Goal: Task Accomplishment & Management: Manage account settings

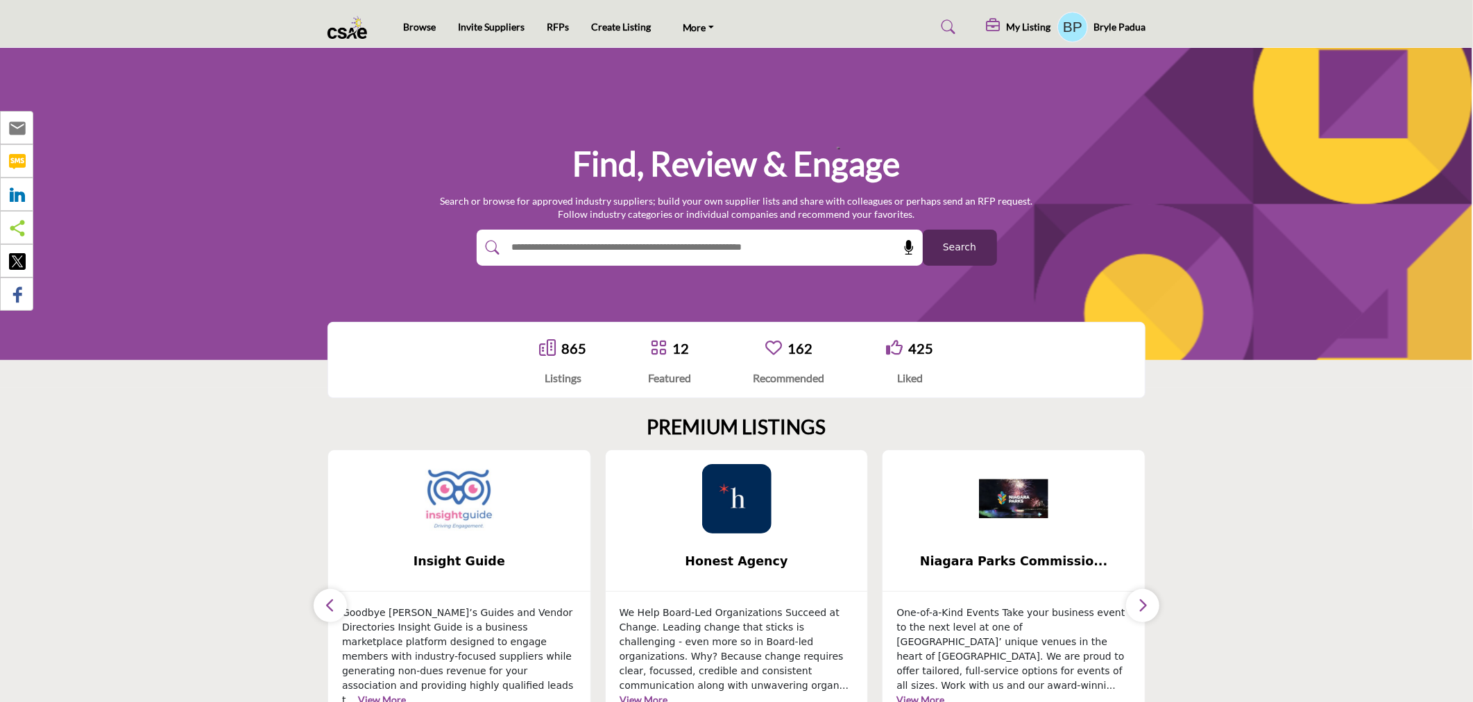
click at [546, 233] on div at bounding box center [685, 248] width 416 height 36
click at [564, 233] on div at bounding box center [685, 248] width 416 height 36
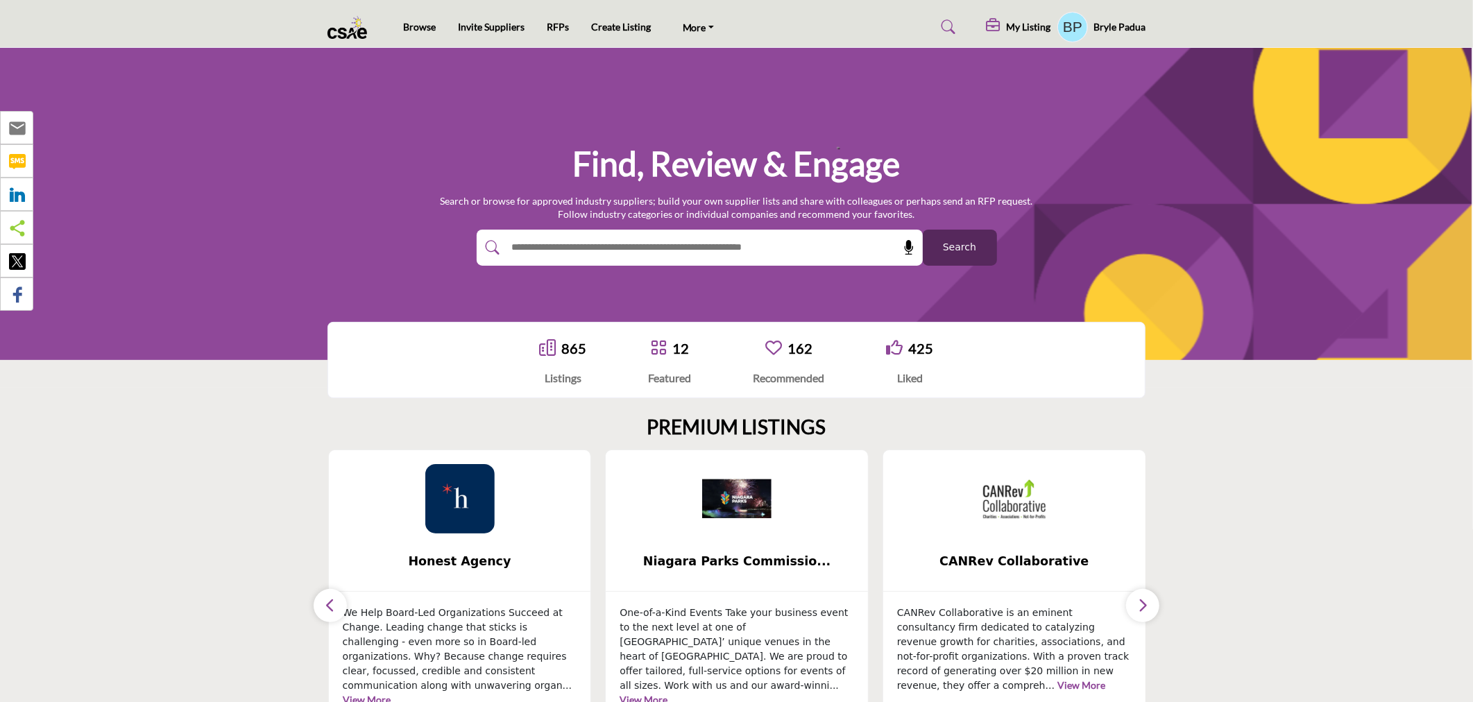
click at [320, 604] on button "button" at bounding box center [330, 605] width 33 height 33
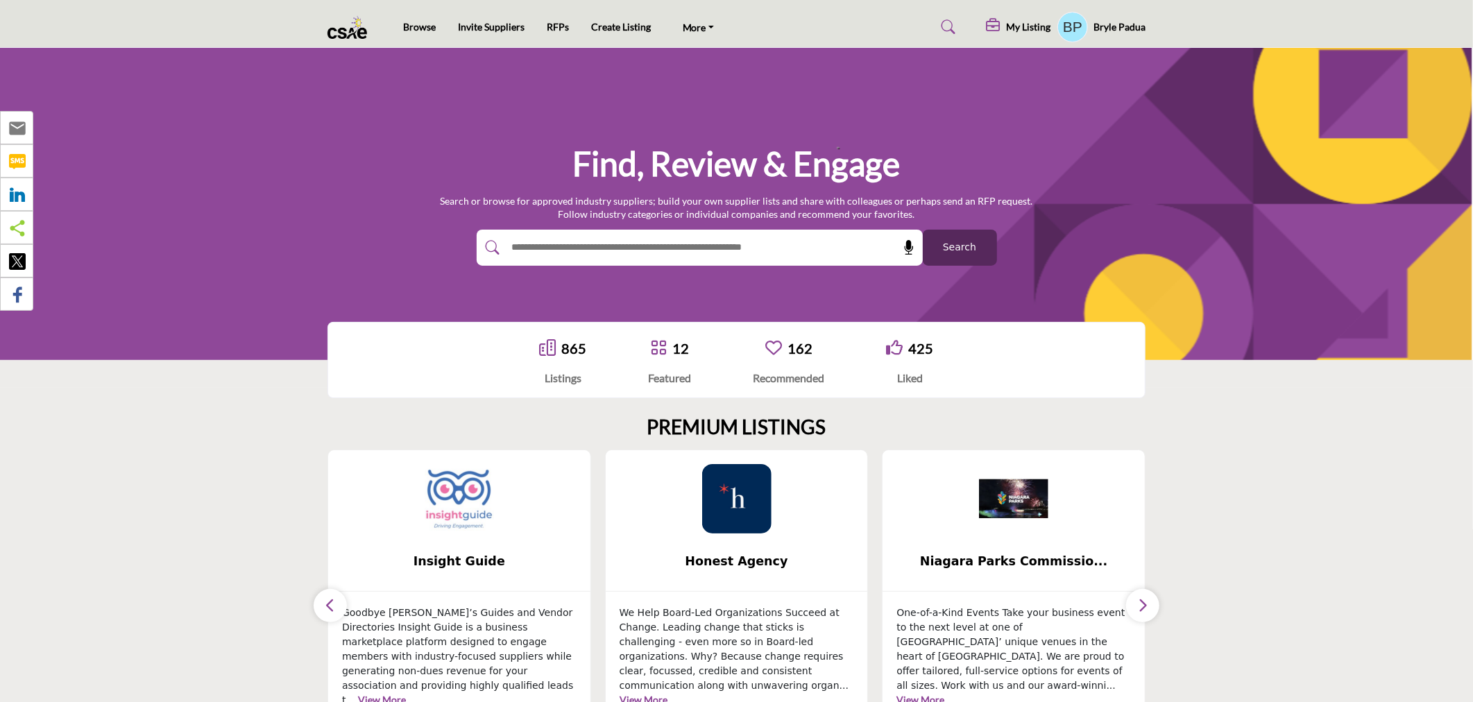
click at [463, 525] on img at bounding box center [459, 498] width 69 height 69
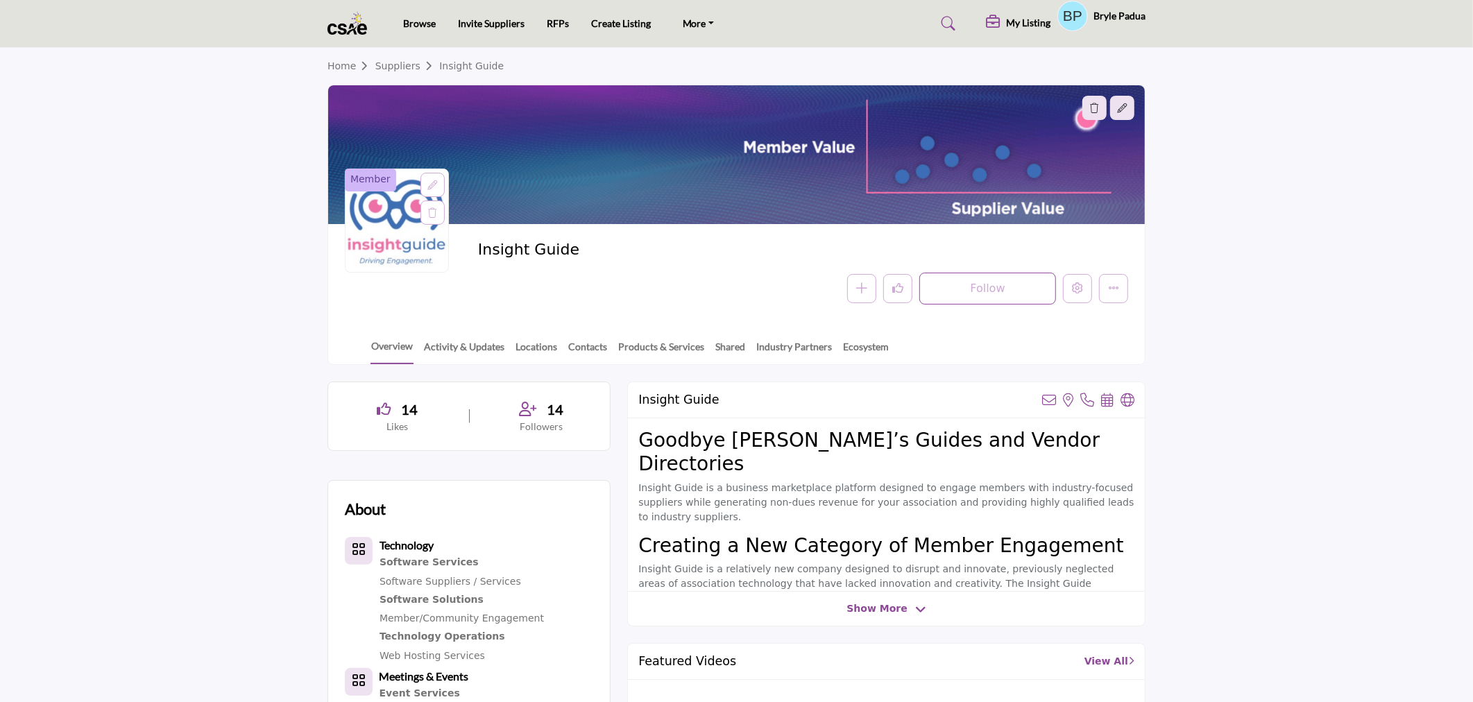
click at [0, 0] on div at bounding box center [0, 0] width 0 height 0
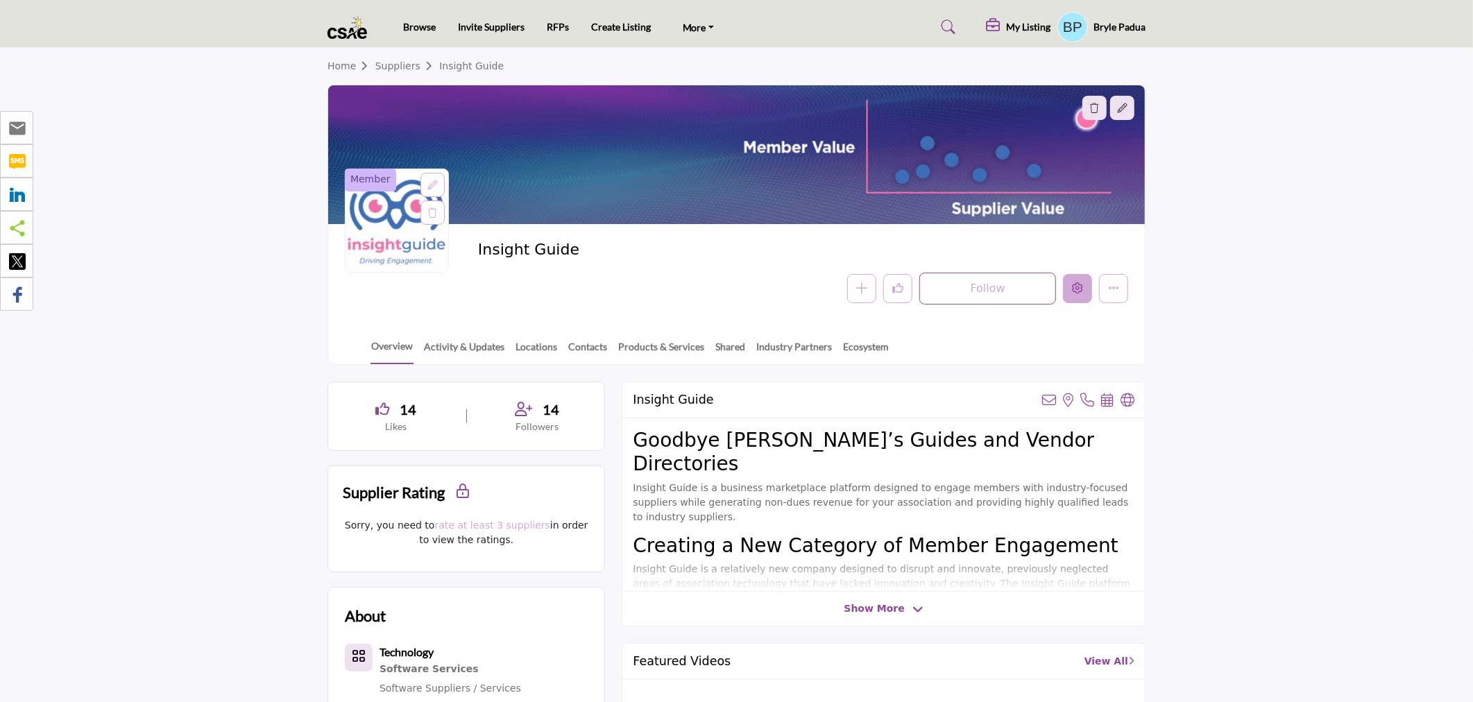
click at [1074, 291] on icon "Edit company" at bounding box center [1077, 287] width 11 height 11
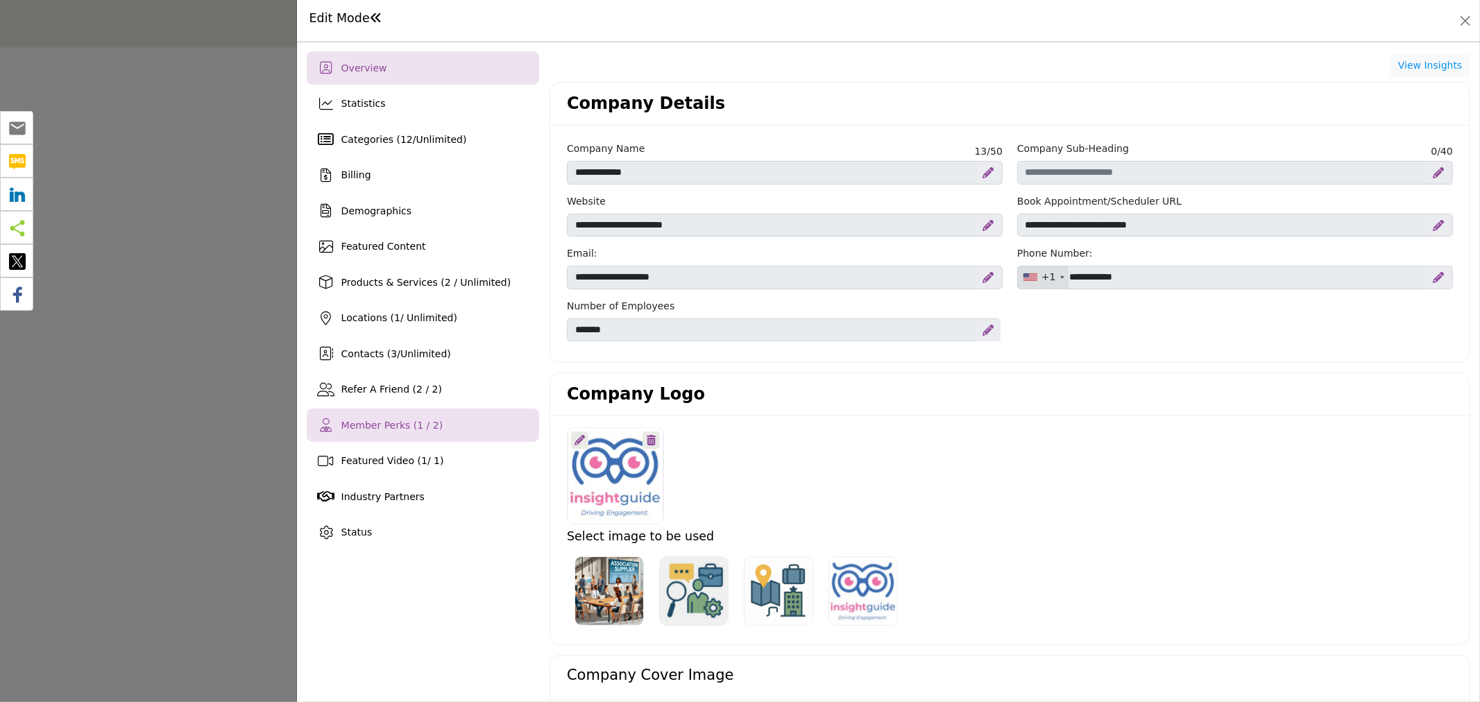
click at [393, 425] on span "Member Perks (1 / 2)" at bounding box center [392, 425] width 102 height 11
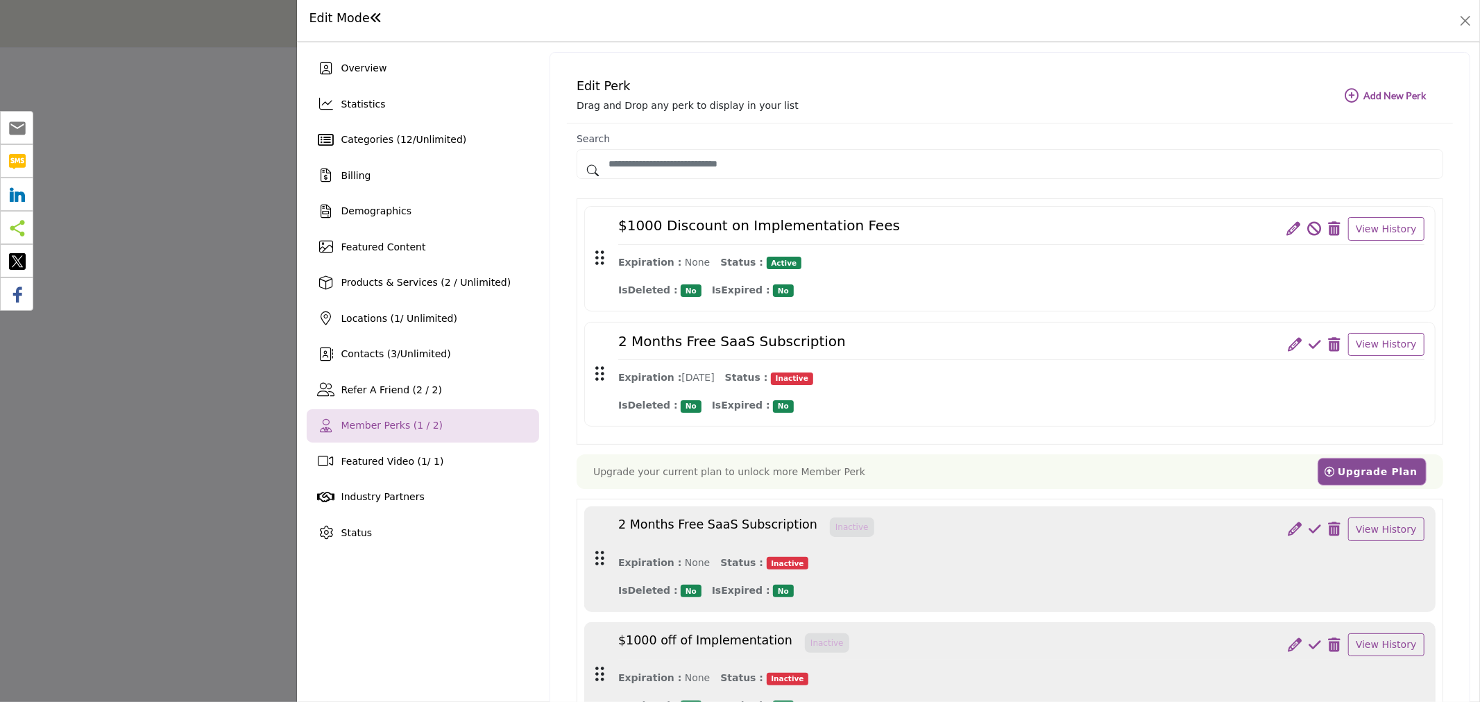
click at [1289, 223] on icon at bounding box center [1294, 229] width 14 height 14
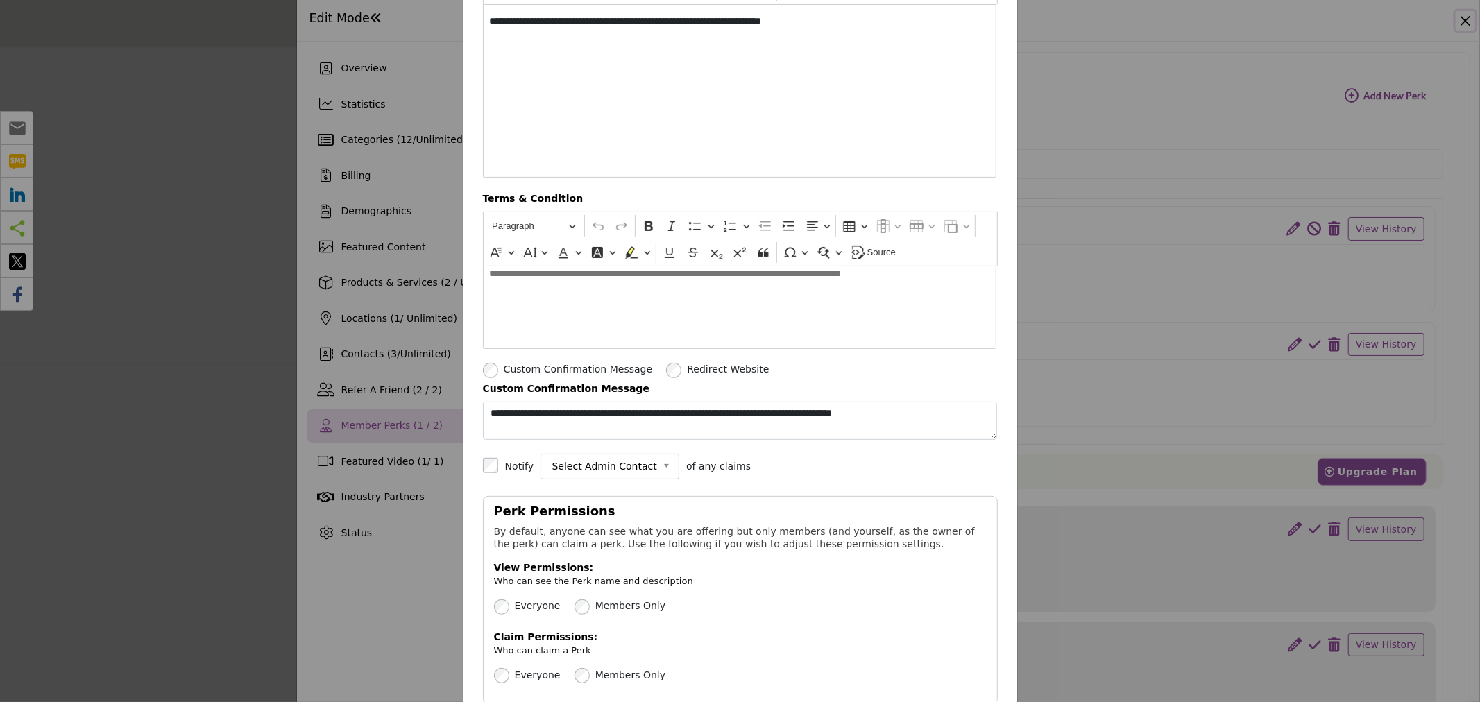
scroll to position [231, 0]
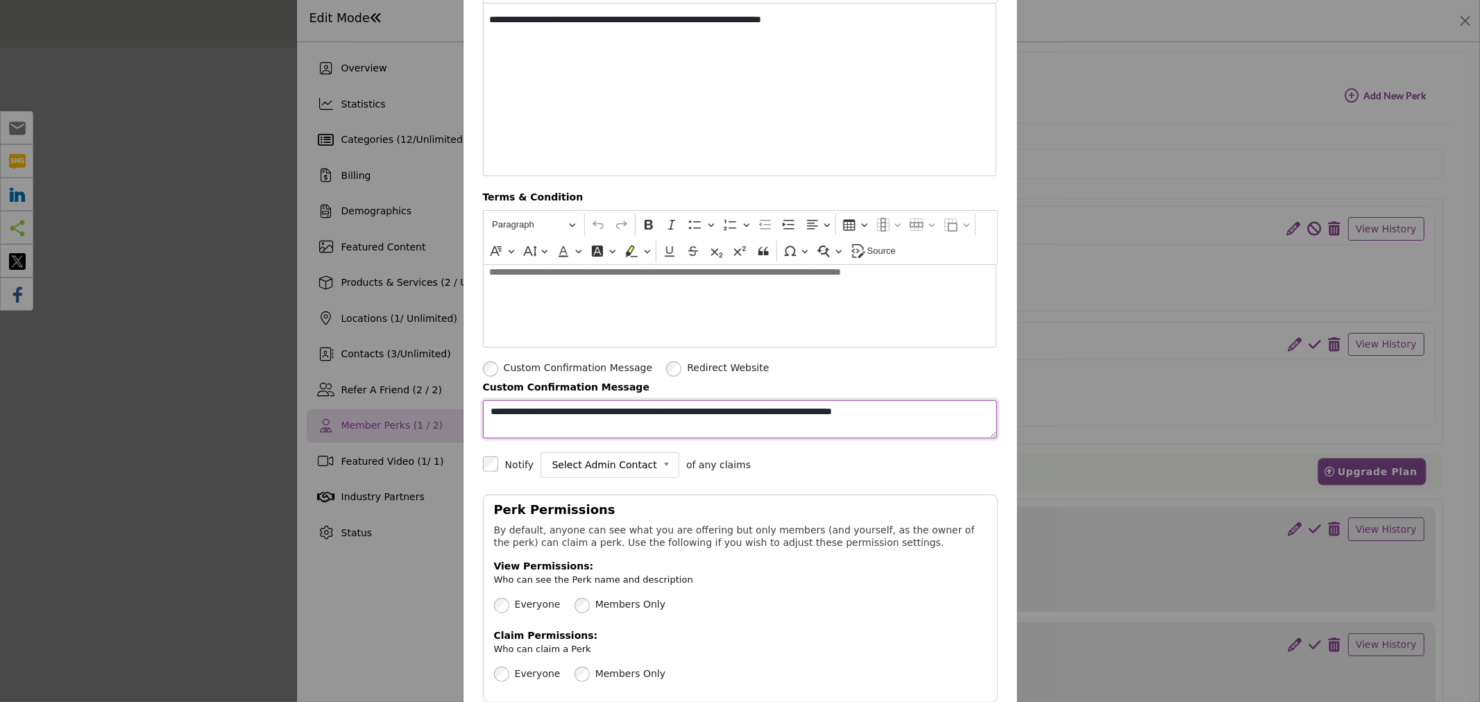
click at [924, 420] on textarea "**********" at bounding box center [740, 419] width 515 height 38
drag, startPoint x: 557, startPoint y: 433, endPoint x: 479, endPoint y: 427, distance: 78.6
click at [483, 427] on textarea "**********" at bounding box center [740, 419] width 515 height 38
paste textarea "**********"
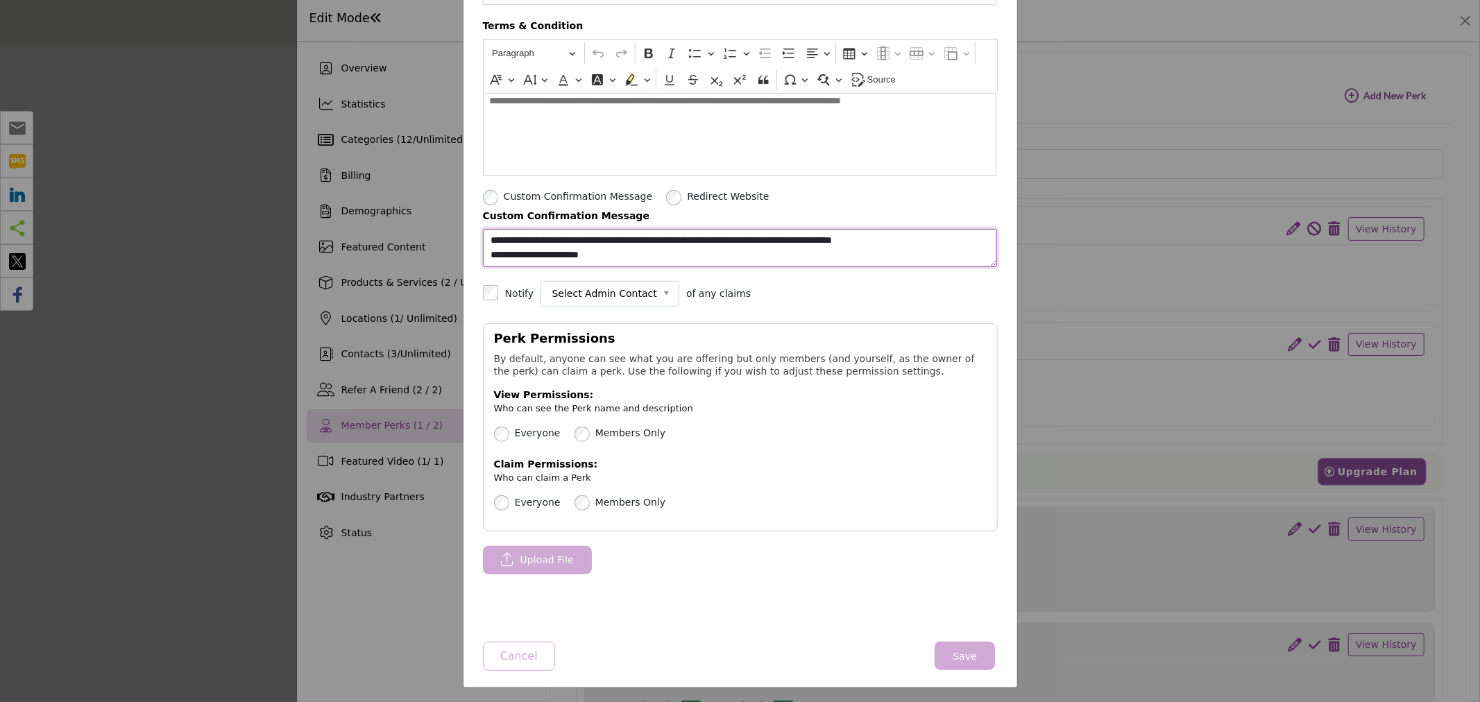
scroll to position [405, 0]
type textarea "**********"
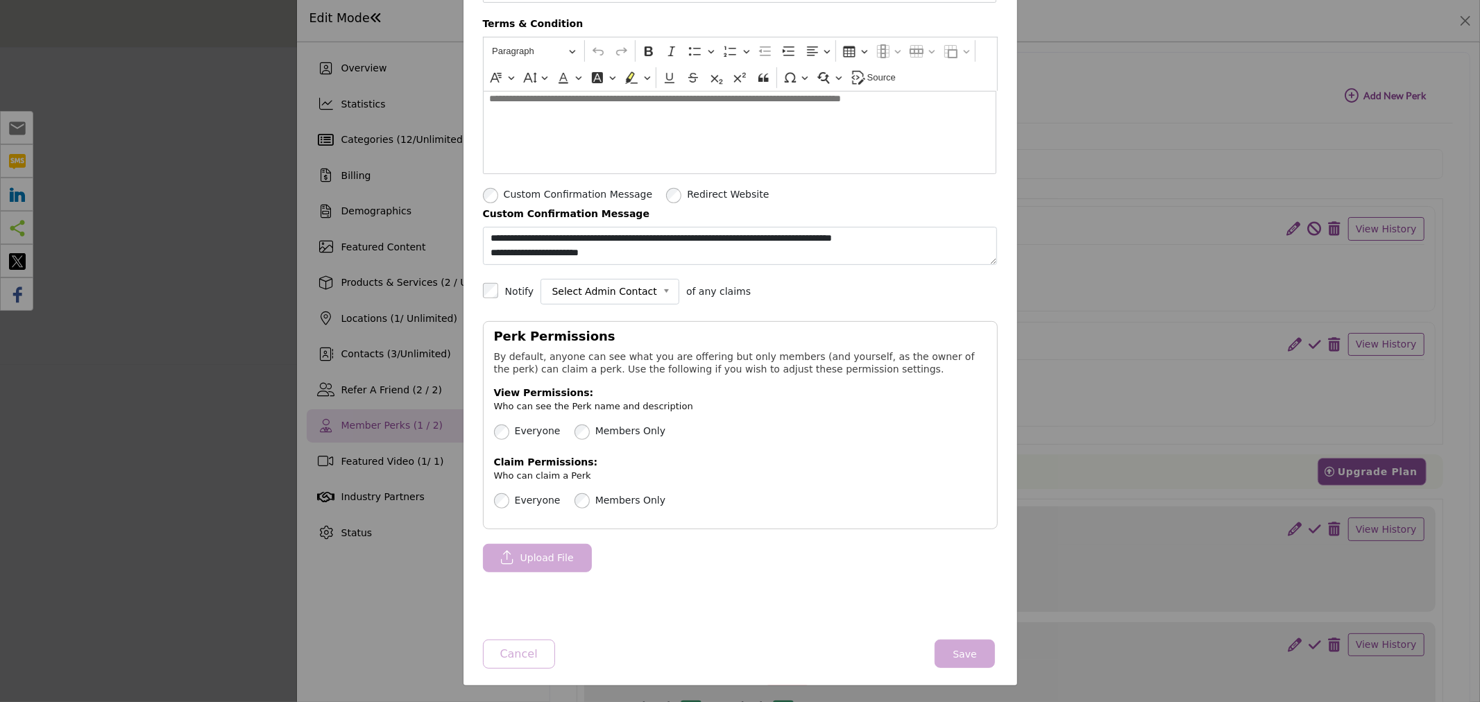
click at [806, 584] on div "Upload File" at bounding box center [740, 568] width 515 height 49
click at [969, 652] on button "Save" at bounding box center [965, 654] width 60 height 28
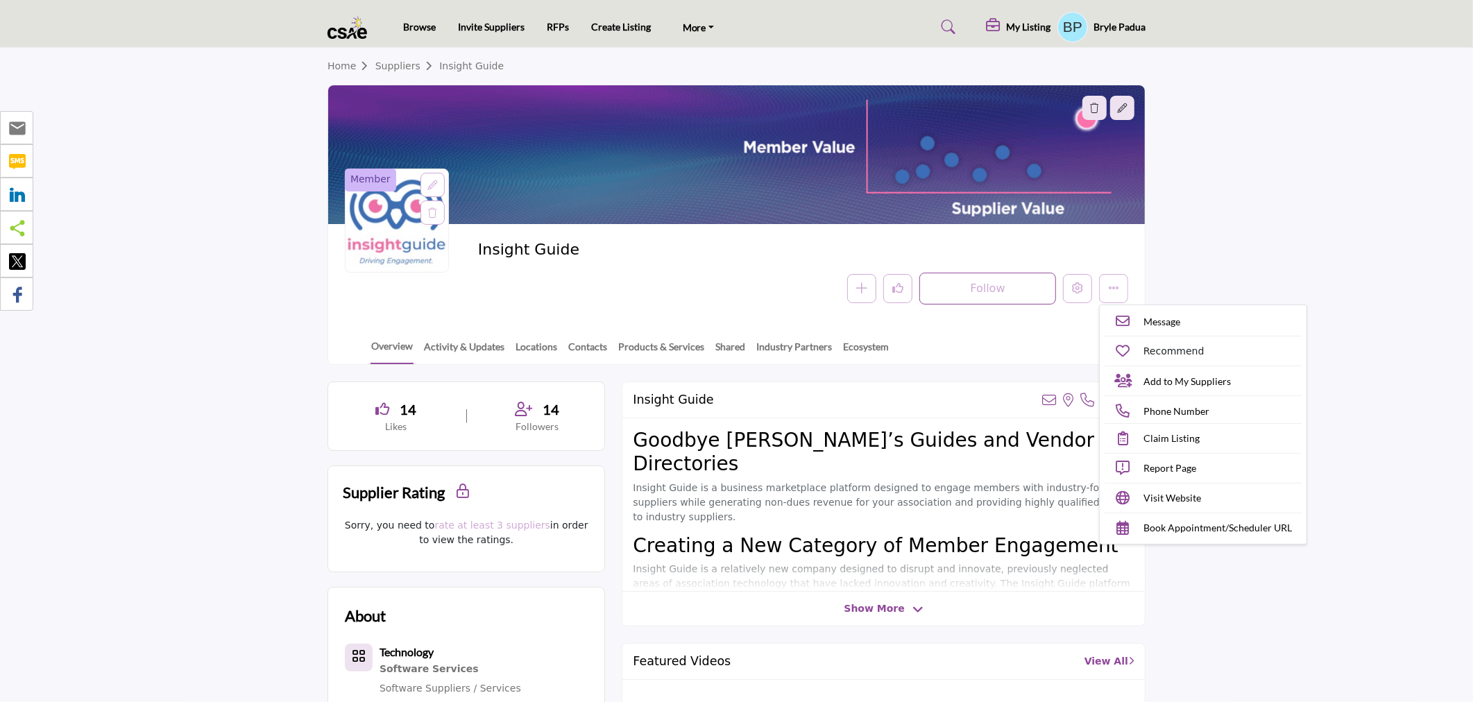
click at [184, 504] on div at bounding box center [740, 351] width 1480 height 702
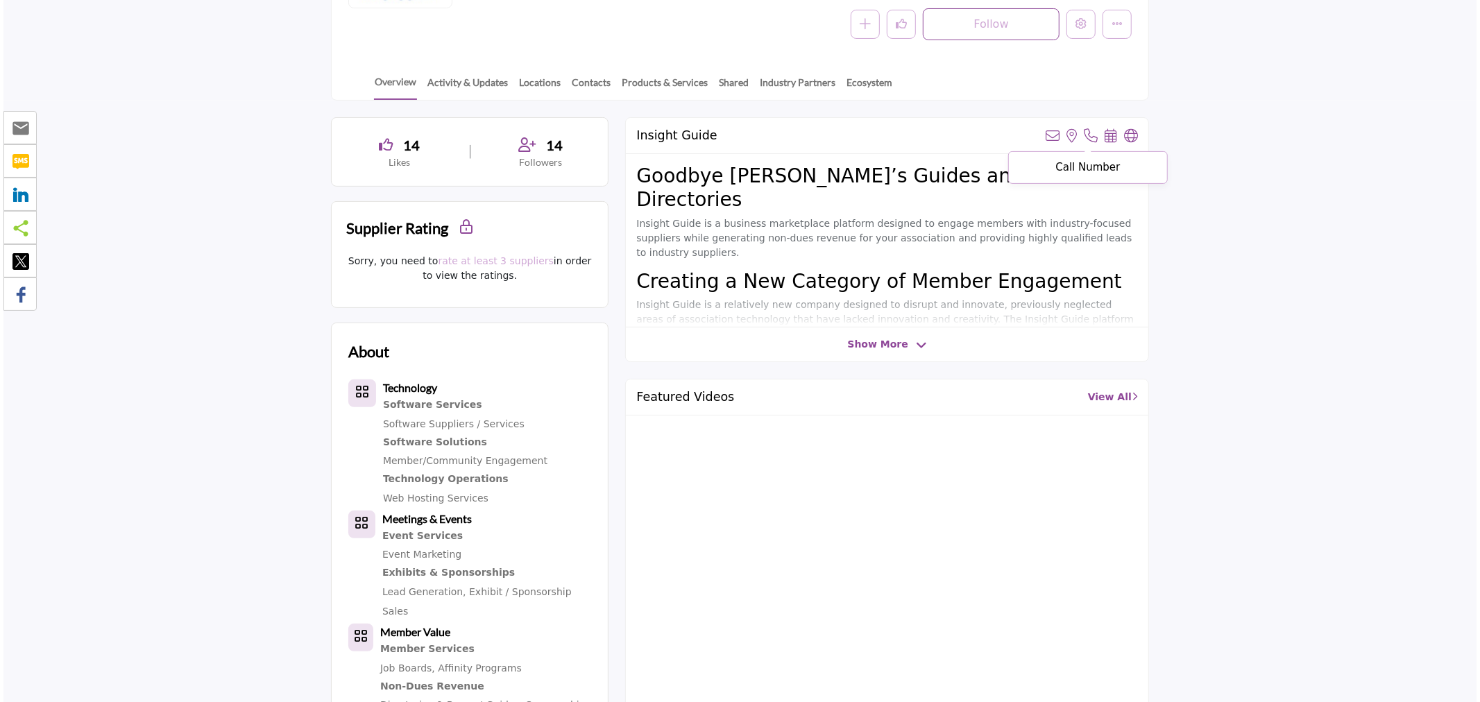
scroll to position [231, 0]
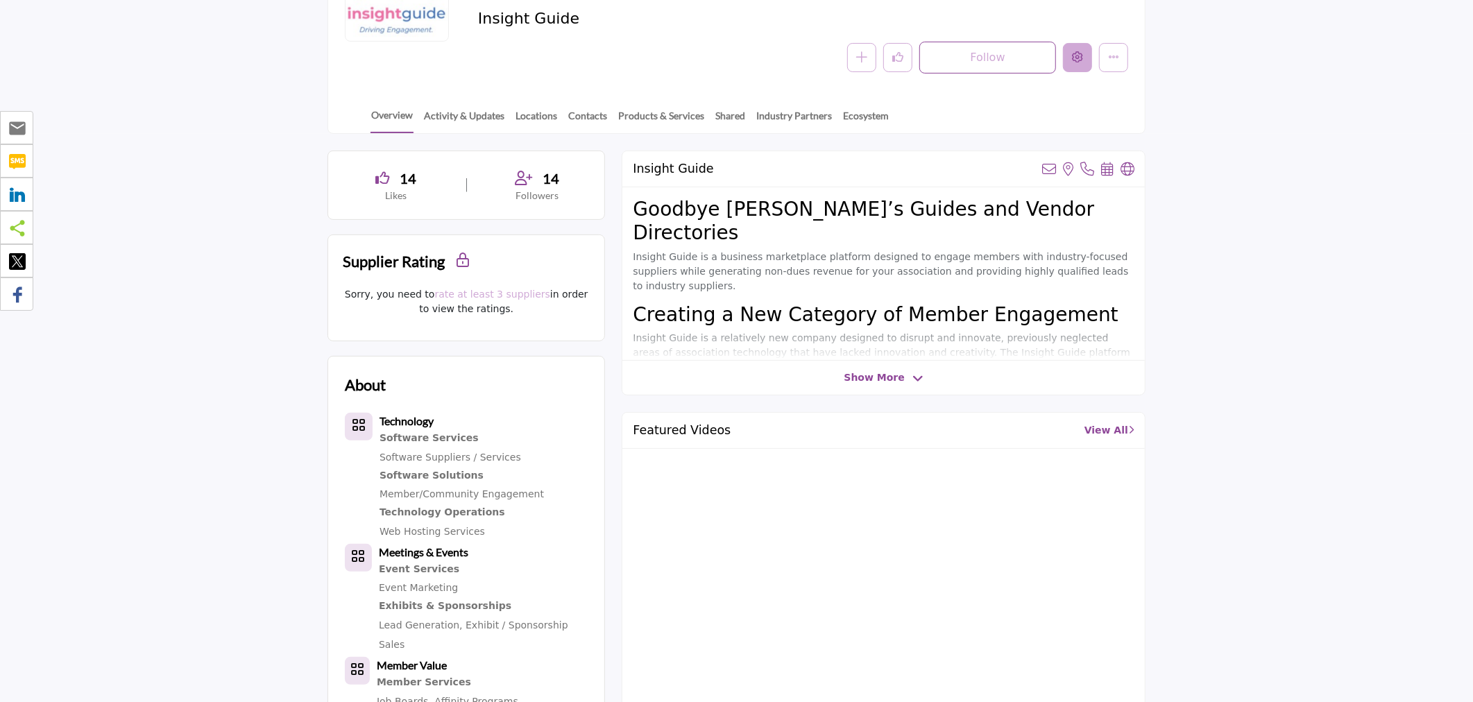
click at [1080, 57] on icon "Edit company" at bounding box center [1077, 56] width 11 height 11
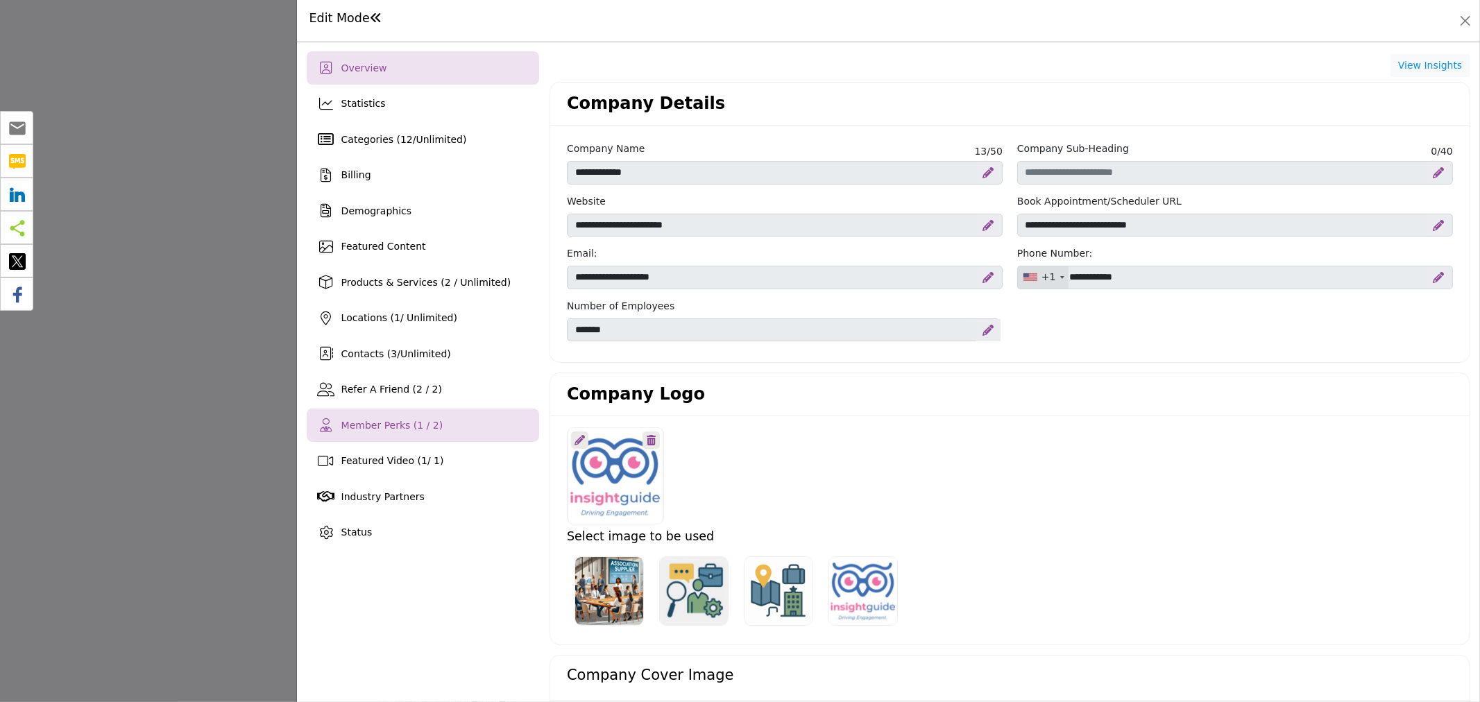
click at [389, 411] on div "Member Perks (1 / 2)" at bounding box center [423, 425] width 232 height 33
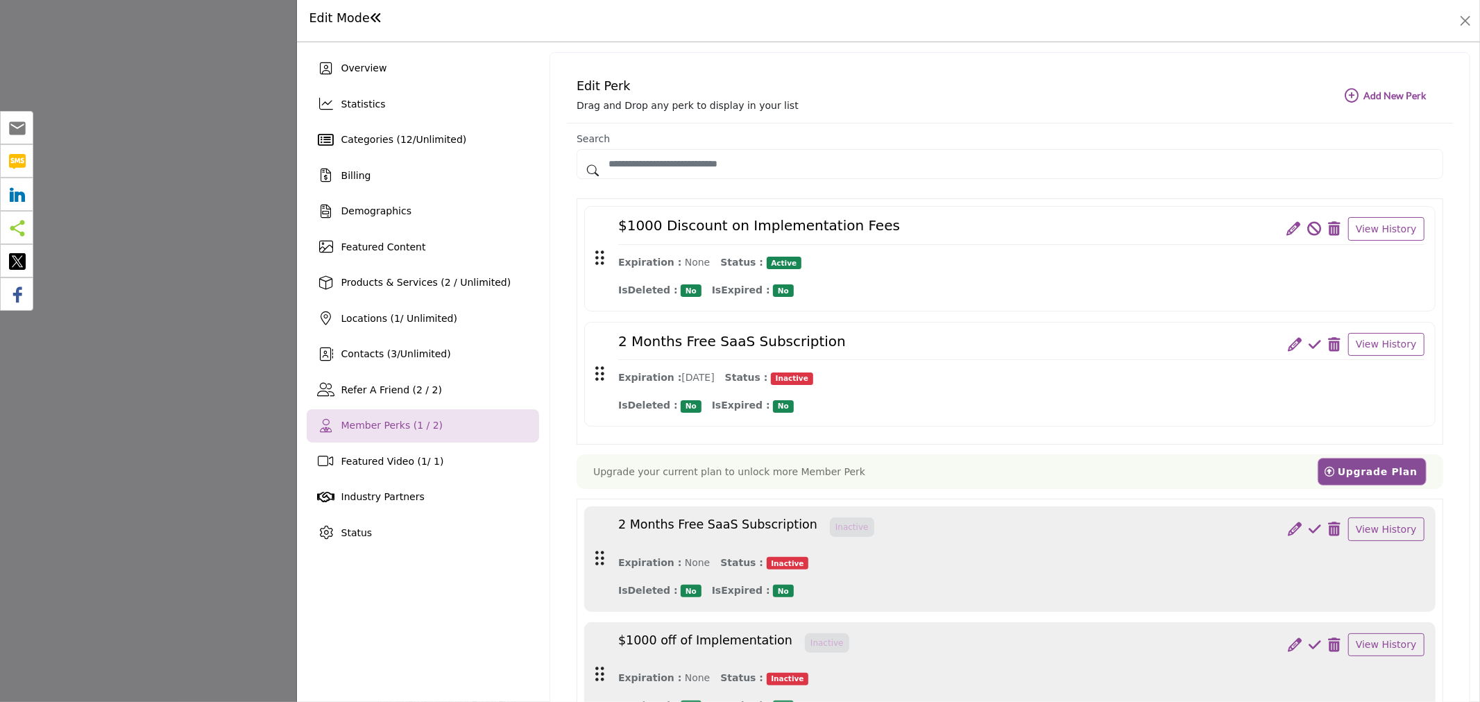
click at [1289, 222] on icon at bounding box center [1294, 229] width 14 height 14
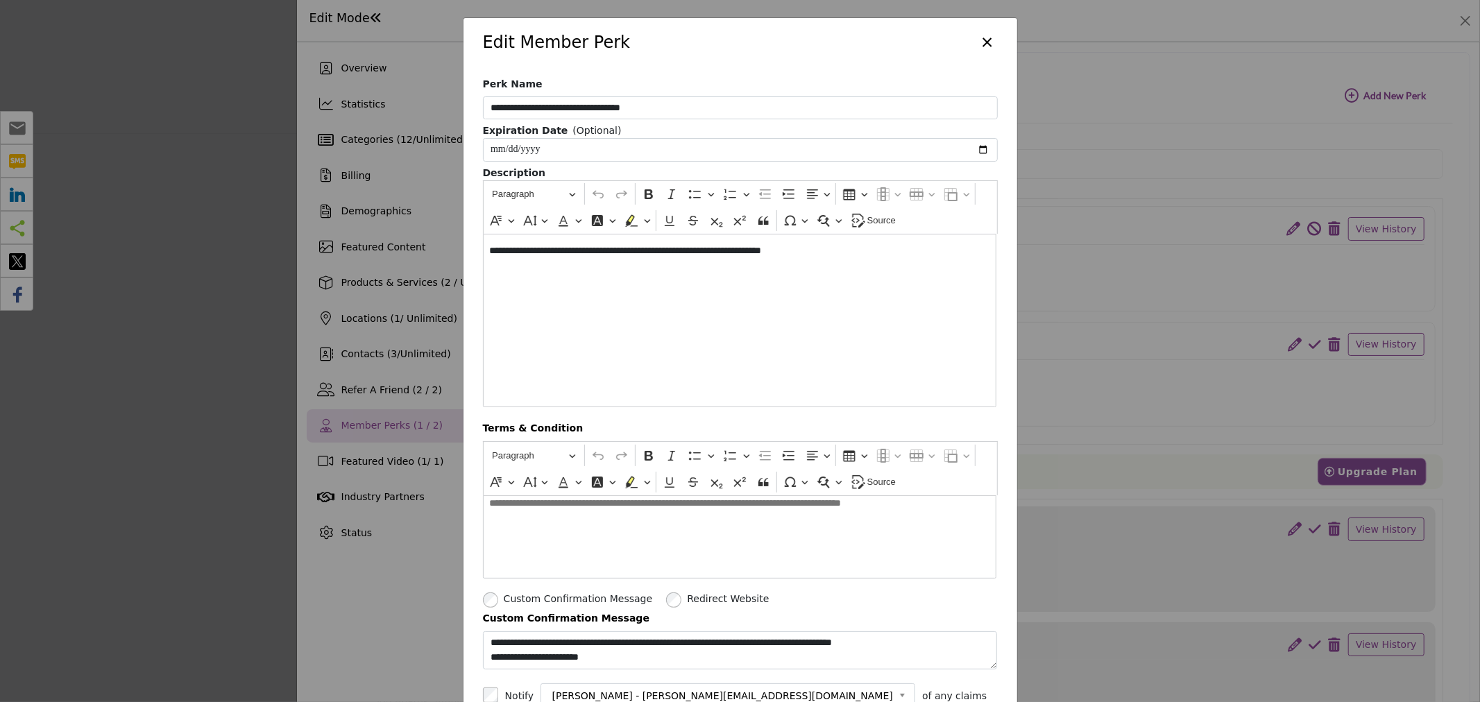
click at [982, 43] on button "×" at bounding box center [988, 41] width 20 height 26
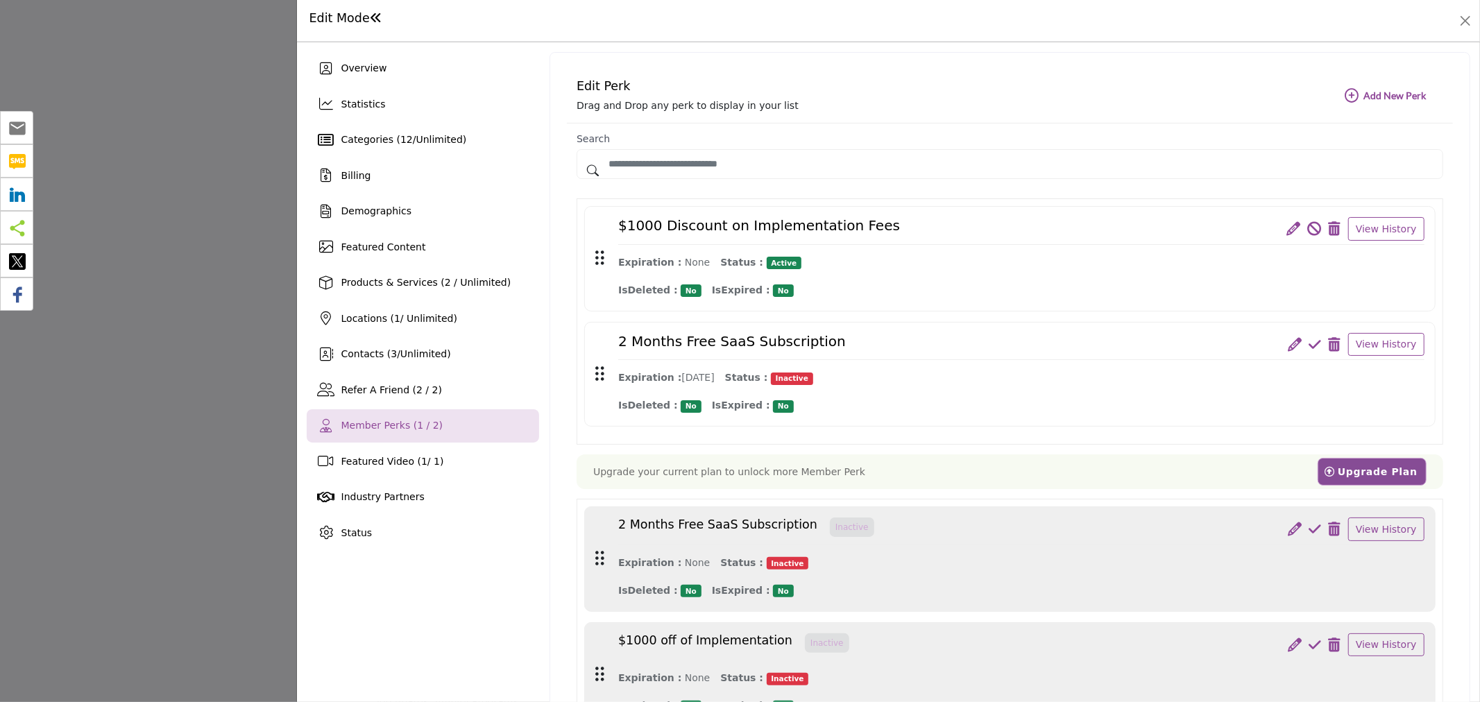
click at [1292, 344] on icon at bounding box center [1295, 345] width 14 height 14
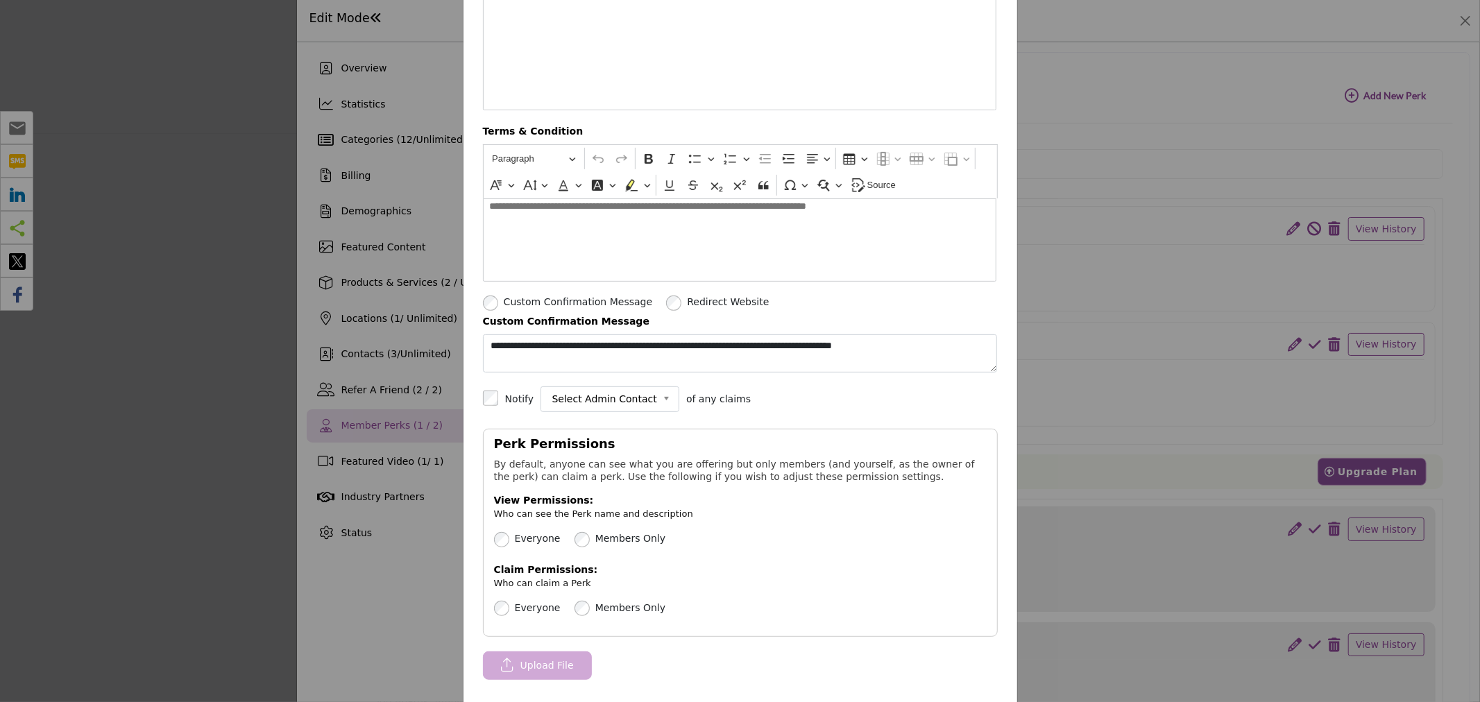
scroll to position [308, 0]
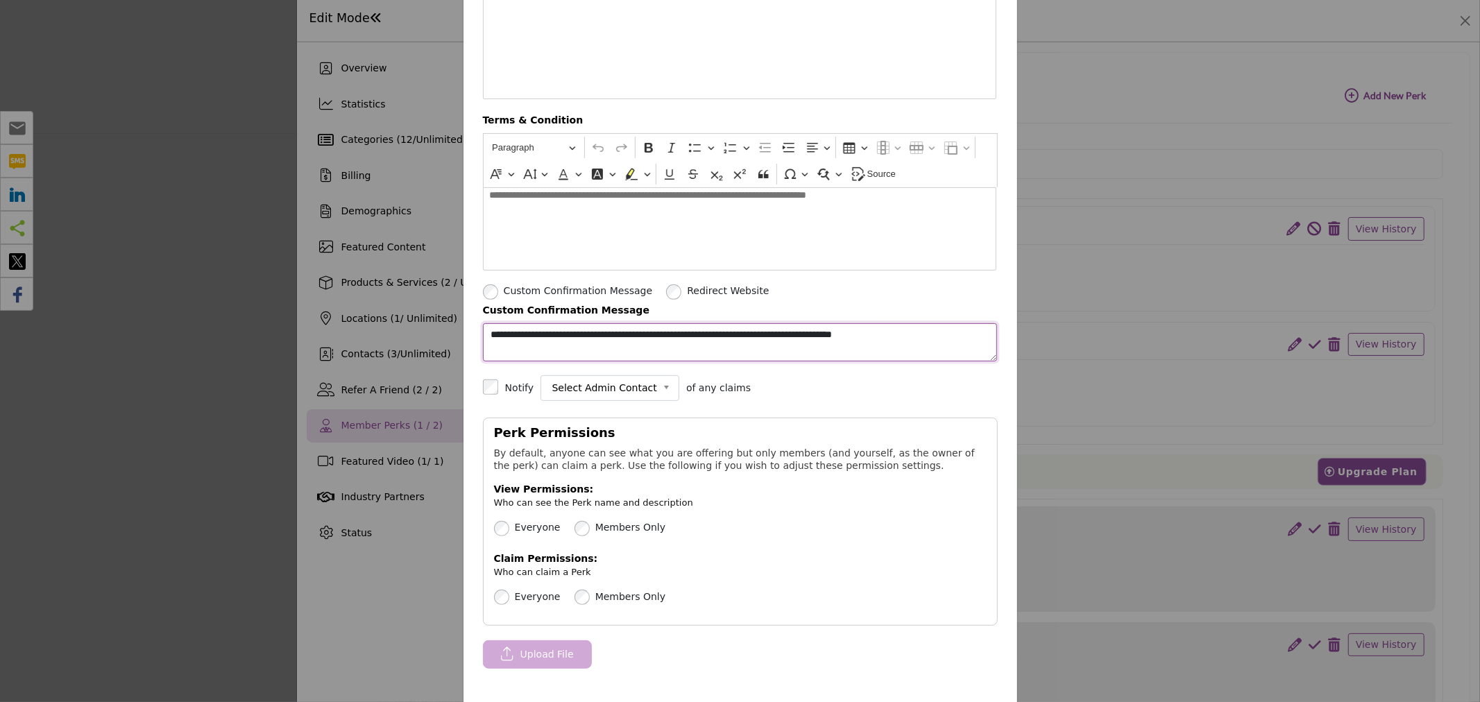
click at [913, 340] on textarea "**********" at bounding box center [740, 342] width 515 height 38
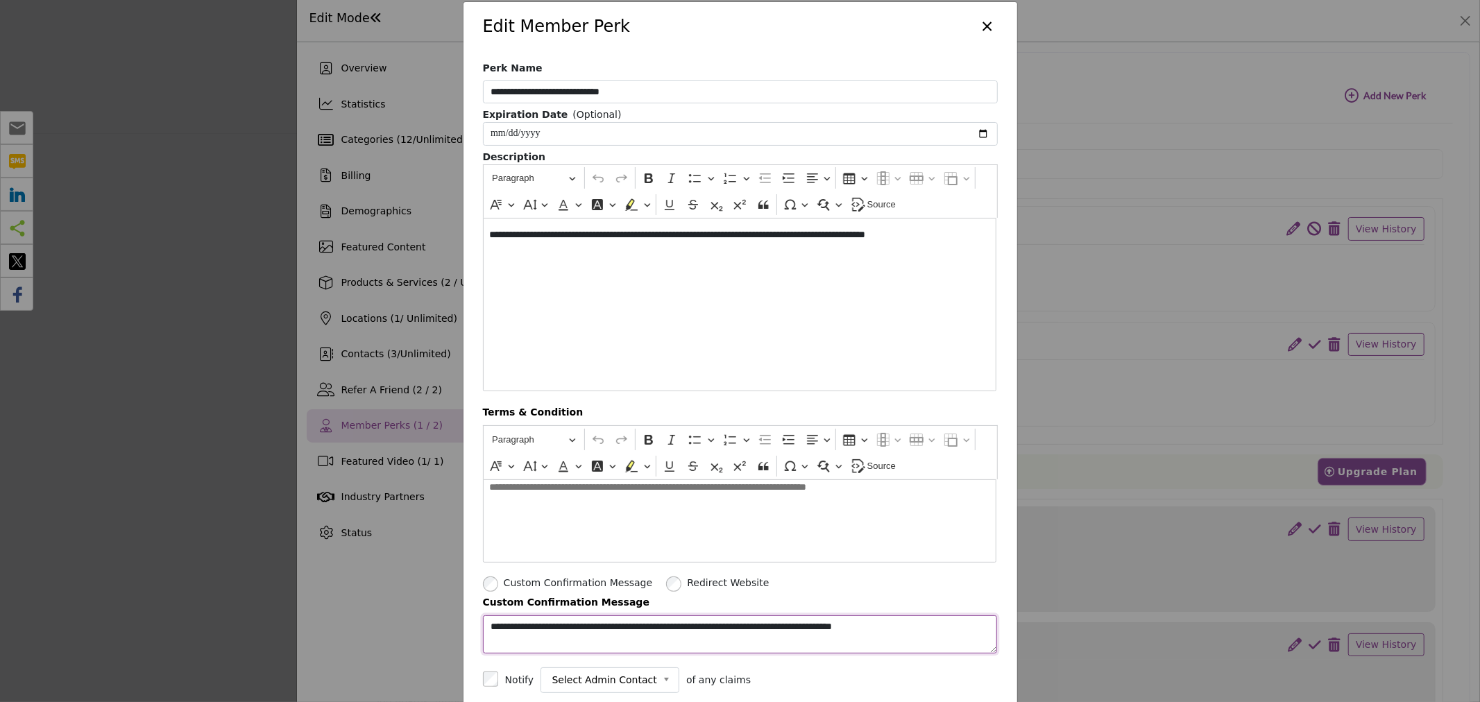
scroll to position [0, 0]
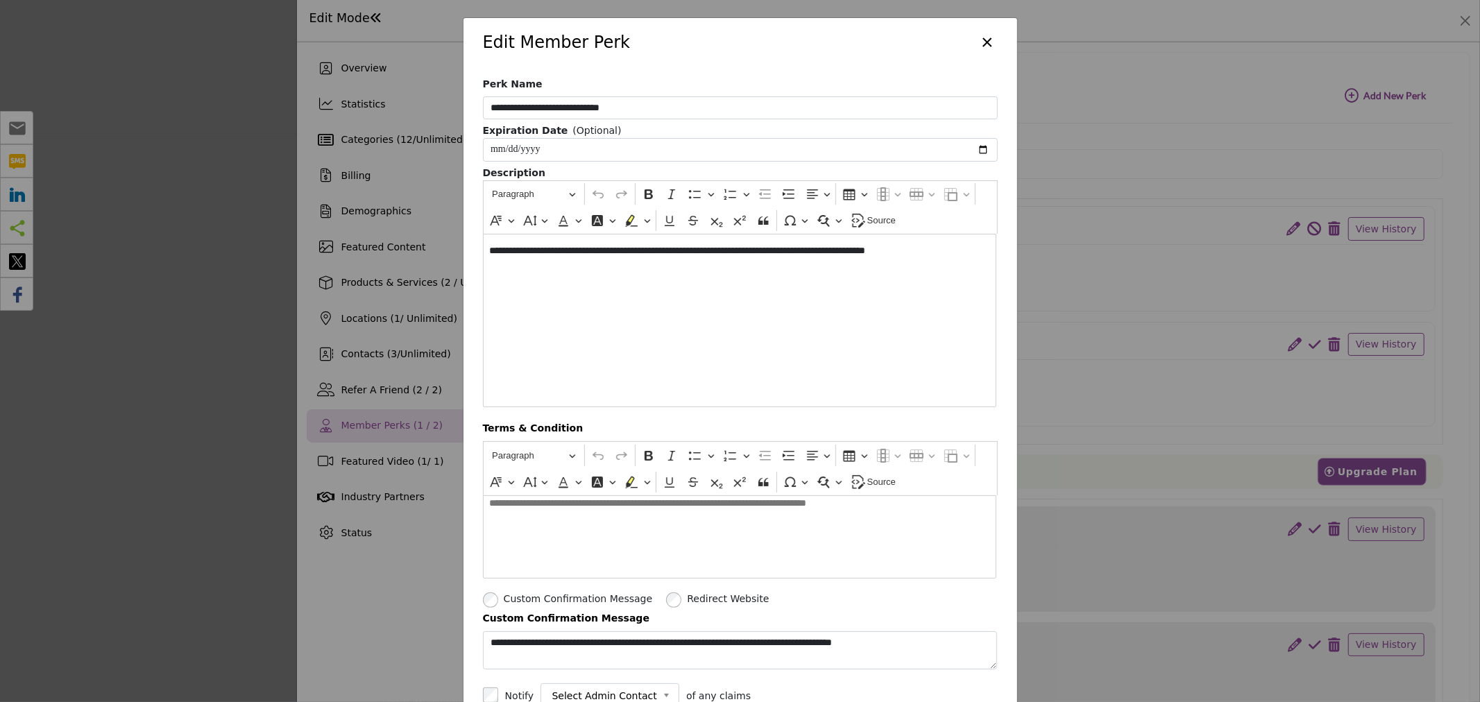
click at [986, 43] on button "×" at bounding box center [988, 41] width 20 height 26
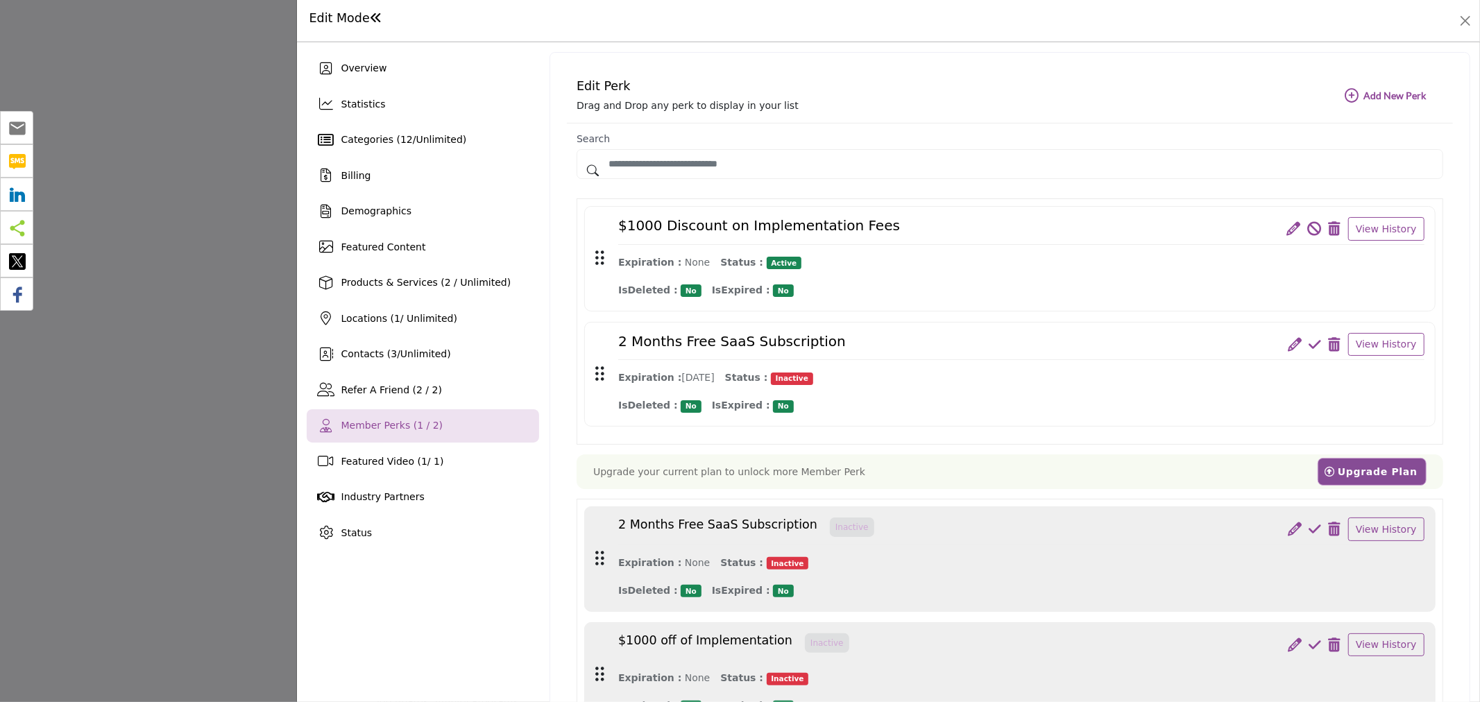
click at [1293, 228] on icon at bounding box center [1294, 229] width 14 height 14
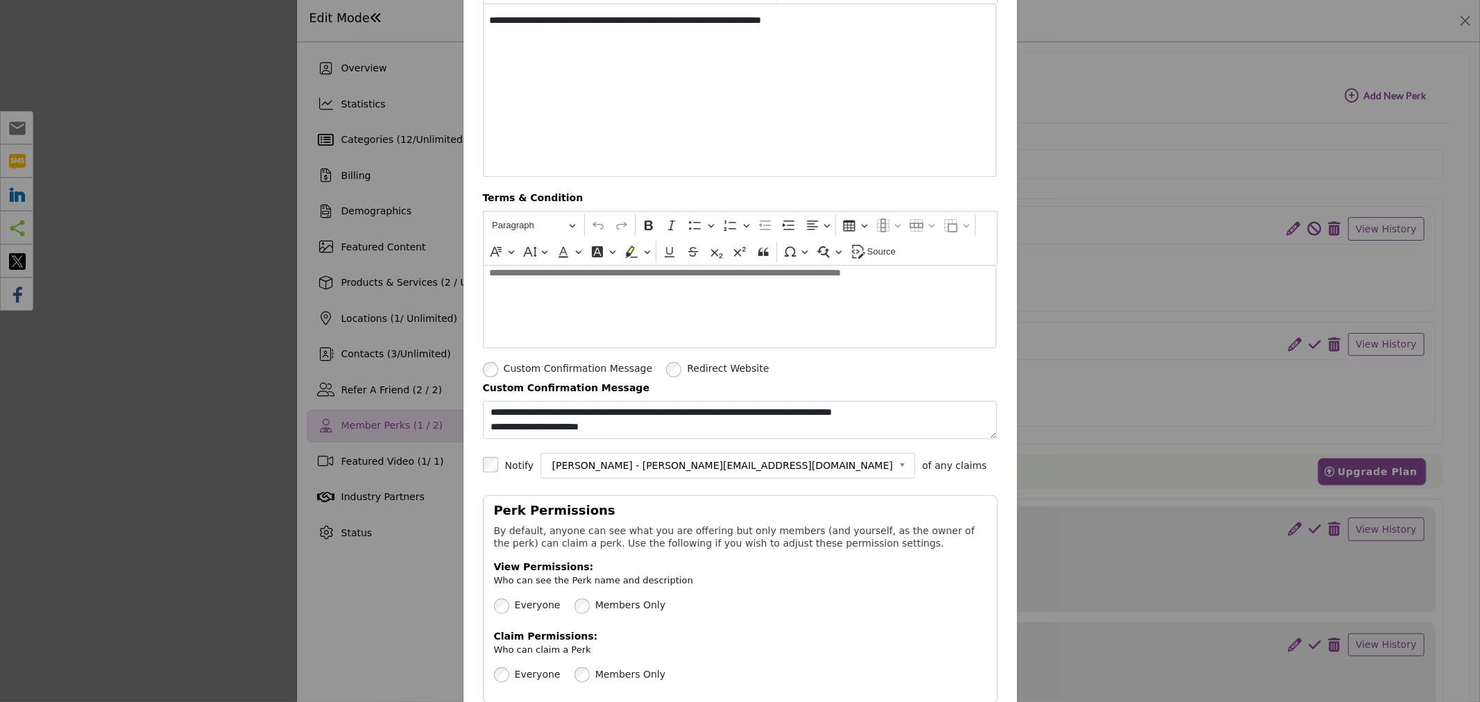
scroll to position [231, 0]
click at [768, 427] on textarea "**********" at bounding box center [740, 419] width 515 height 38
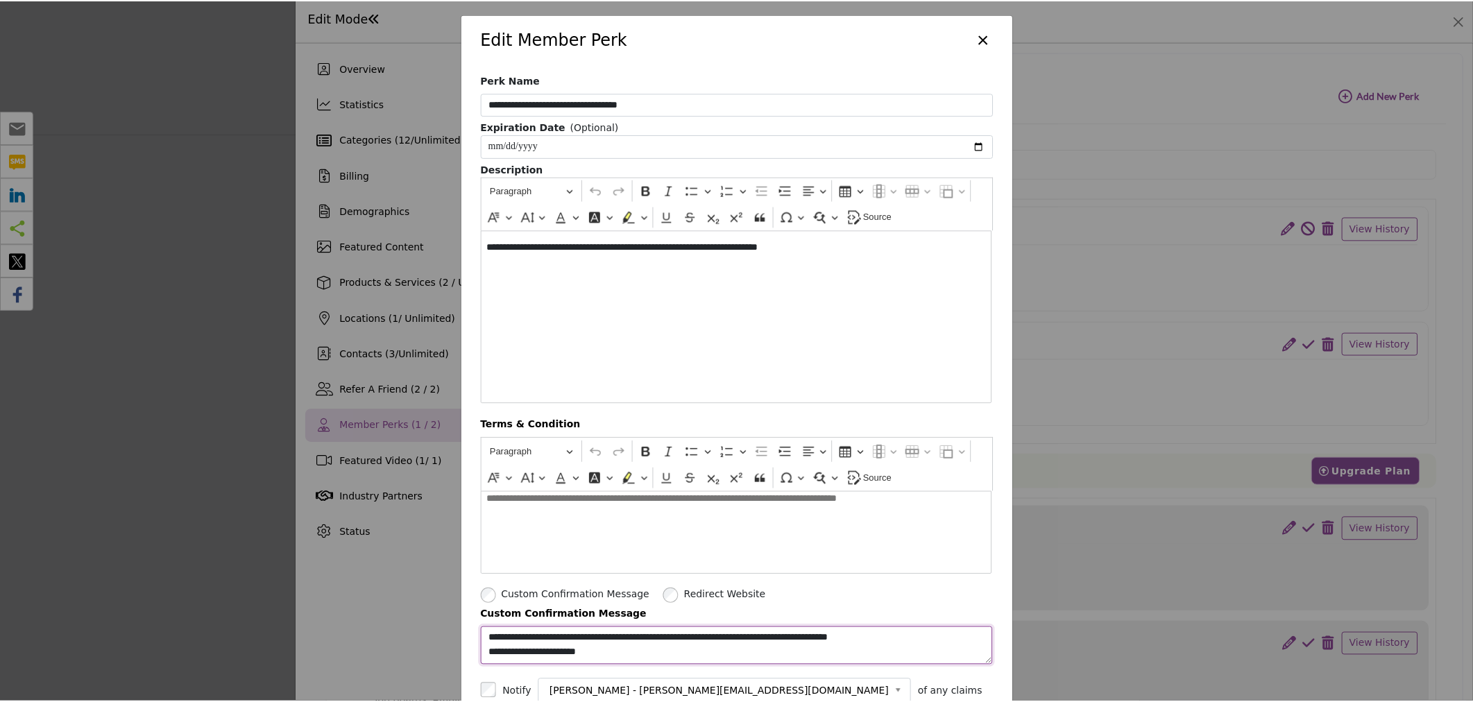
scroll to position [0, 0]
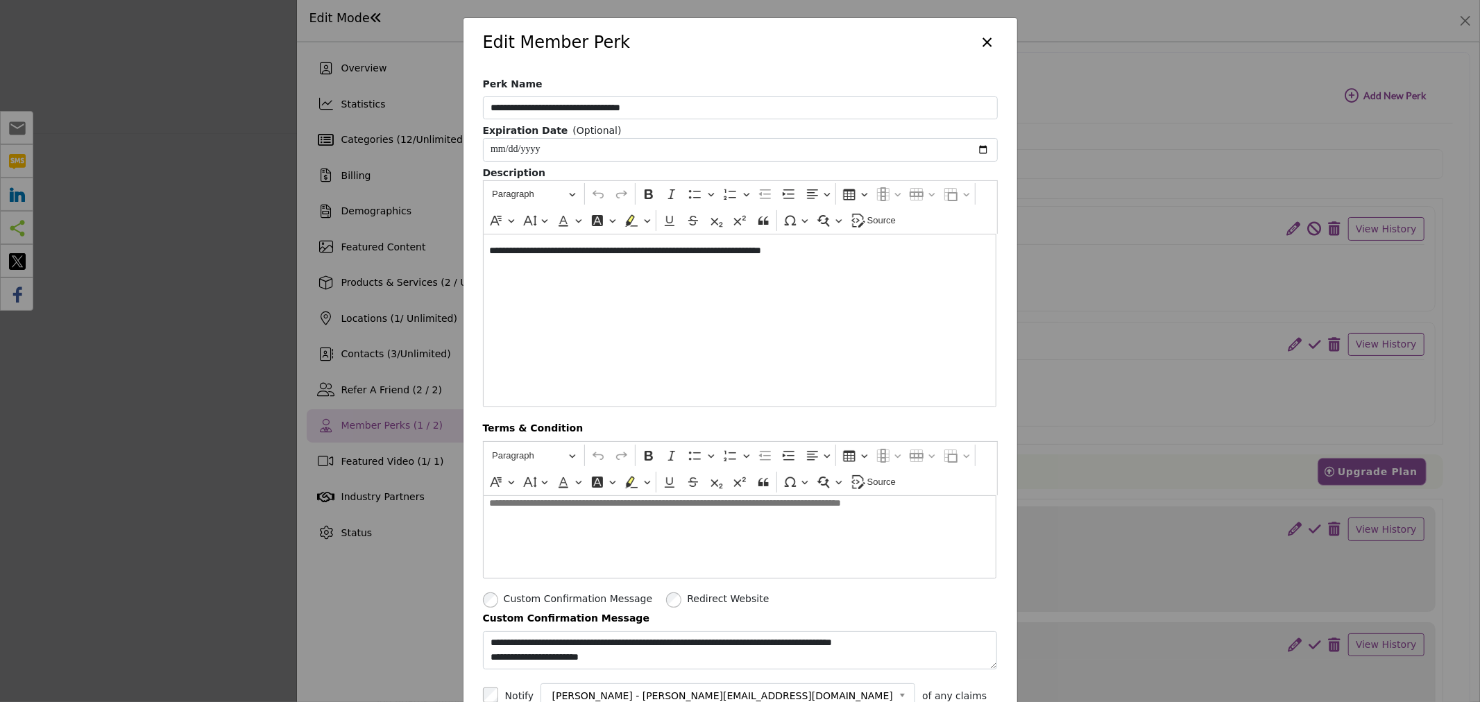
click at [984, 42] on button "×" at bounding box center [988, 41] width 20 height 26
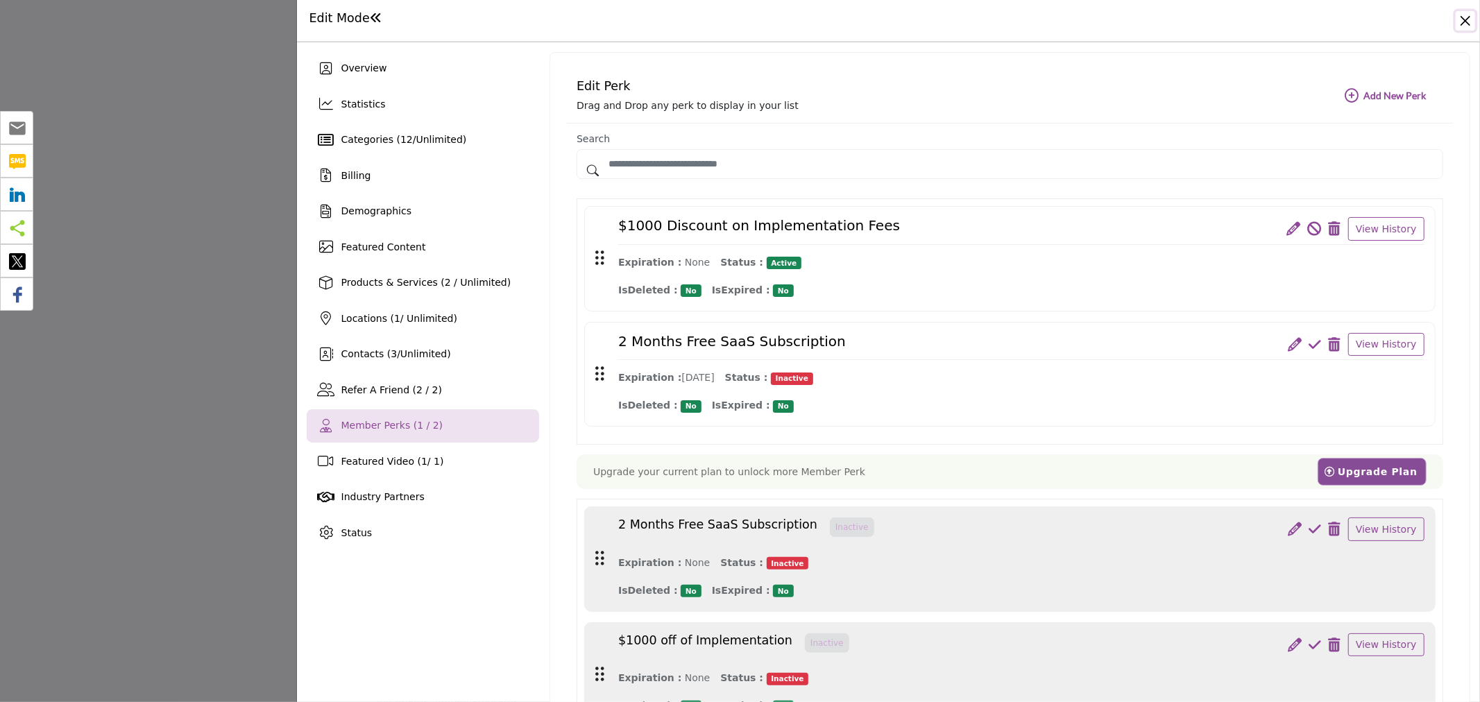
click at [1461, 15] on button "Close" at bounding box center [1465, 20] width 19 height 19
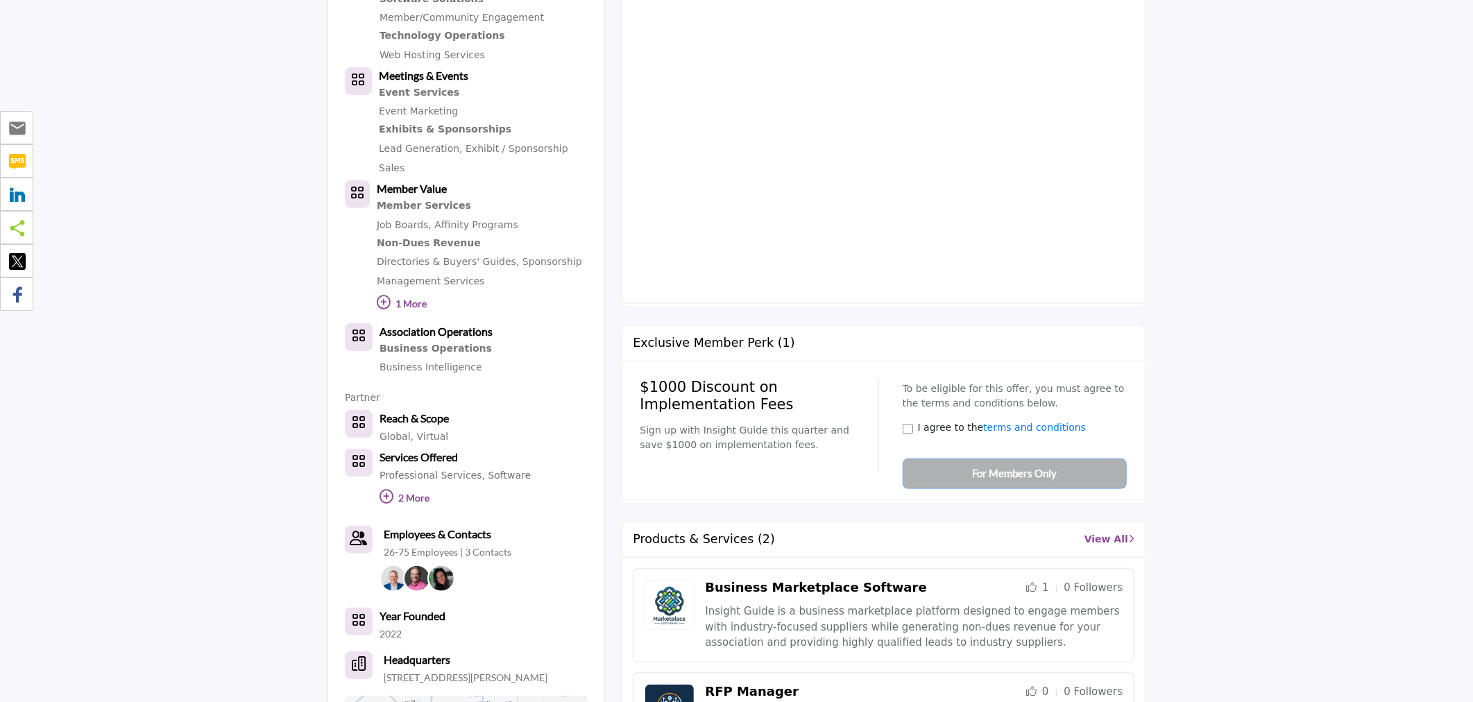
scroll to position [848, 0]
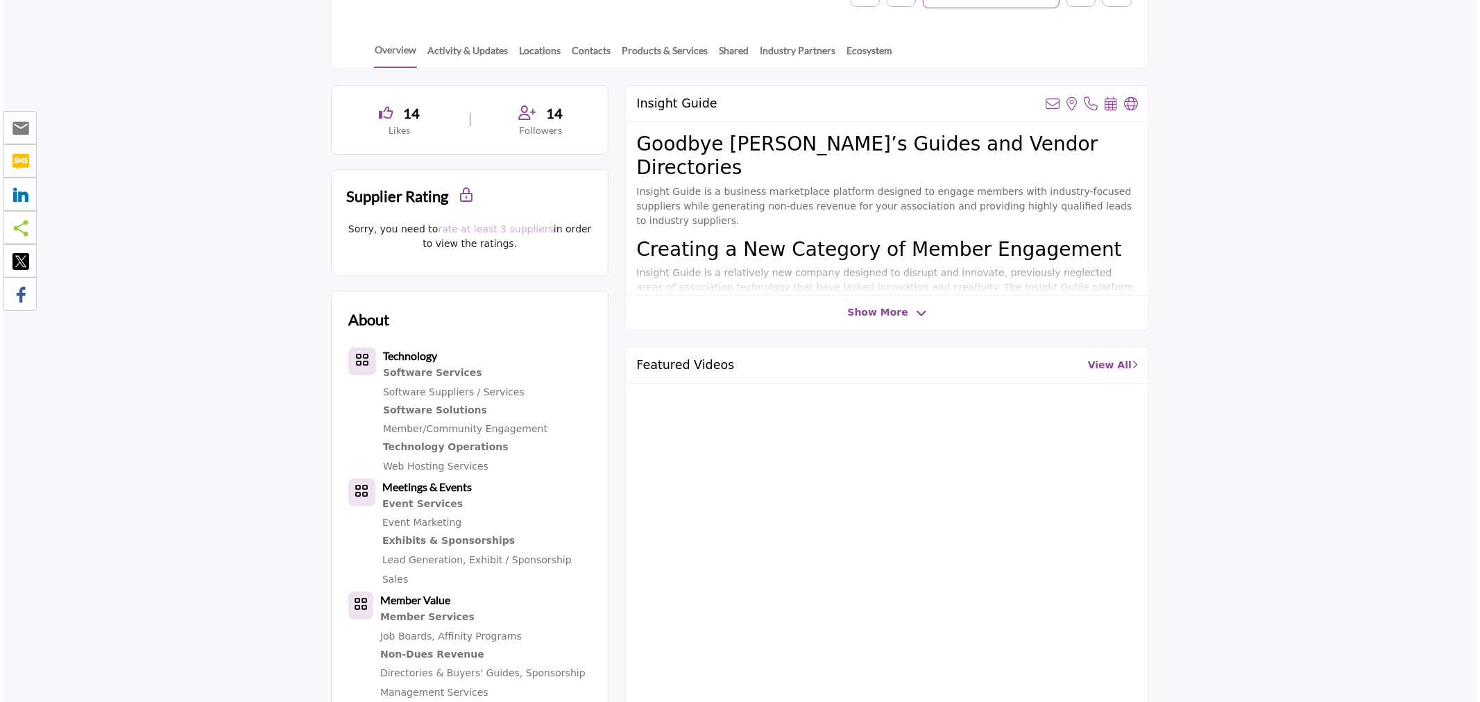
scroll to position [77, 0]
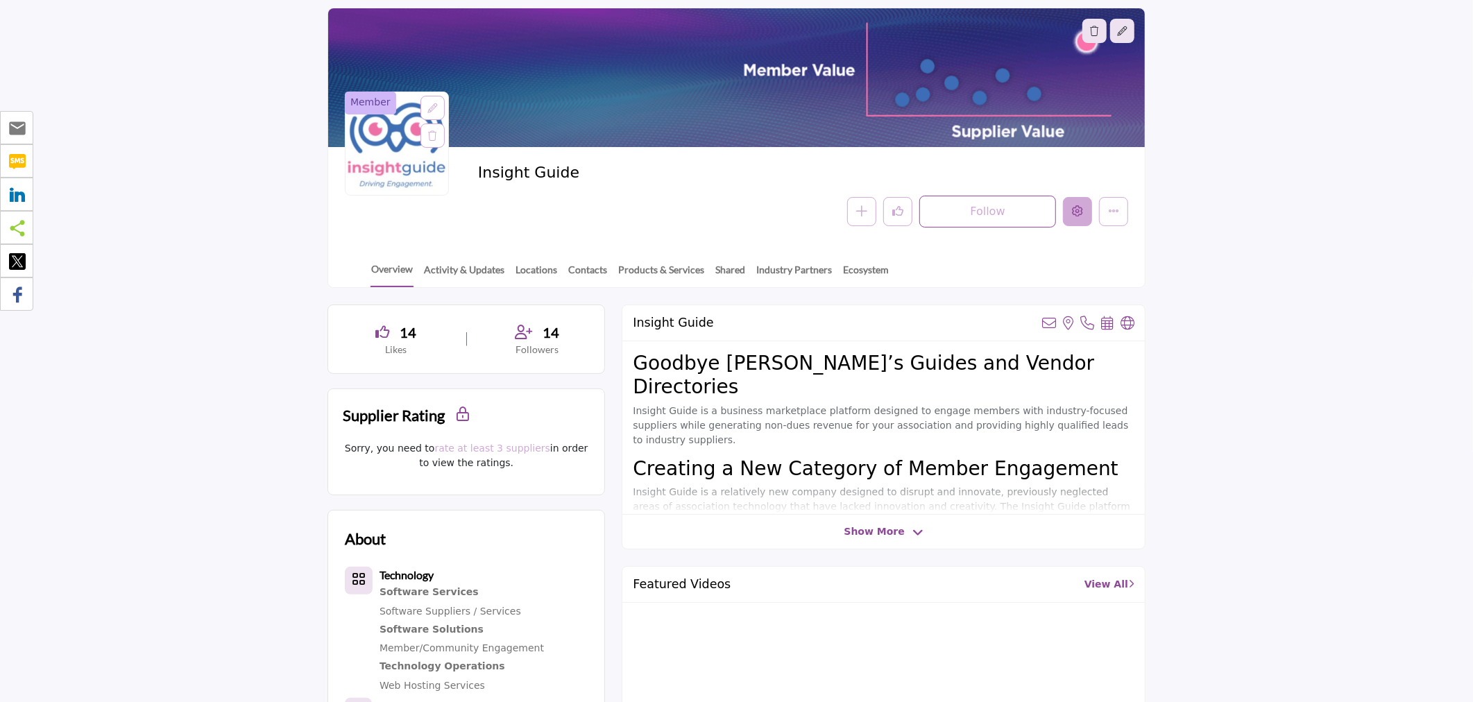
click at [1070, 205] on button "Edit company" at bounding box center [1077, 211] width 29 height 29
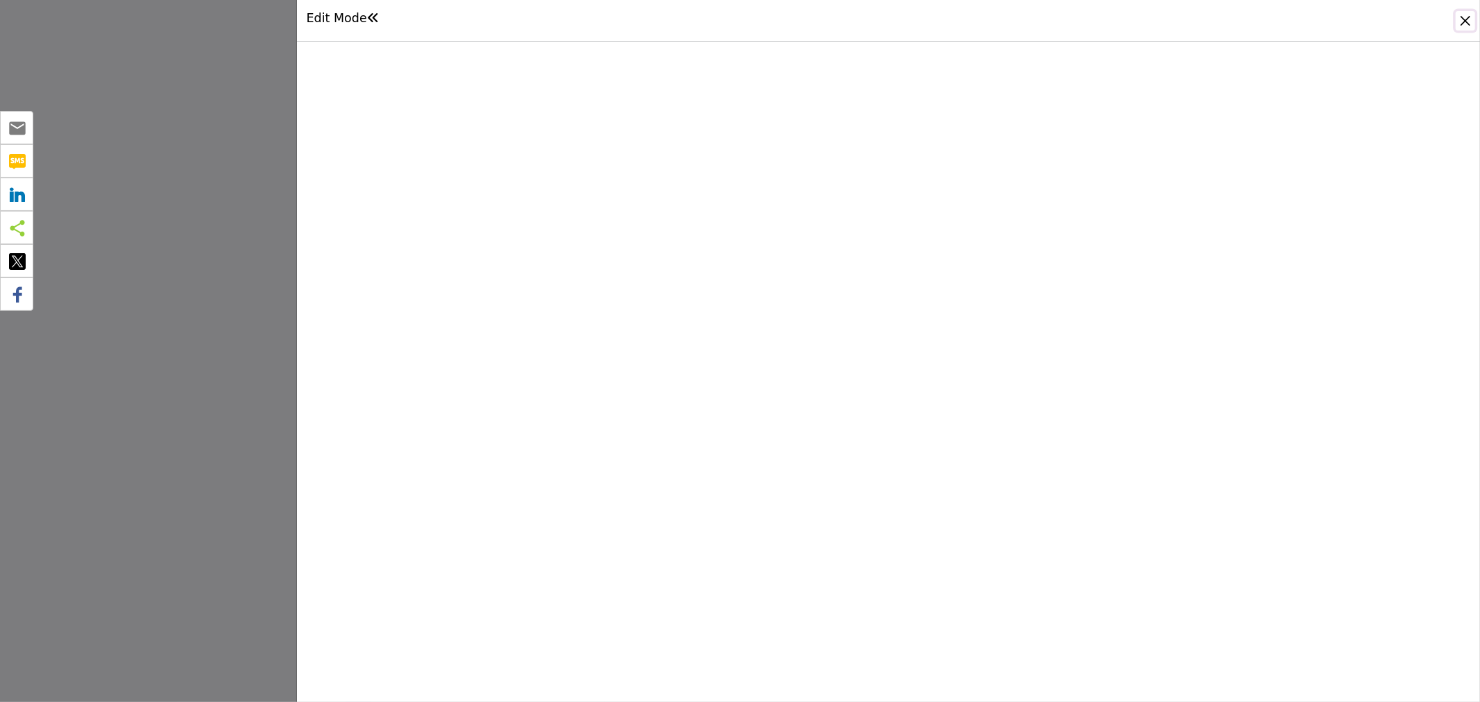
click at [1467, 17] on button "Close" at bounding box center [1465, 20] width 19 height 19
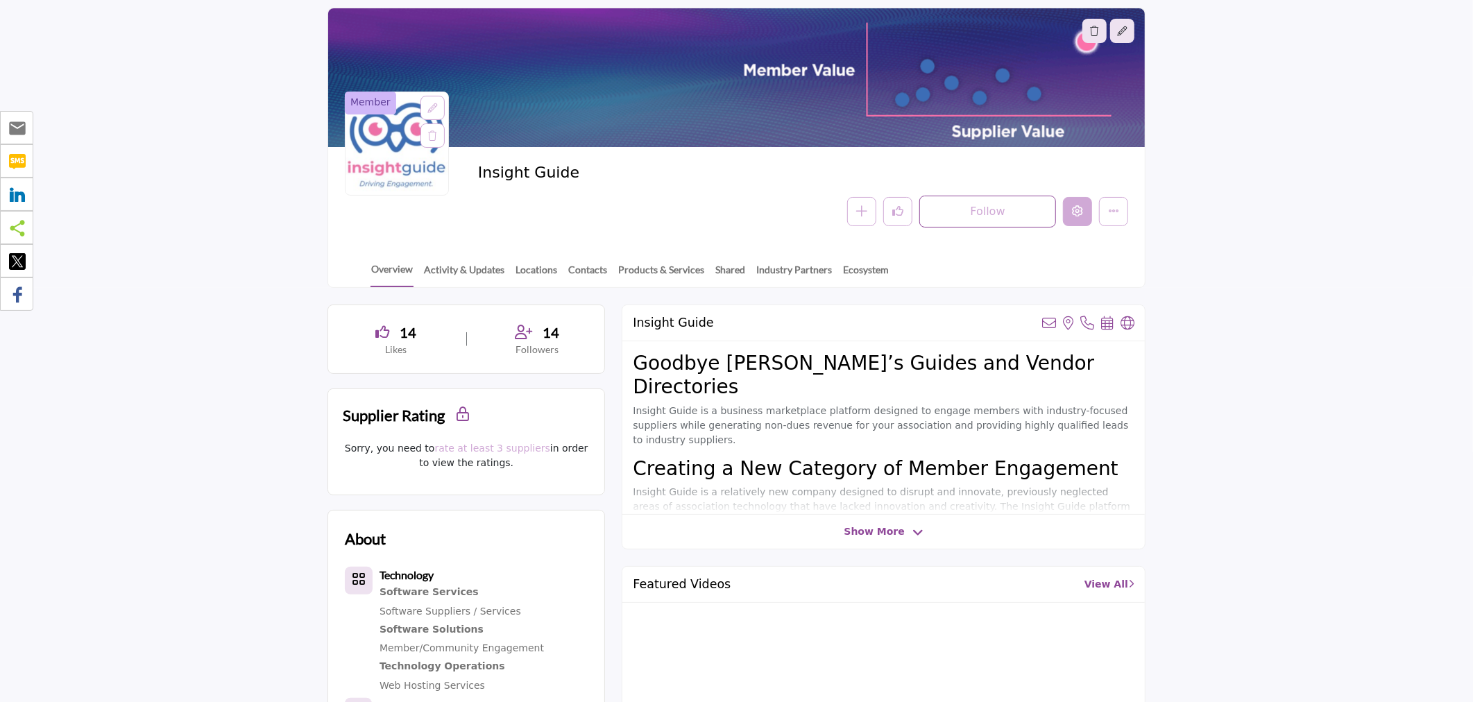
click at [1078, 210] on icon "Edit company" at bounding box center [1077, 210] width 11 height 11
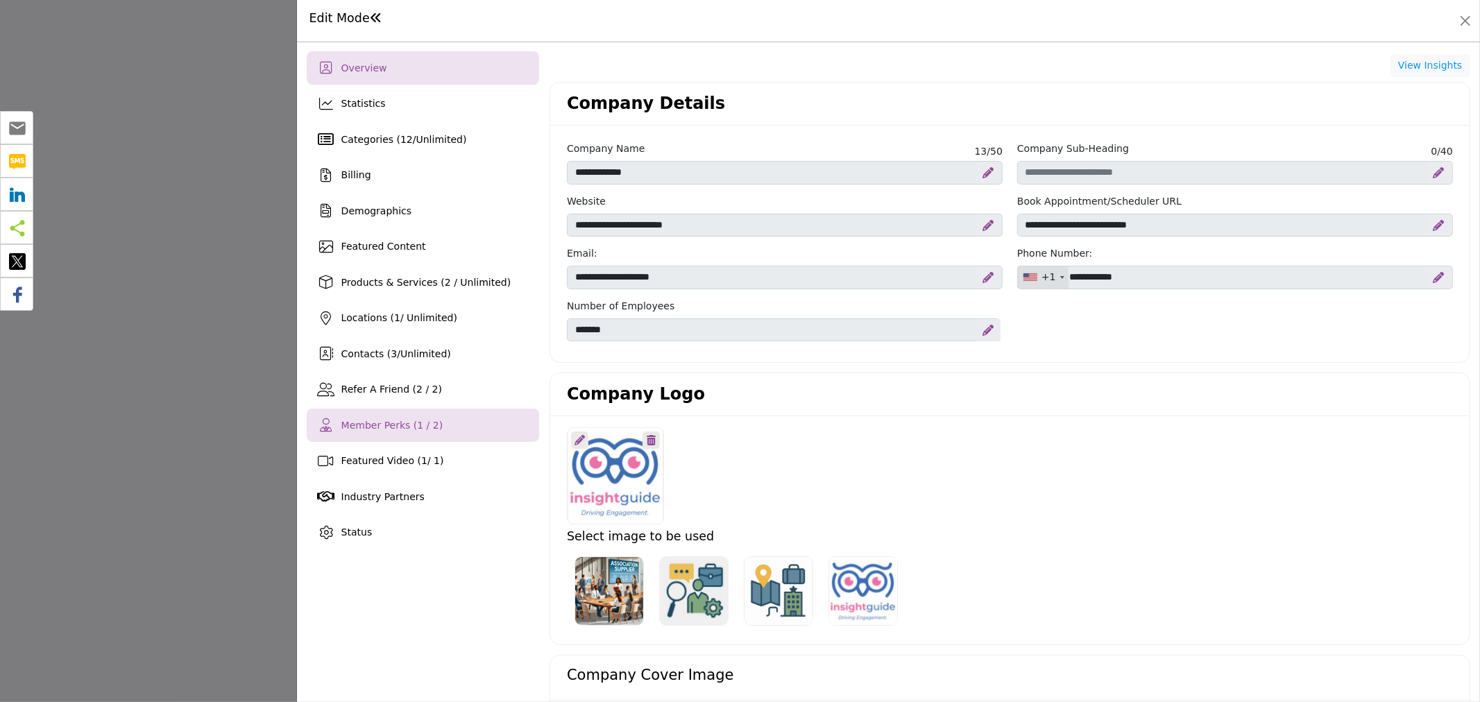
click at [376, 431] on span "Member Perks (1 / 2)" at bounding box center [392, 425] width 102 height 11
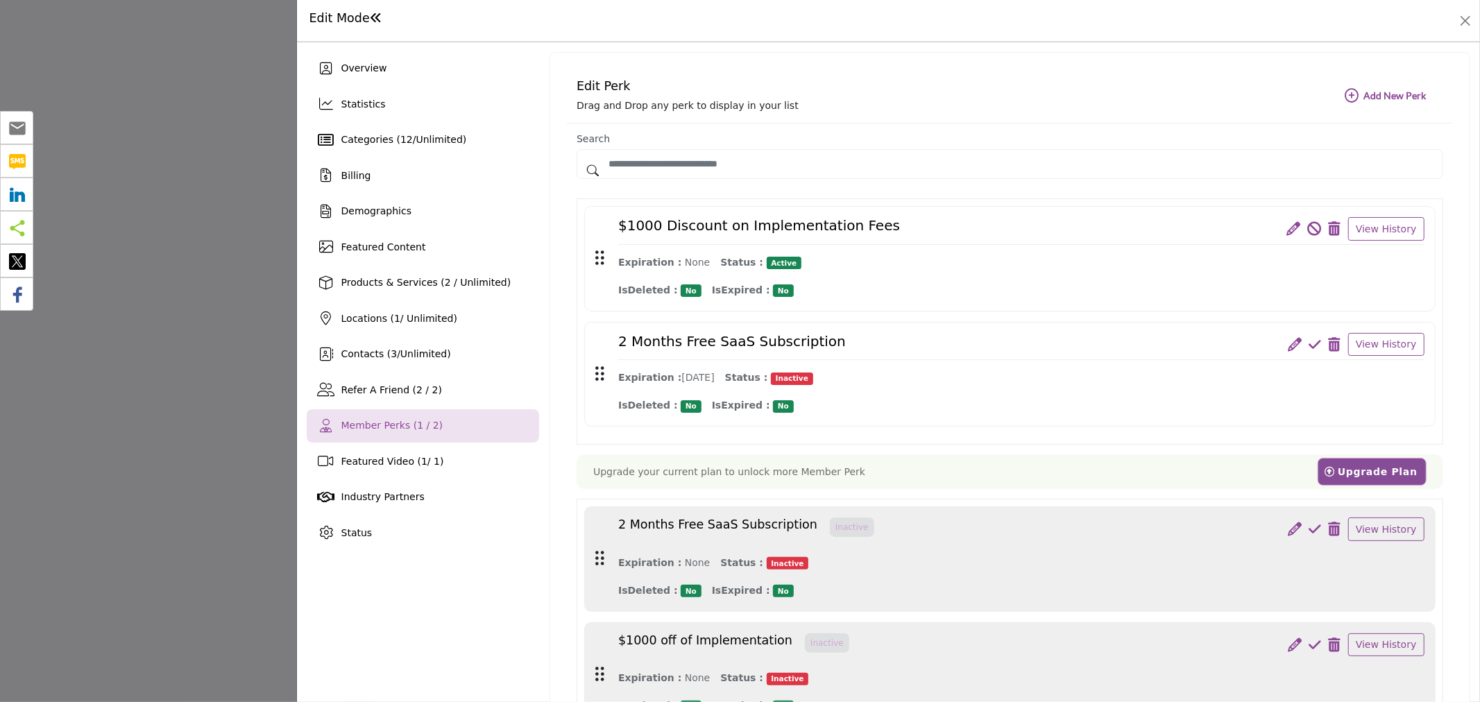
click at [1289, 221] on link at bounding box center [1294, 229] width 14 height 17
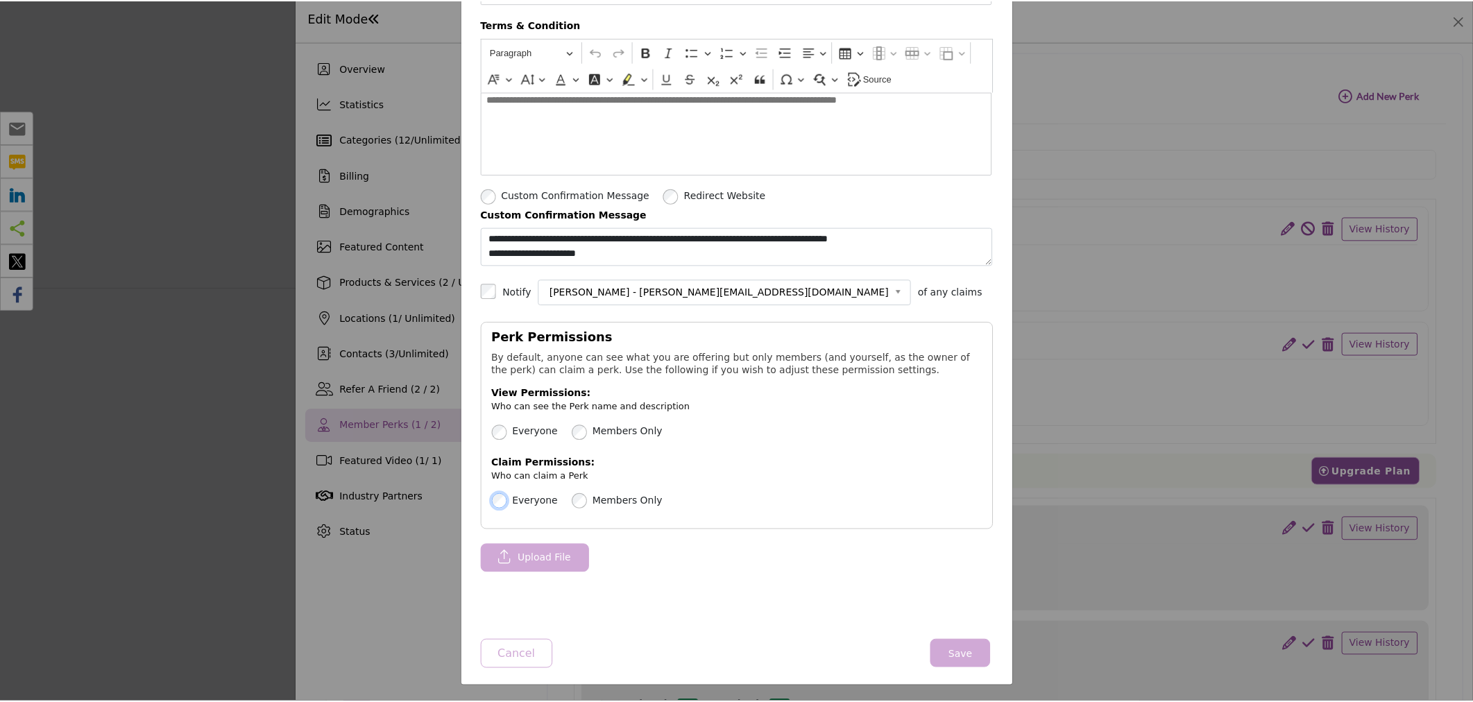
scroll to position [405, 0]
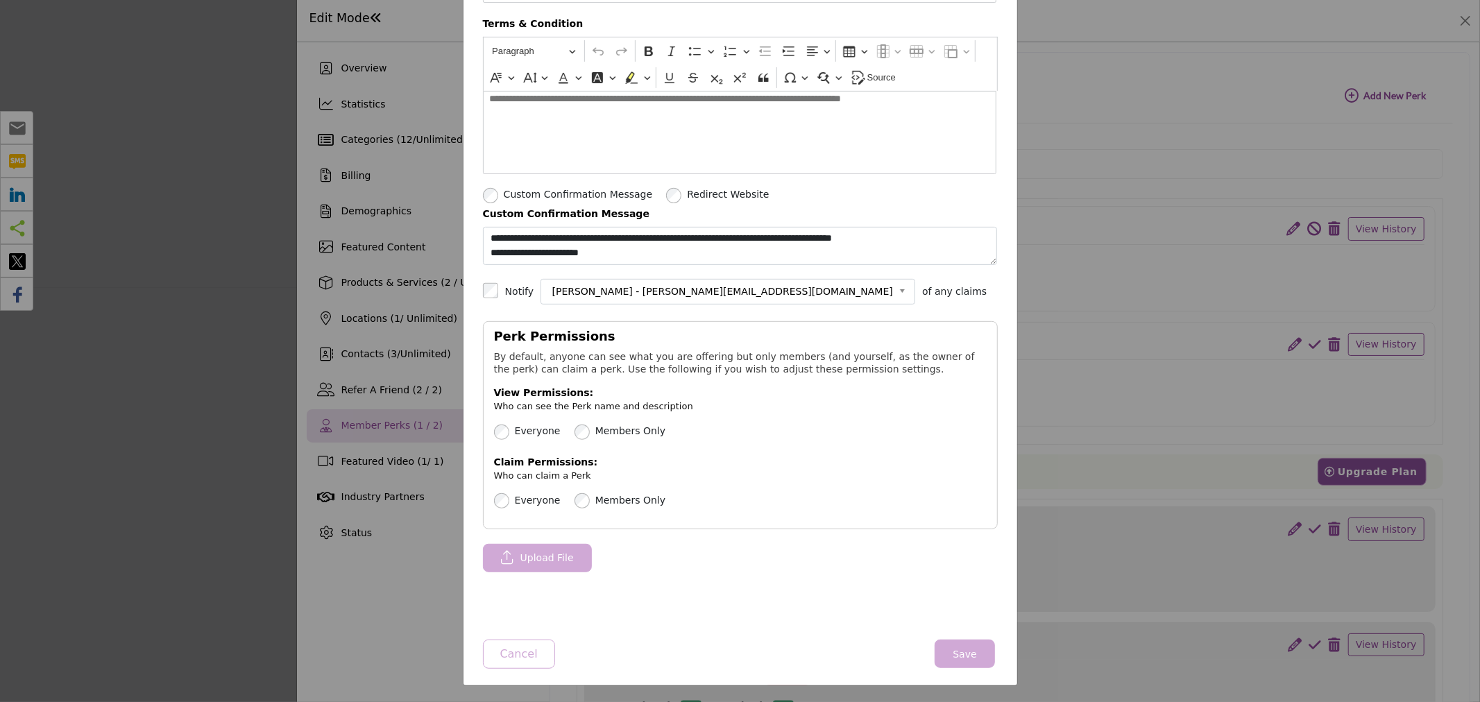
click at [972, 645] on button "Save" at bounding box center [965, 654] width 60 height 28
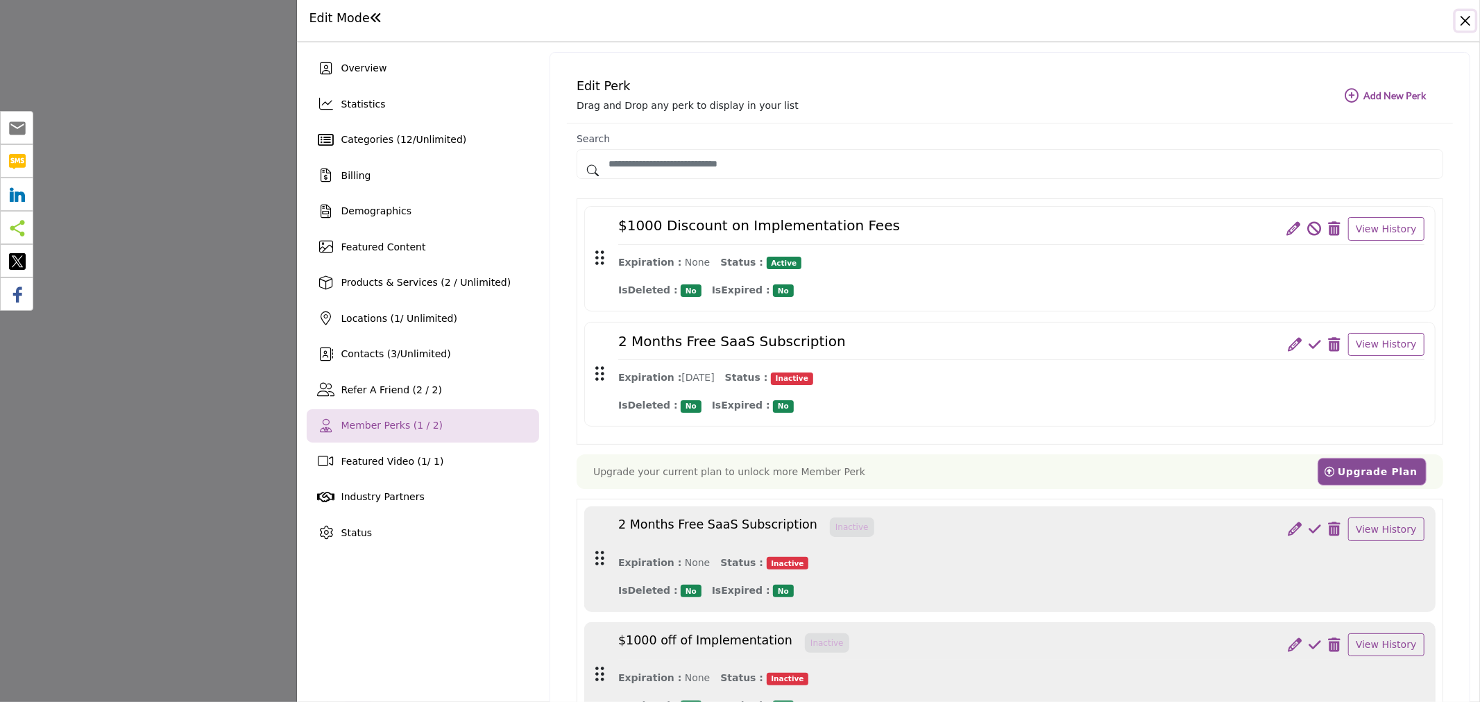
click at [1464, 19] on button "Close" at bounding box center [1465, 20] width 19 height 19
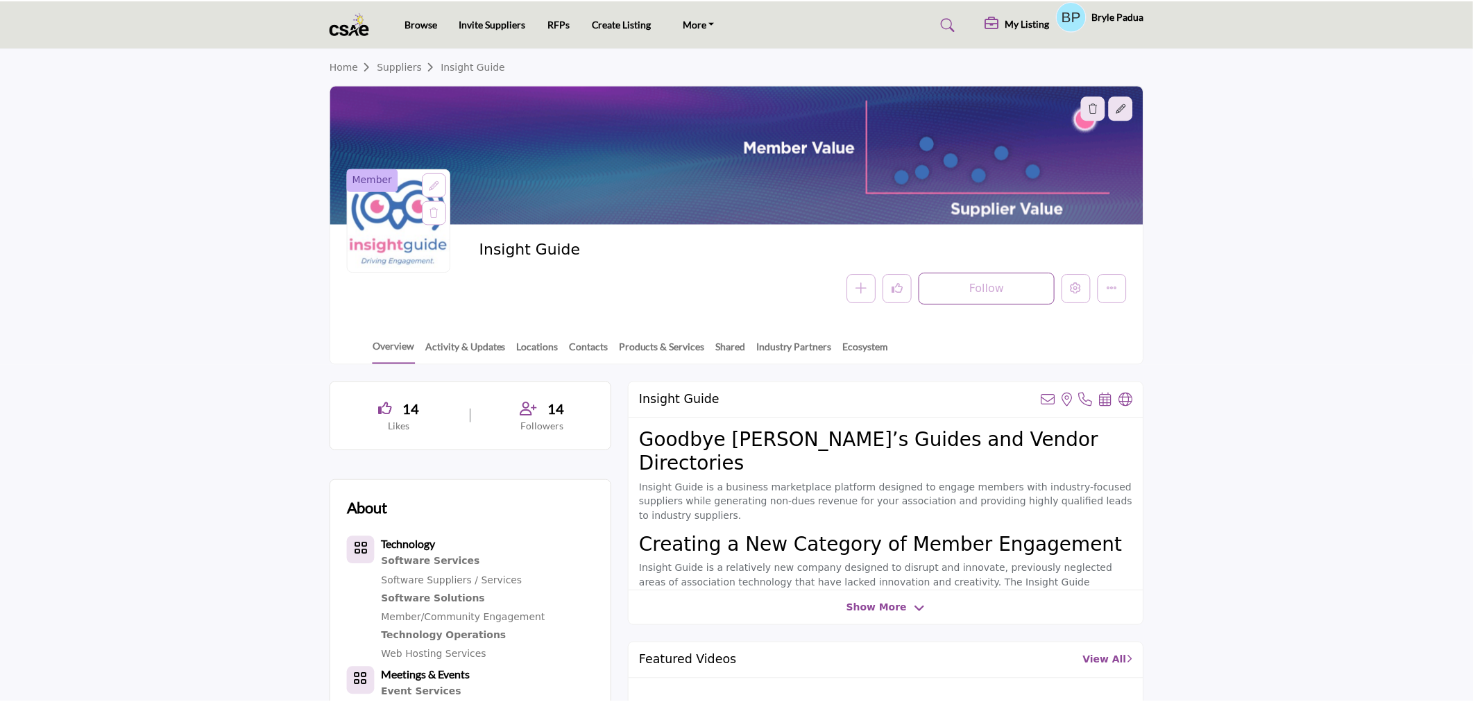
scroll to position [77, 0]
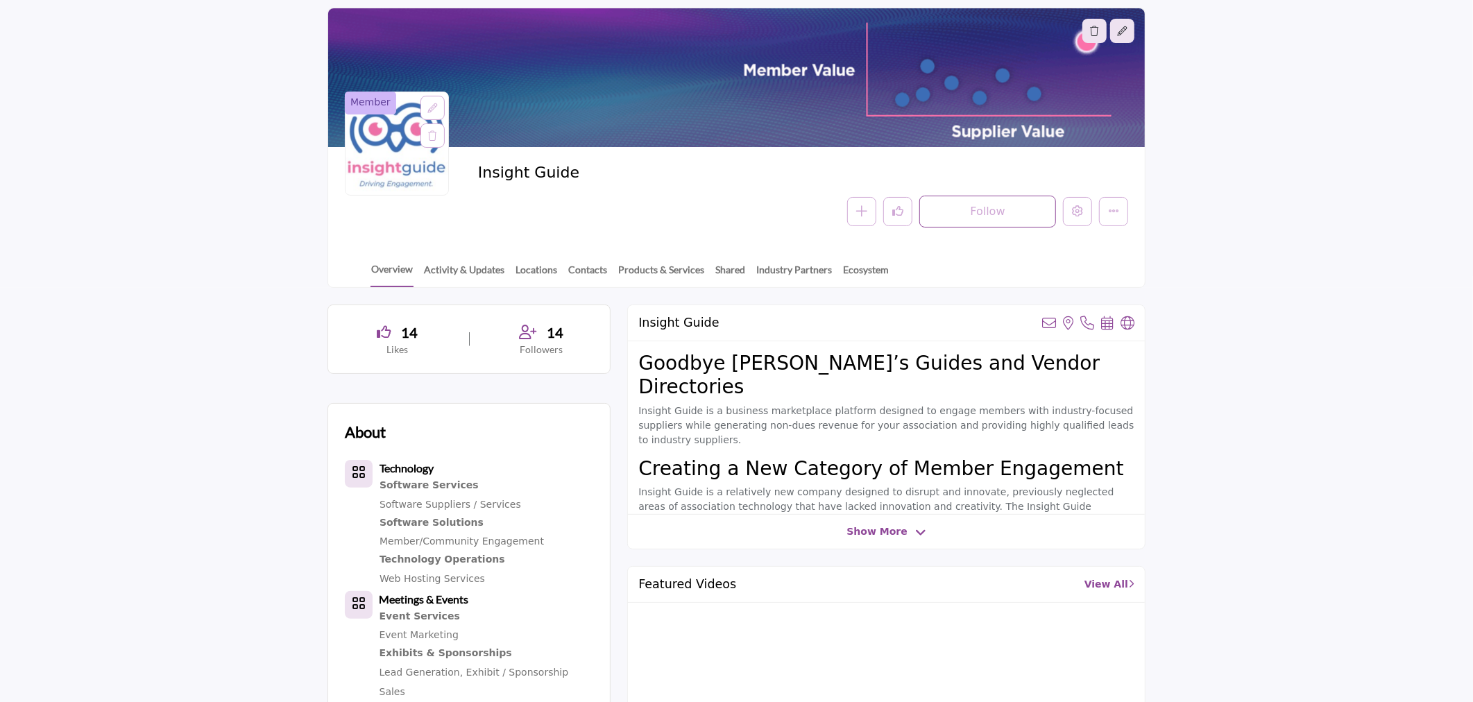
click at [866, 544] on div "Insight Guide View email address of this listing View the location of this list…" at bounding box center [886, 427] width 518 height 245
click at [881, 541] on div "Insight Guide View email address of this listing View the location of this list…" at bounding box center [886, 427] width 518 height 245
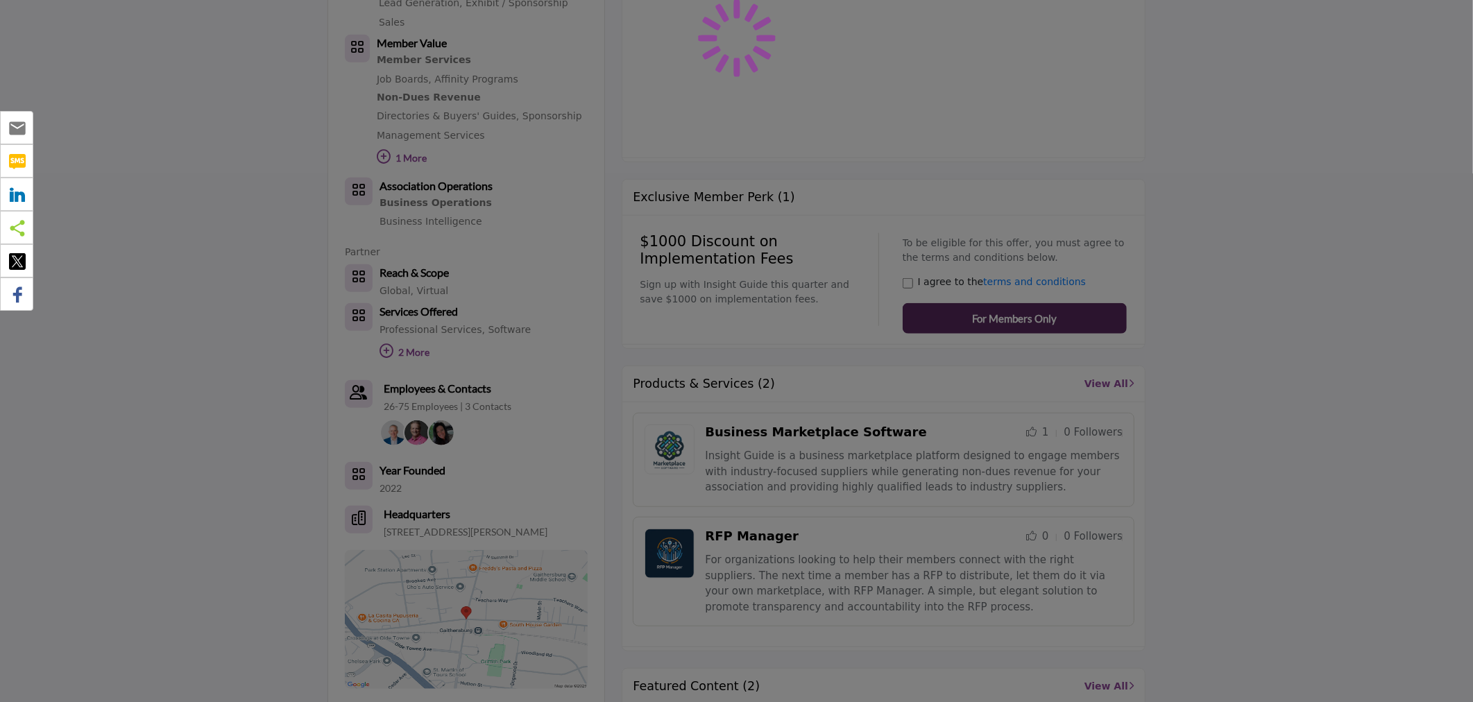
scroll to position [955, 0]
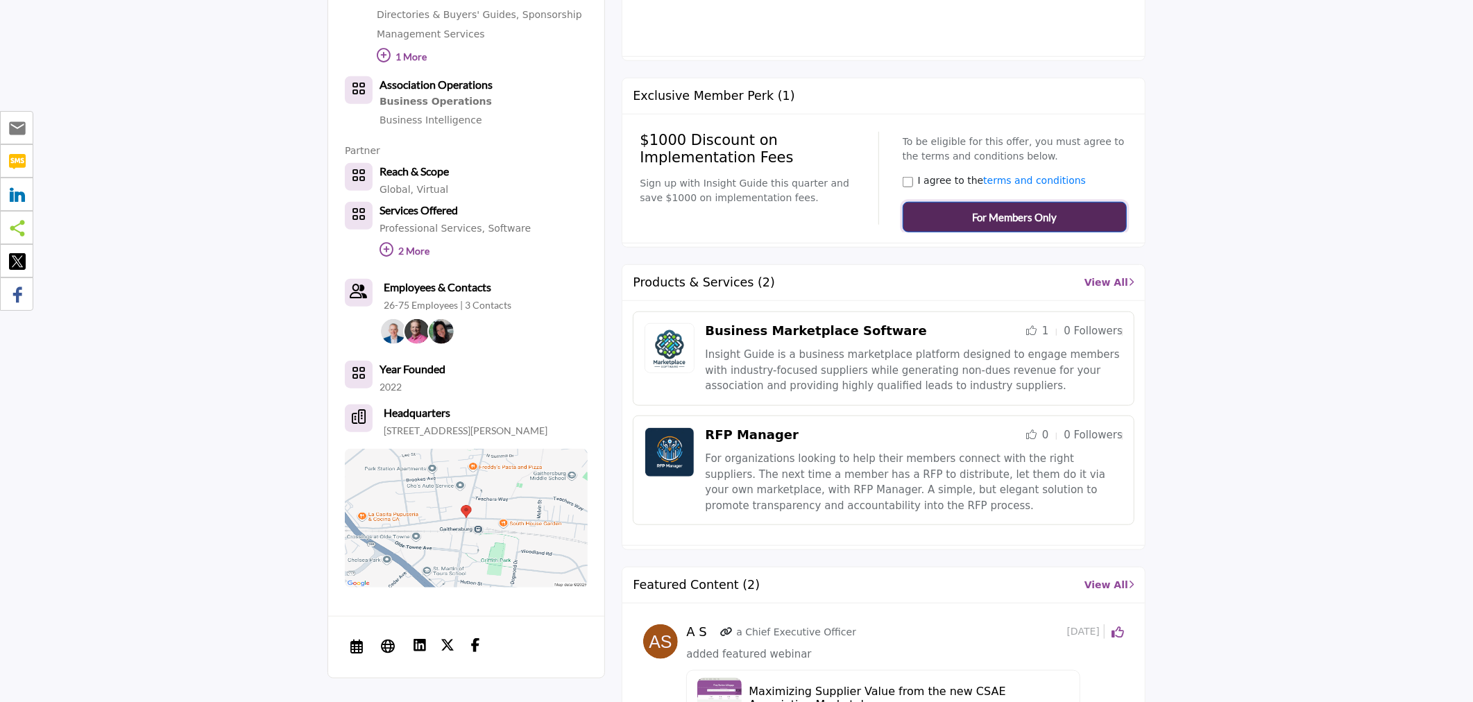
click at [994, 216] on span "For Members Only" at bounding box center [1014, 218] width 85 height 16
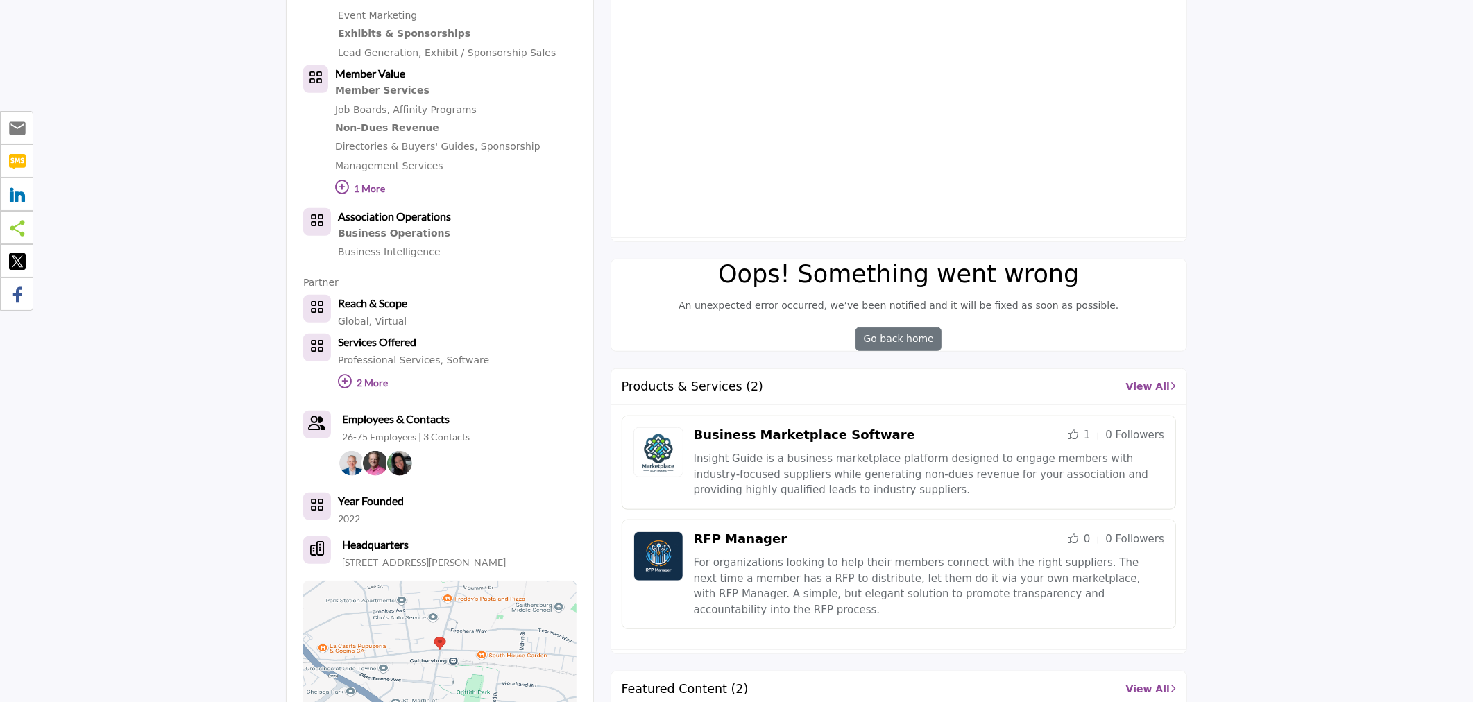
scroll to position [801, 0]
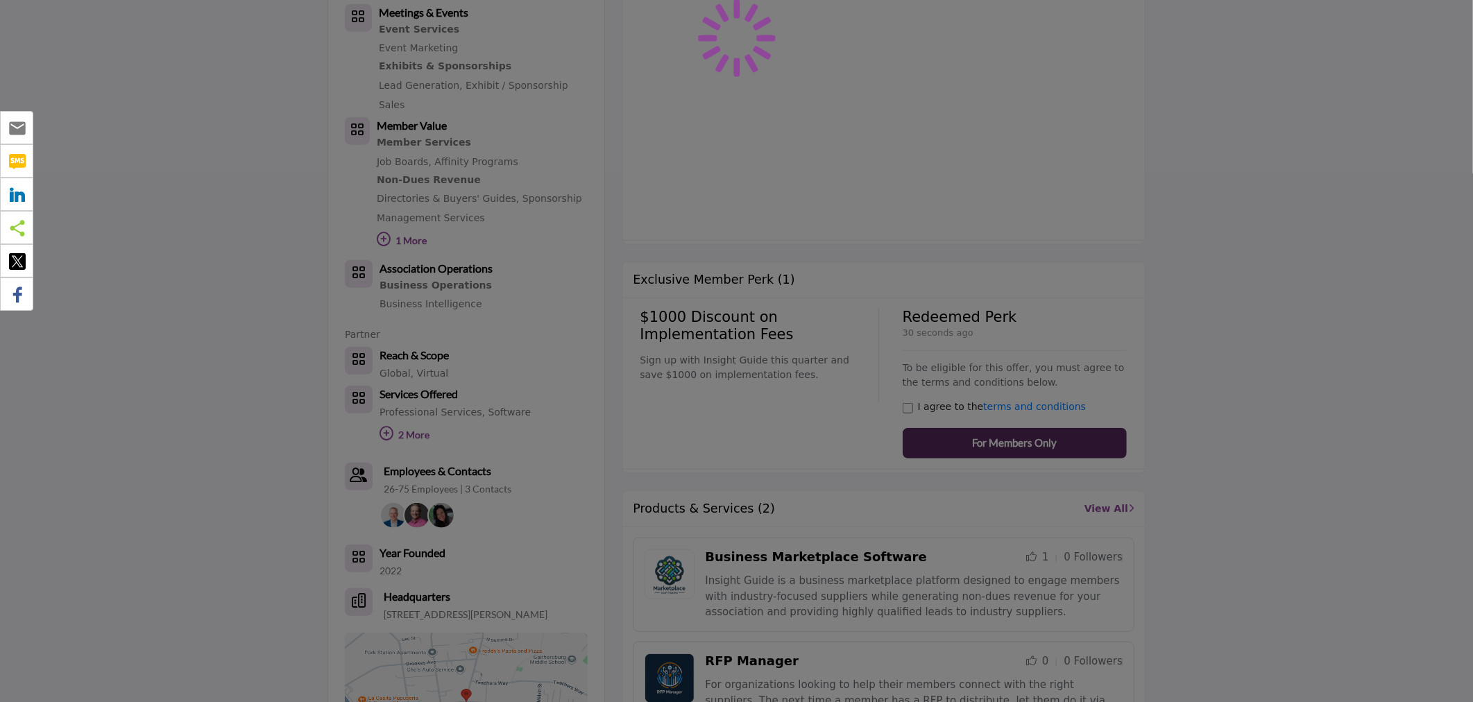
scroll to position [878, 0]
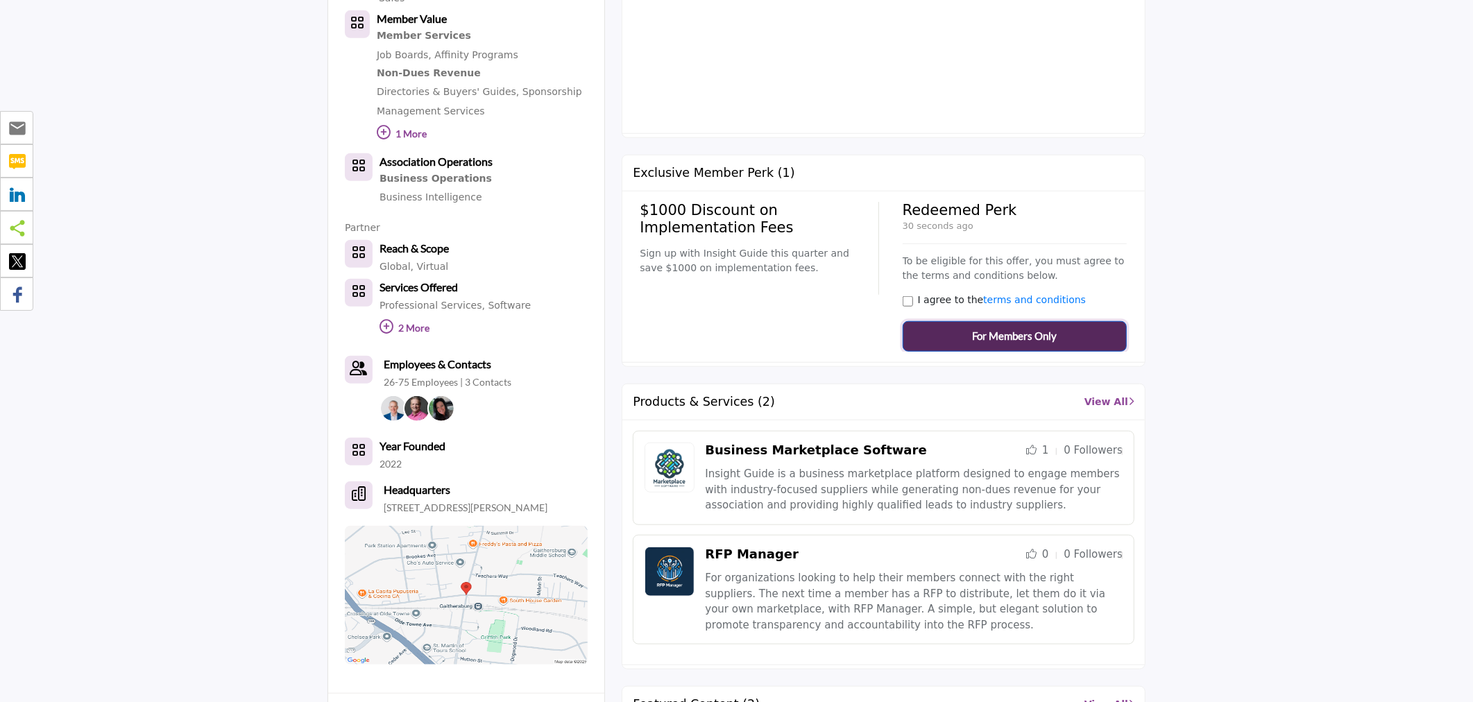
click at [995, 339] on span "For Members Only" at bounding box center [1014, 336] width 85 height 16
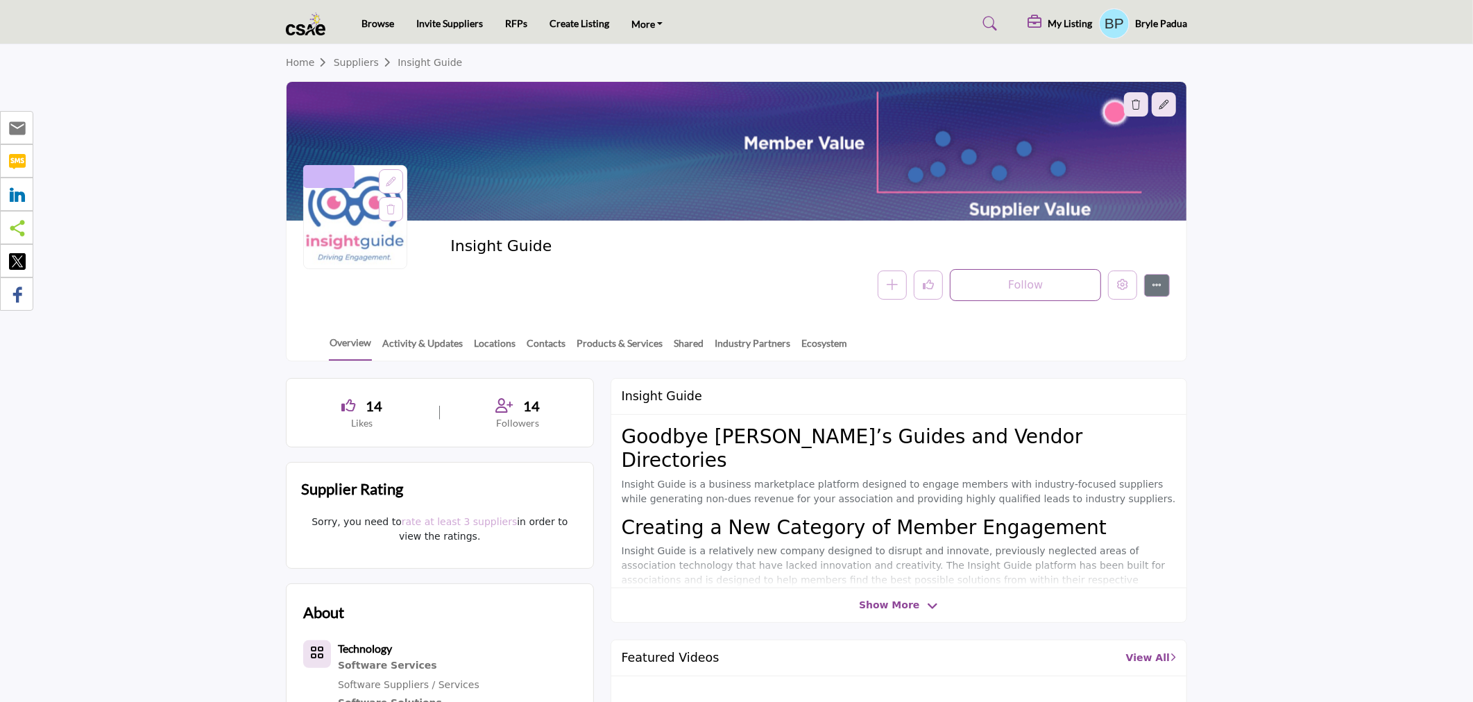
scroll to position [0, 0]
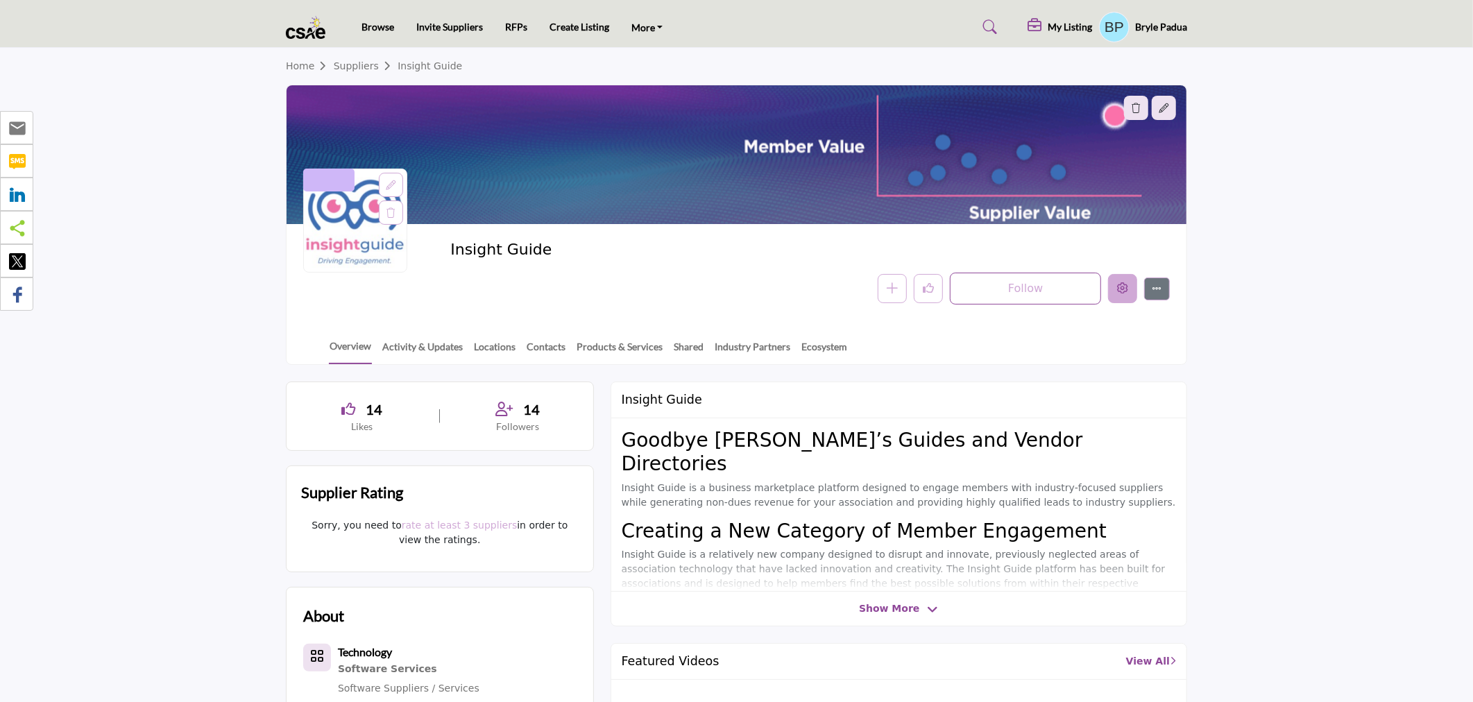
click at [1124, 290] on icon "Edit company" at bounding box center [1122, 287] width 11 height 11
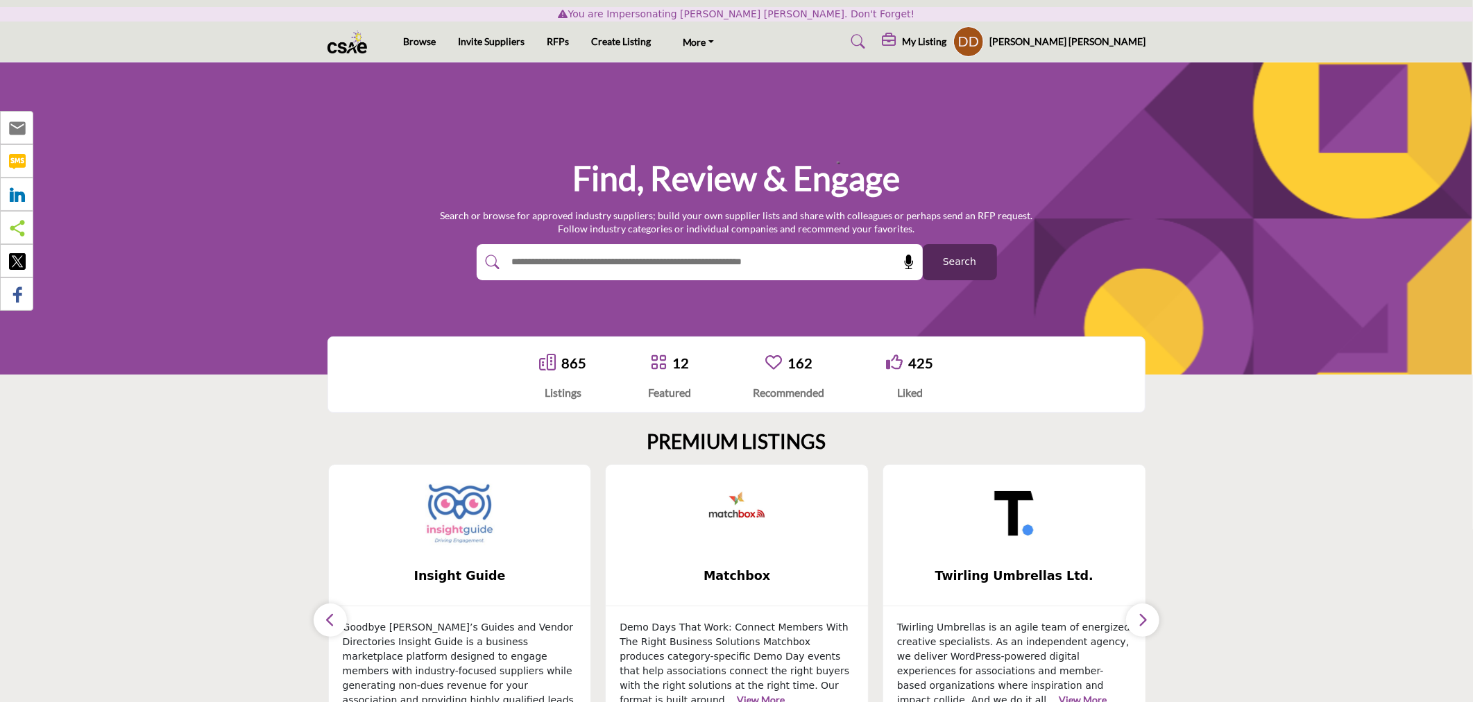
click at [457, 516] on img at bounding box center [459, 513] width 69 height 69
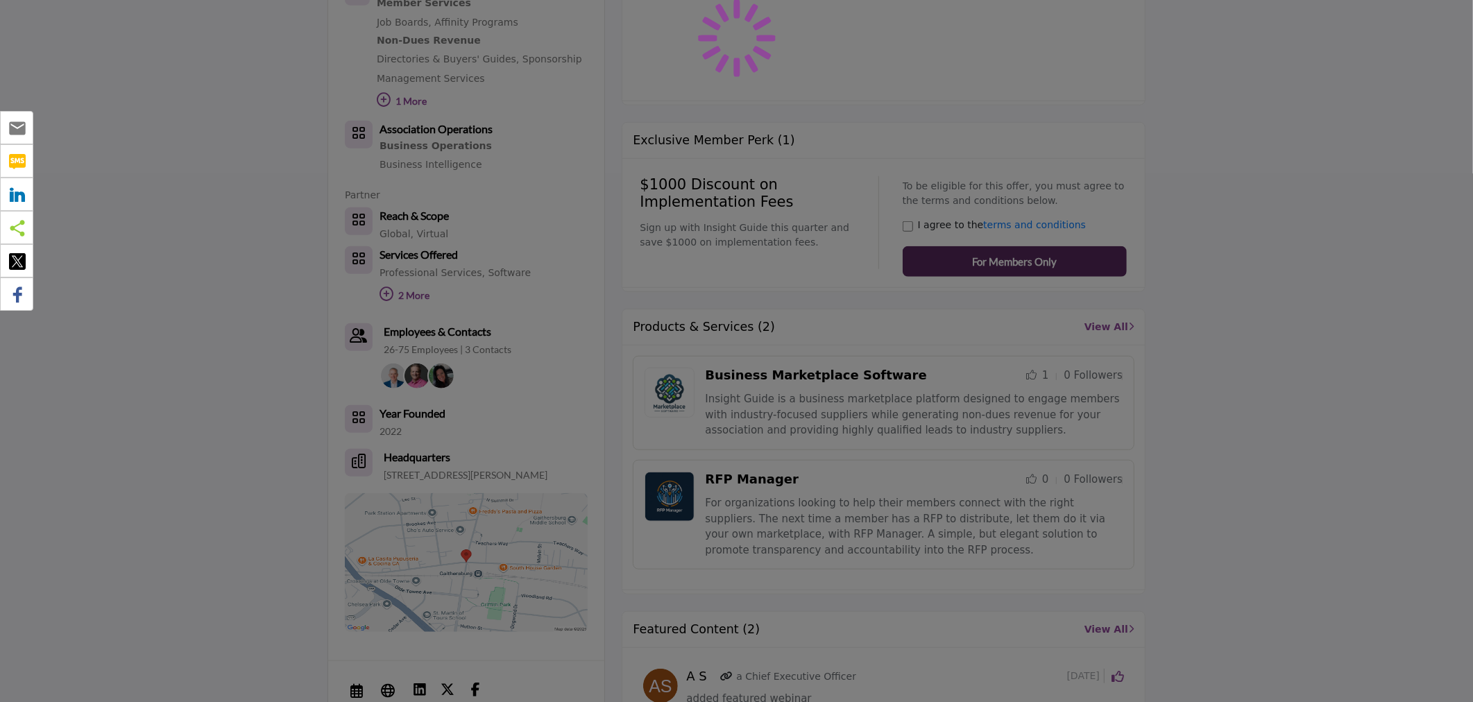
scroll to position [1032, 0]
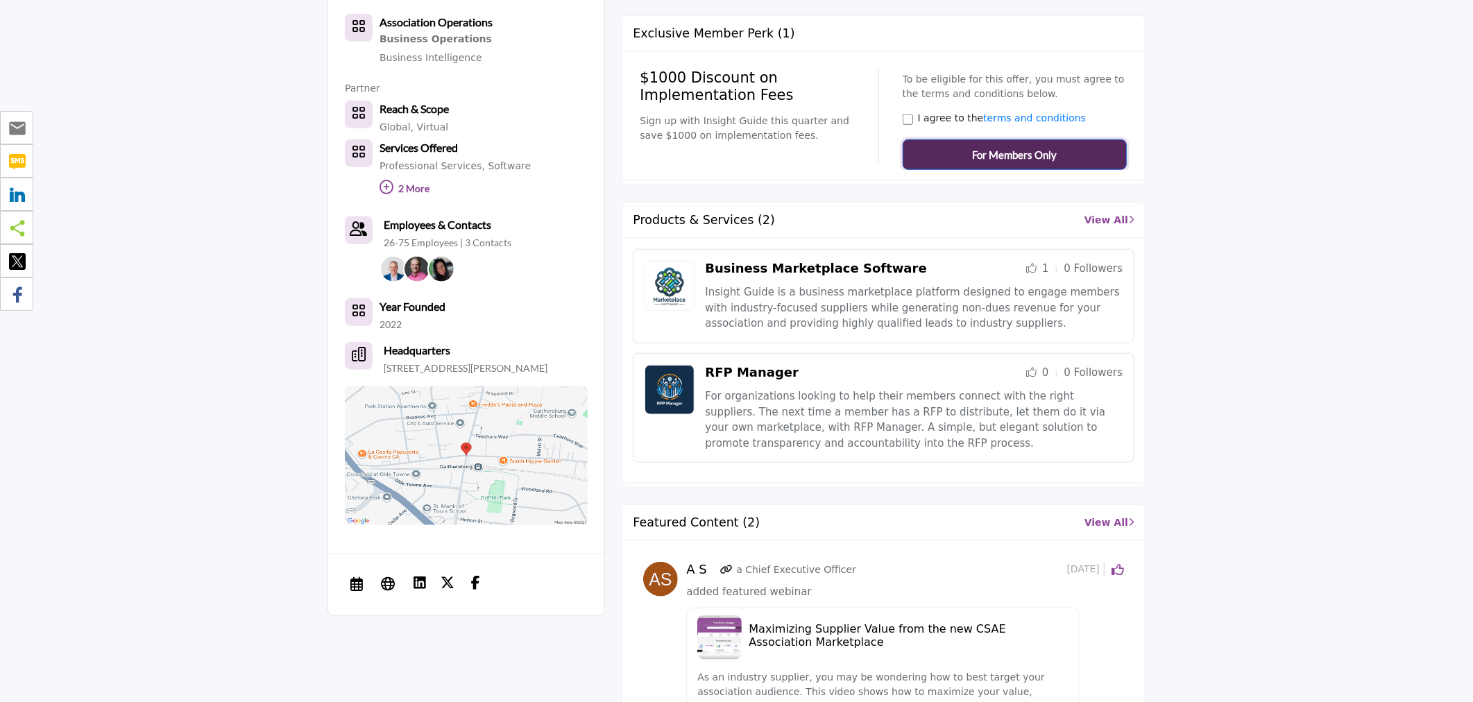
click at [1032, 161] on span "For Members Only" at bounding box center [1014, 155] width 85 height 16
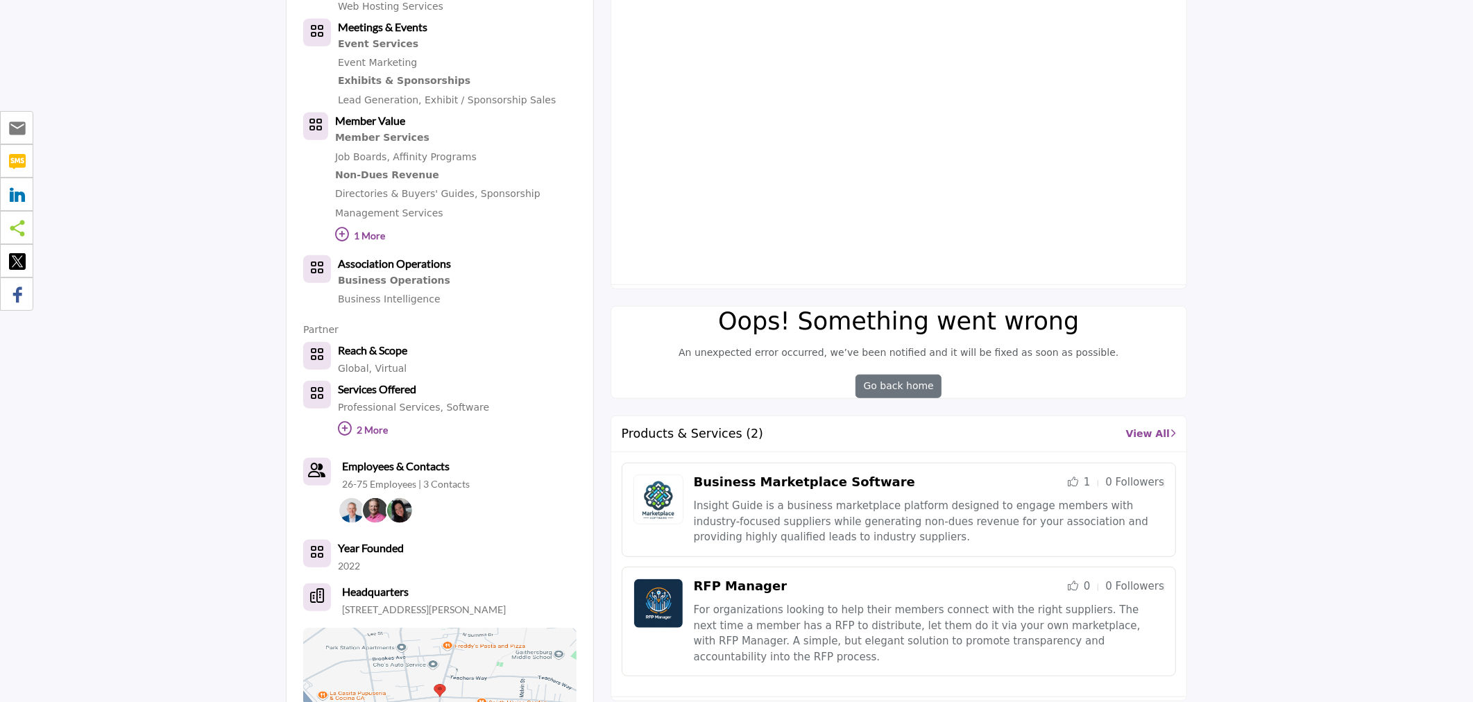
scroll to position [694, 0]
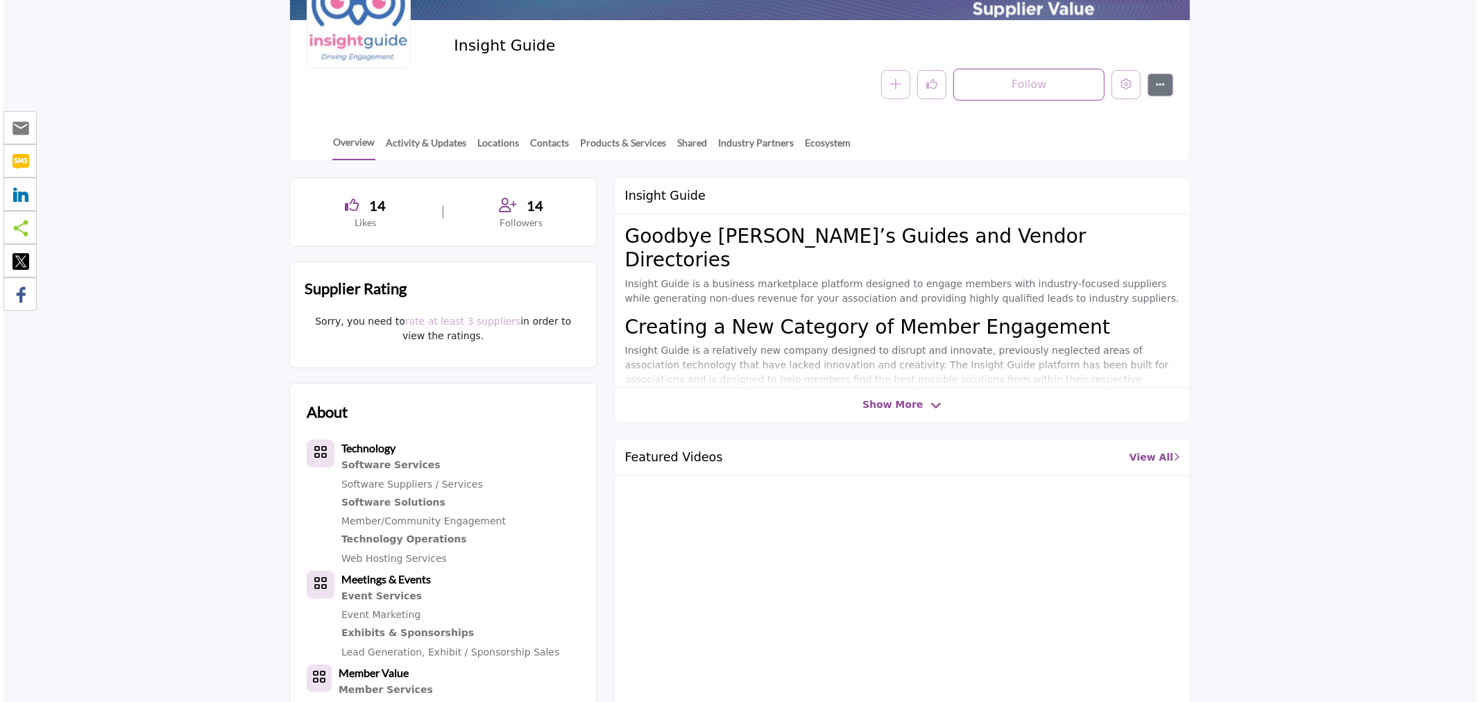
scroll to position [77, 0]
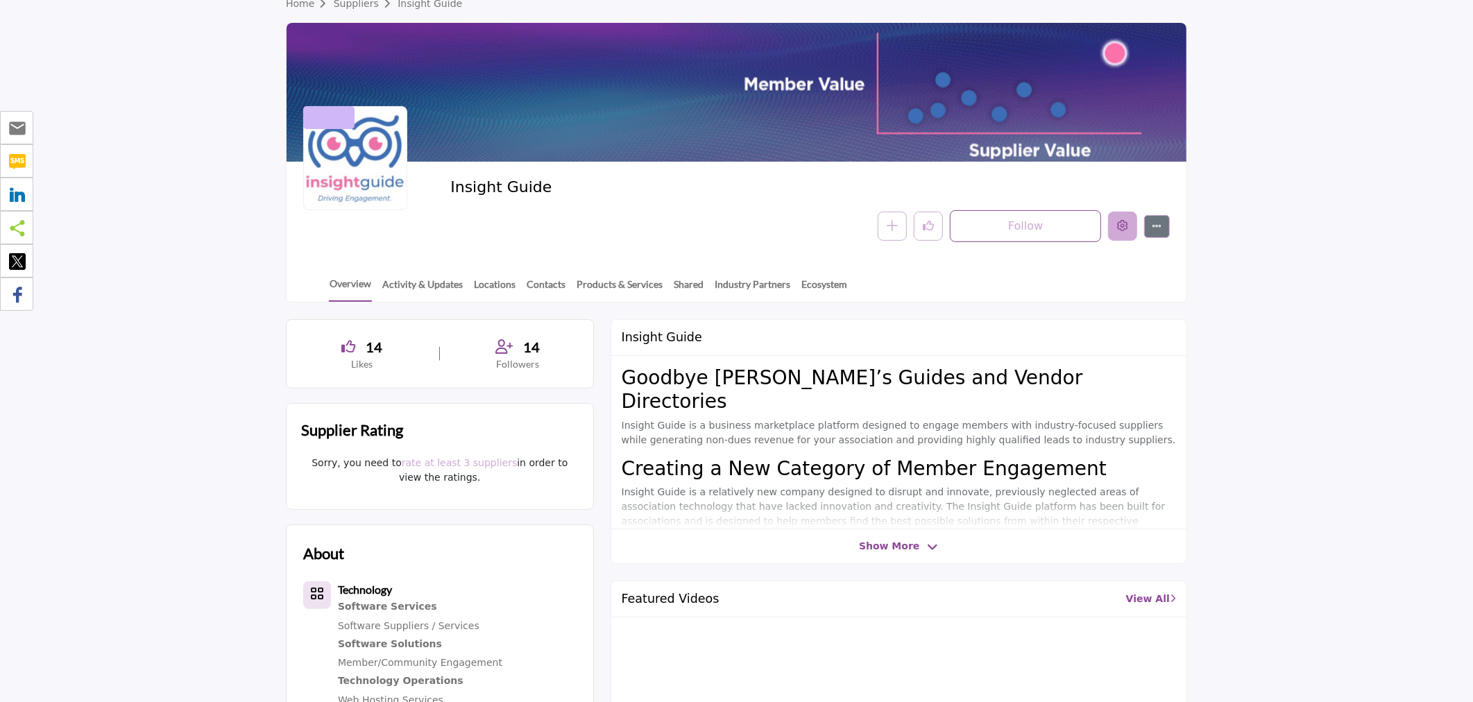
click at [1114, 218] on button "Edit company" at bounding box center [1122, 226] width 29 height 29
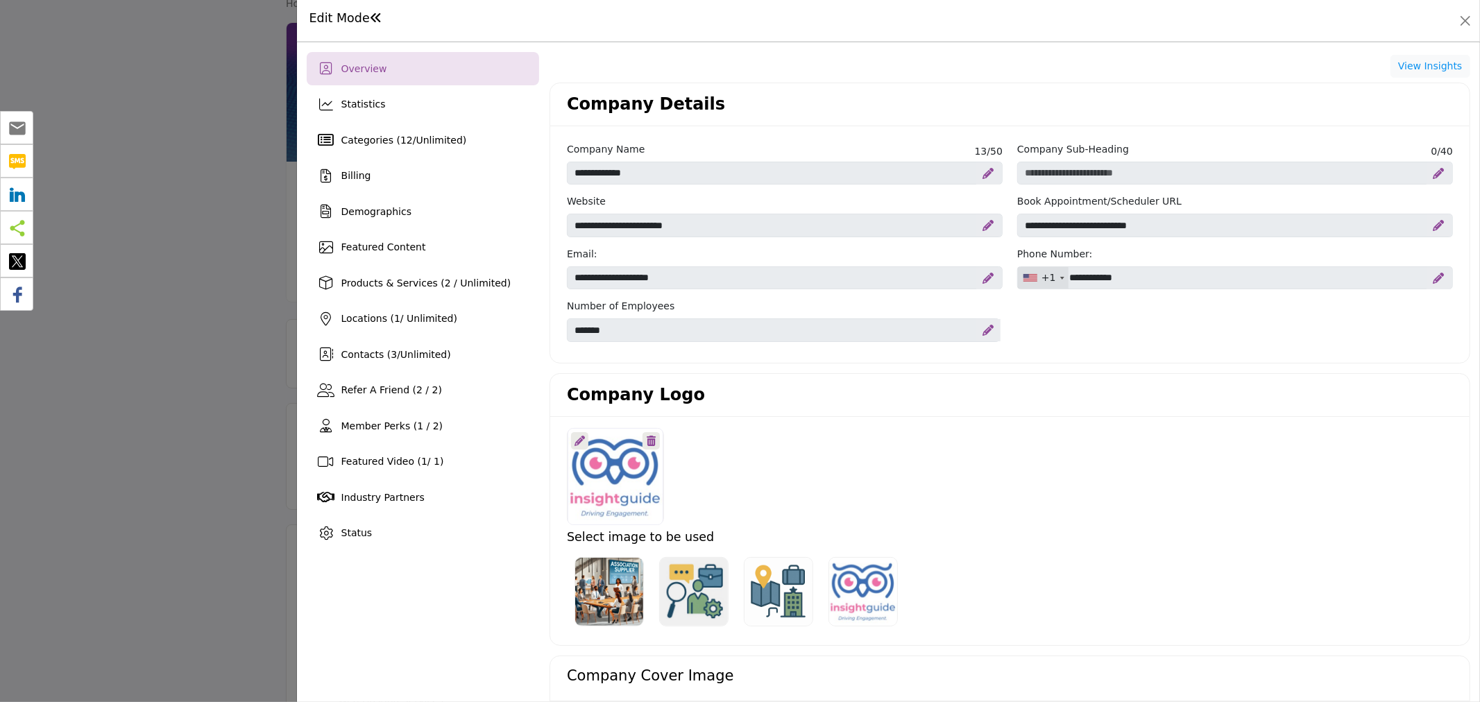
click at [413, 422] on p at bounding box center [417, 429] width 19 height 15
click at [403, 425] on div "Sorry, this filter is only available to members" at bounding box center [415, 429] width 24 height 15
click at [387, 425] on span "Member Perks (1 / 2)" at bounding box center [392, 425] width 102 height 11
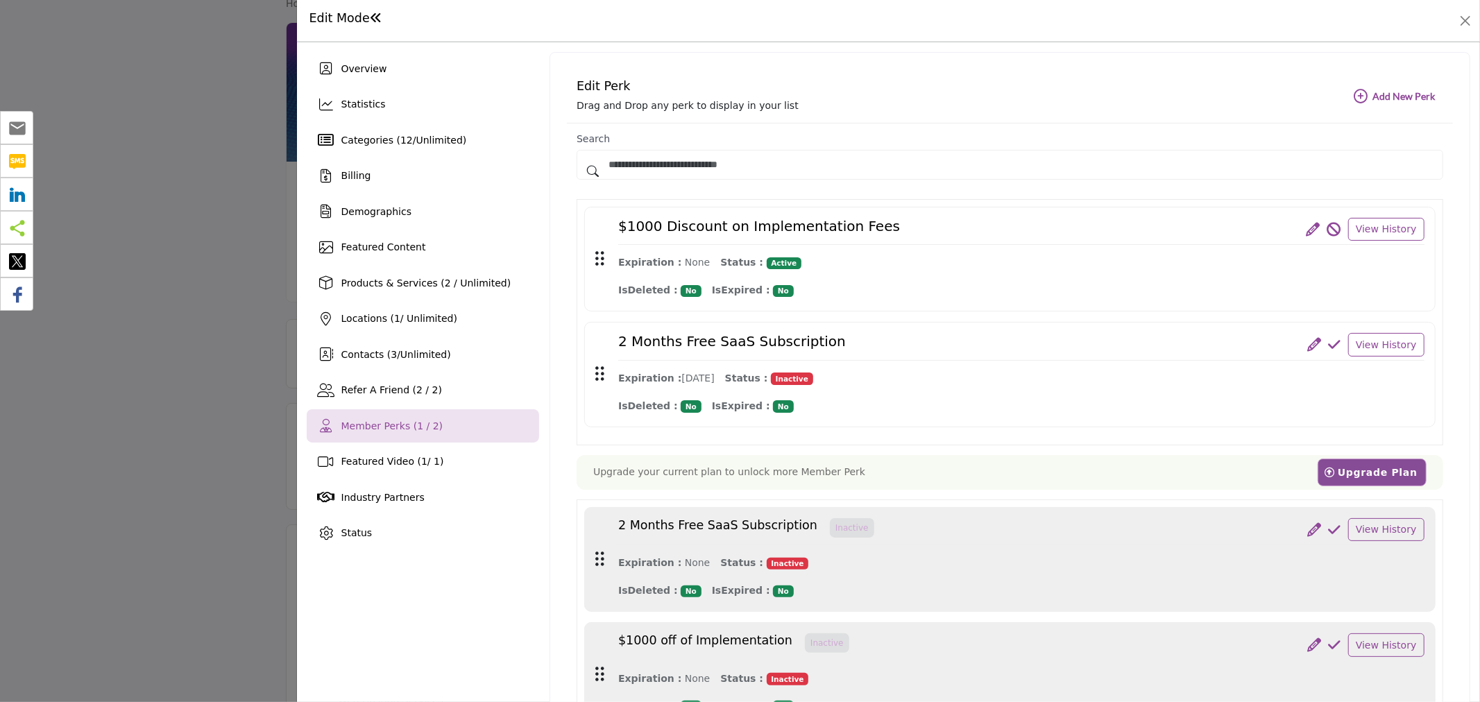
click at [1312, 230] on icon at bounding box center [1313, 230] width 14 height 14
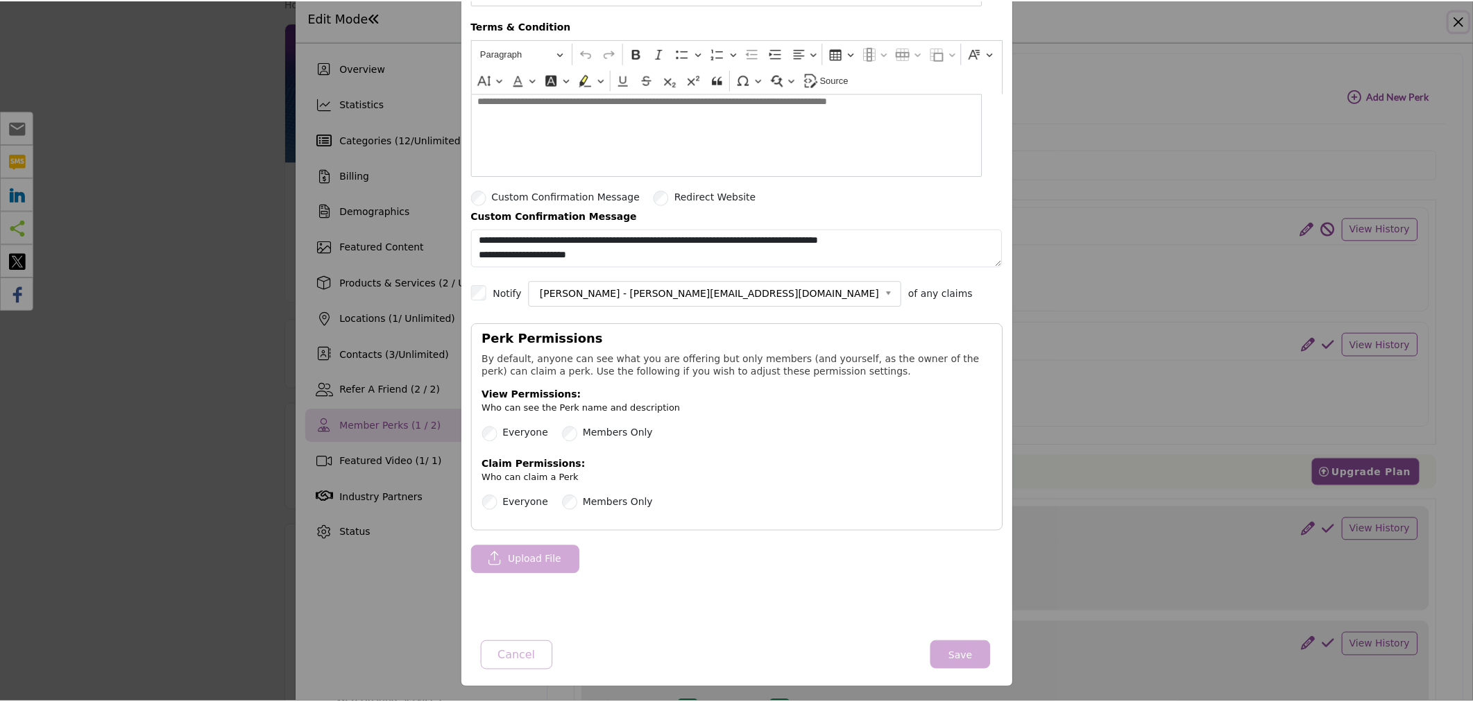
scroll to position [405, 0]
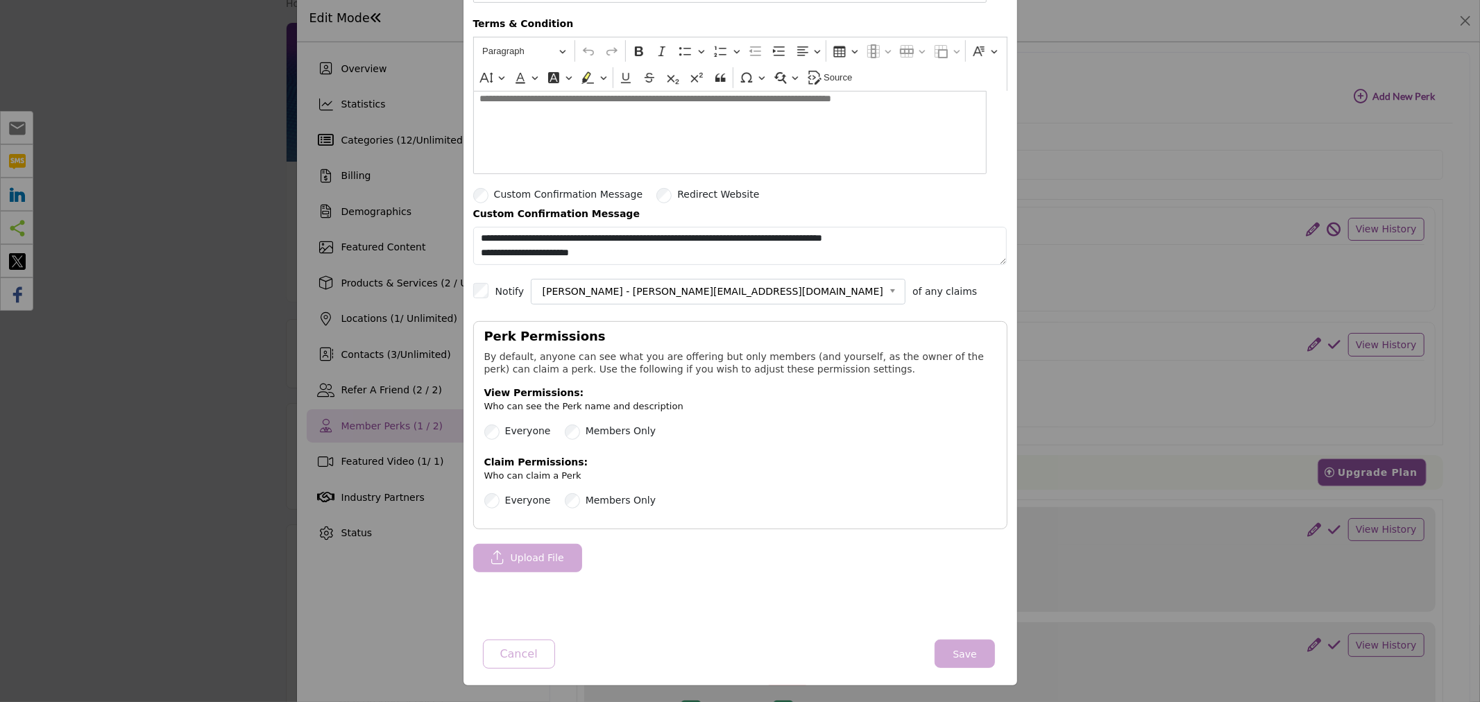
click at [969, 661] on button "Save" at bounding box center [965, 654] width 60 height 28
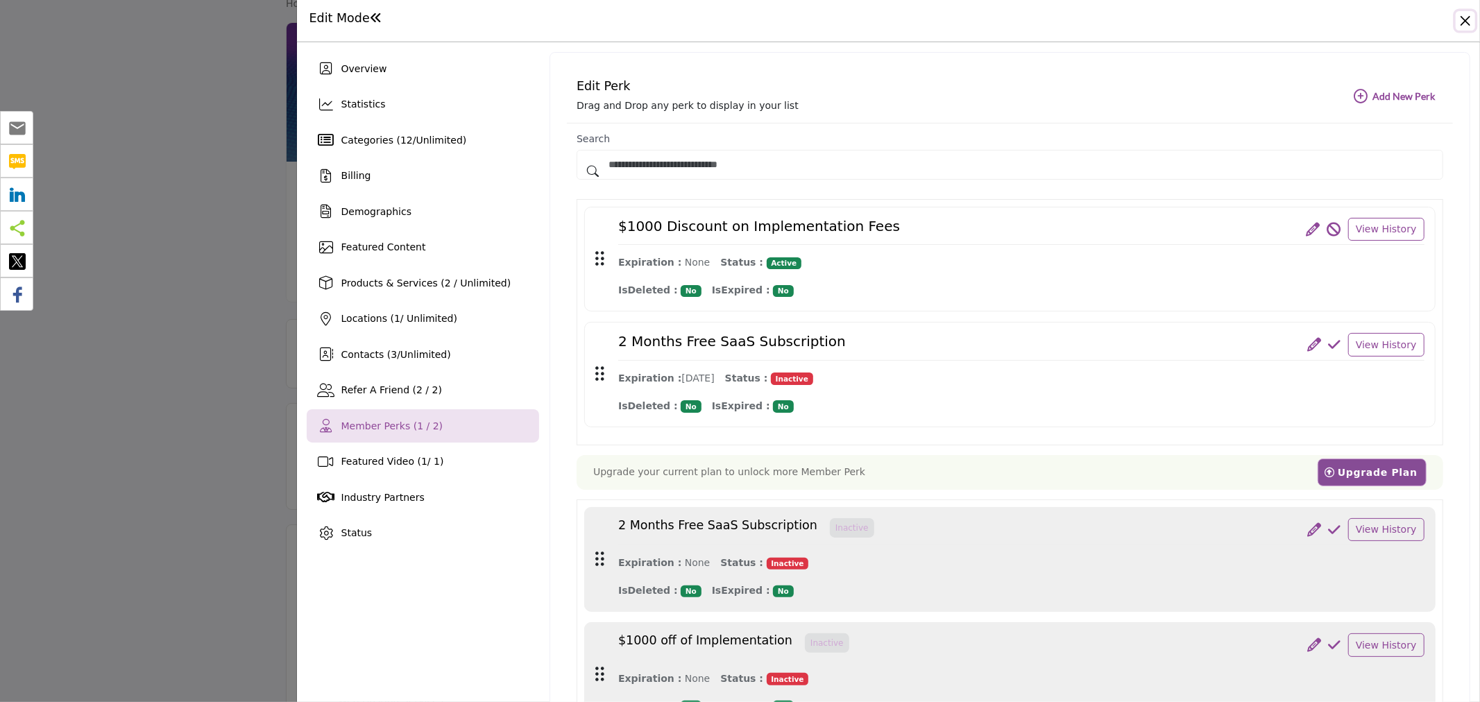
click at [1466, 11] on button "Close" at bounding box center [1465, 20] width 19 height 19
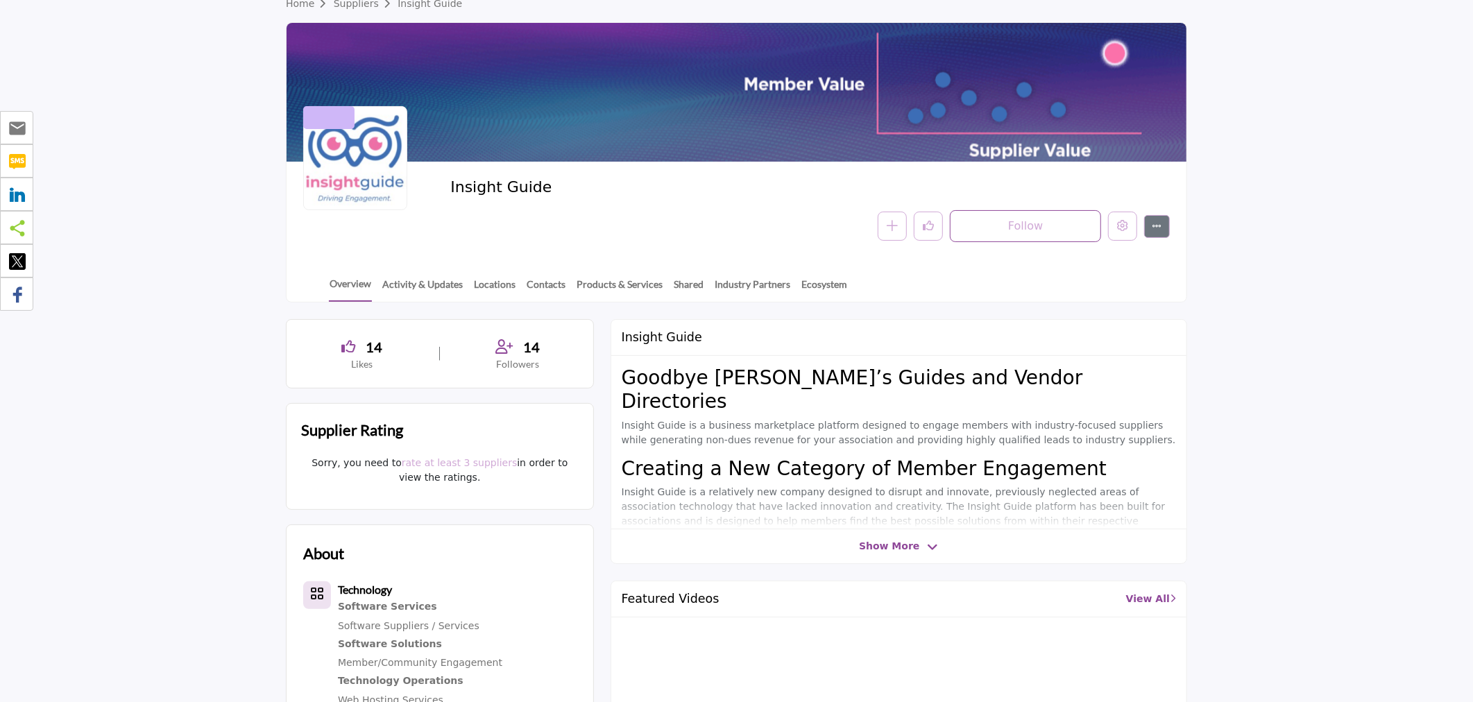
scroll to position [95, 0]
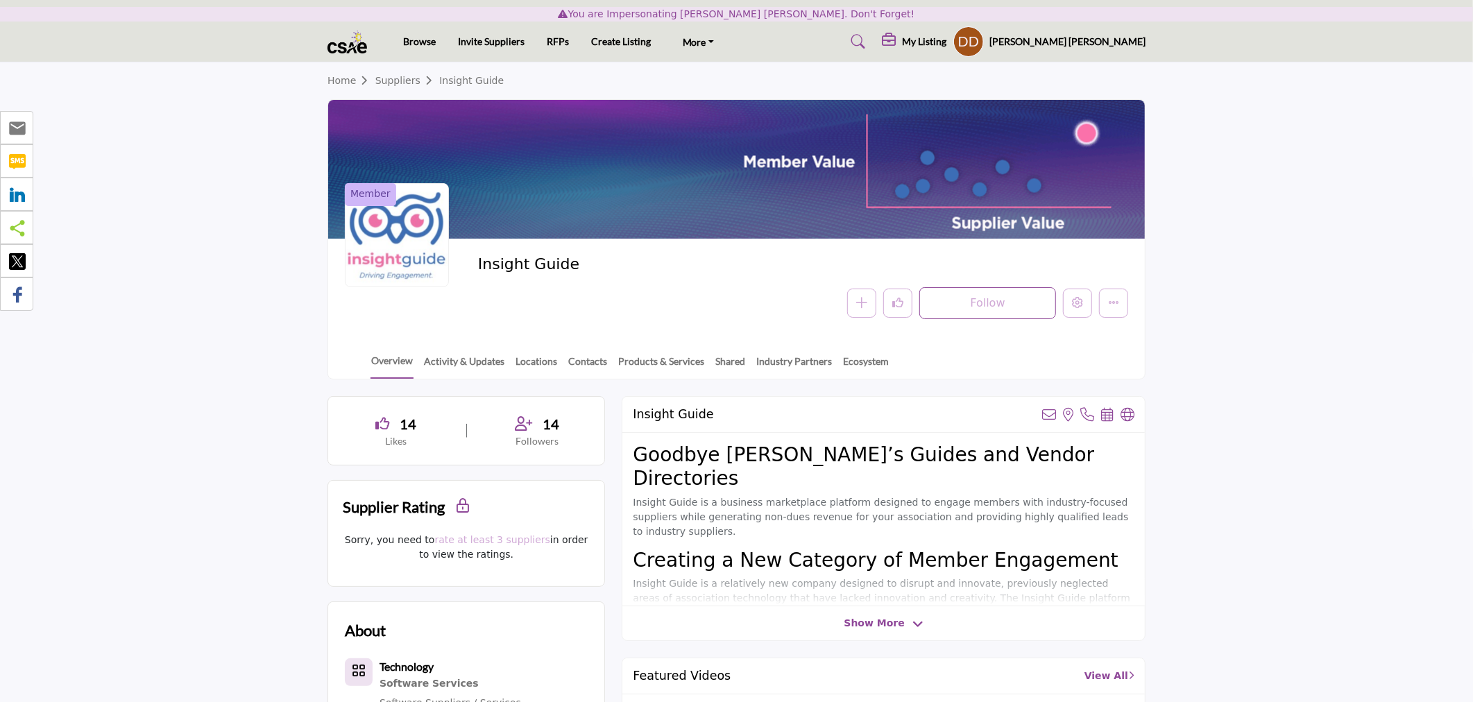
click at [1098, 46] on h5 "[PERSON_NAME] [PERSON_NAME]" at bounding box center [1067, 42] width 156 height 14
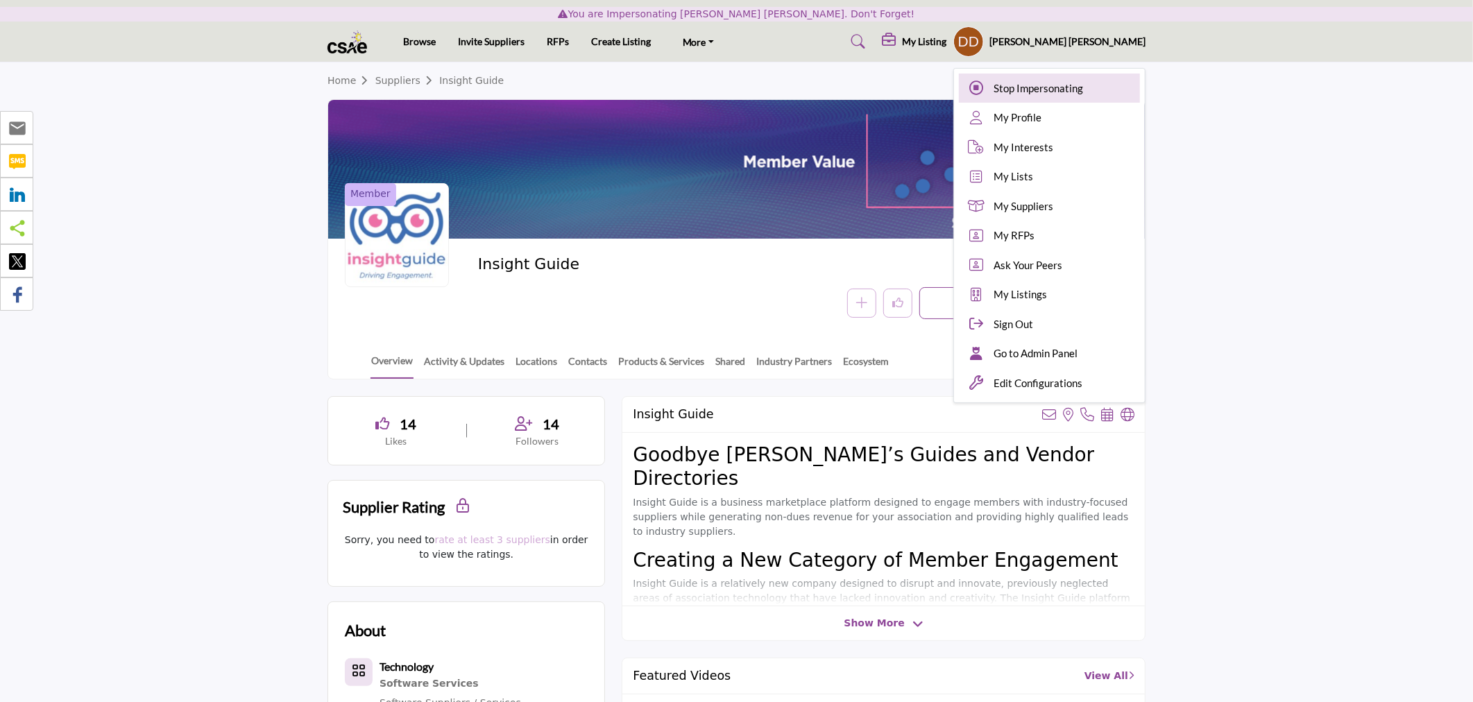
click at [1083, 80] on span "Stop Impersonating" at bounding box center [1039, 88] width 90 height 16
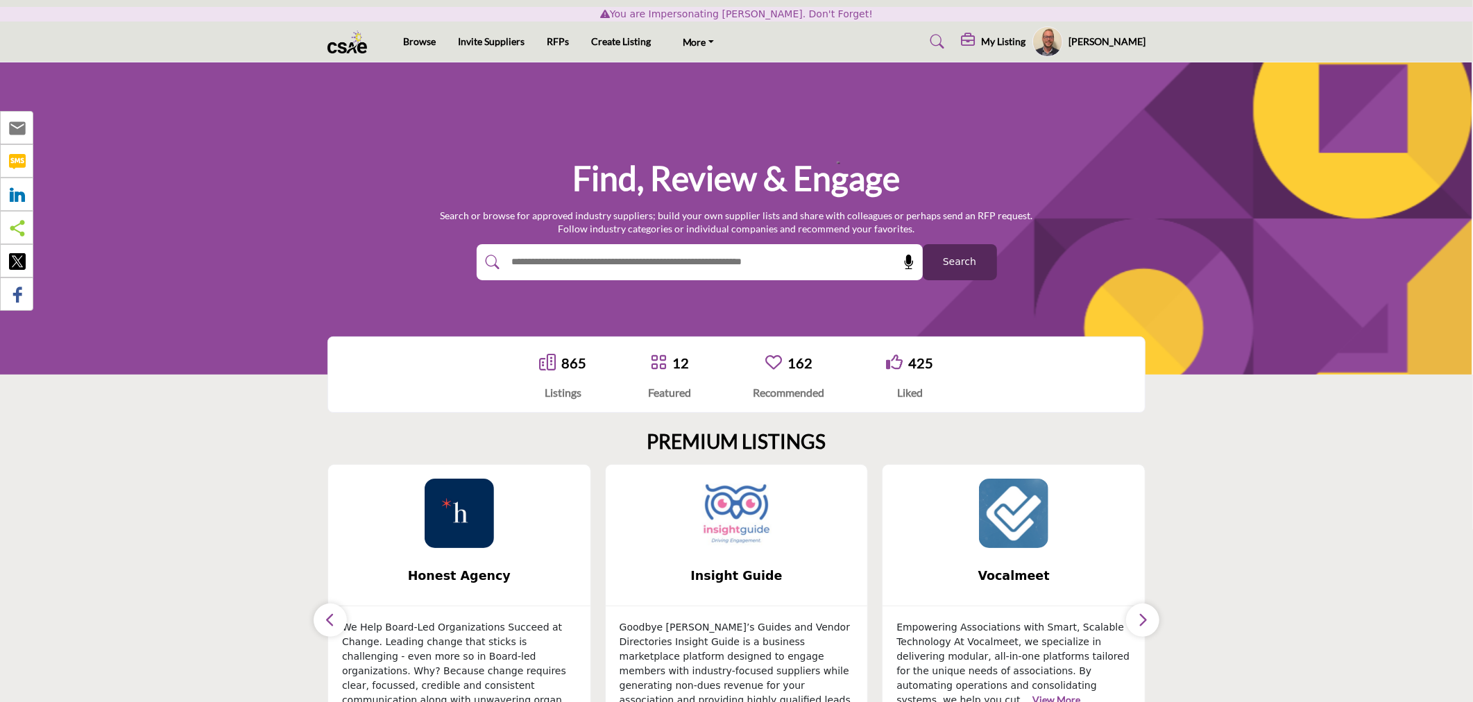
click at [719, 505] on img at bounding box center [736, 513] width 69 height 69
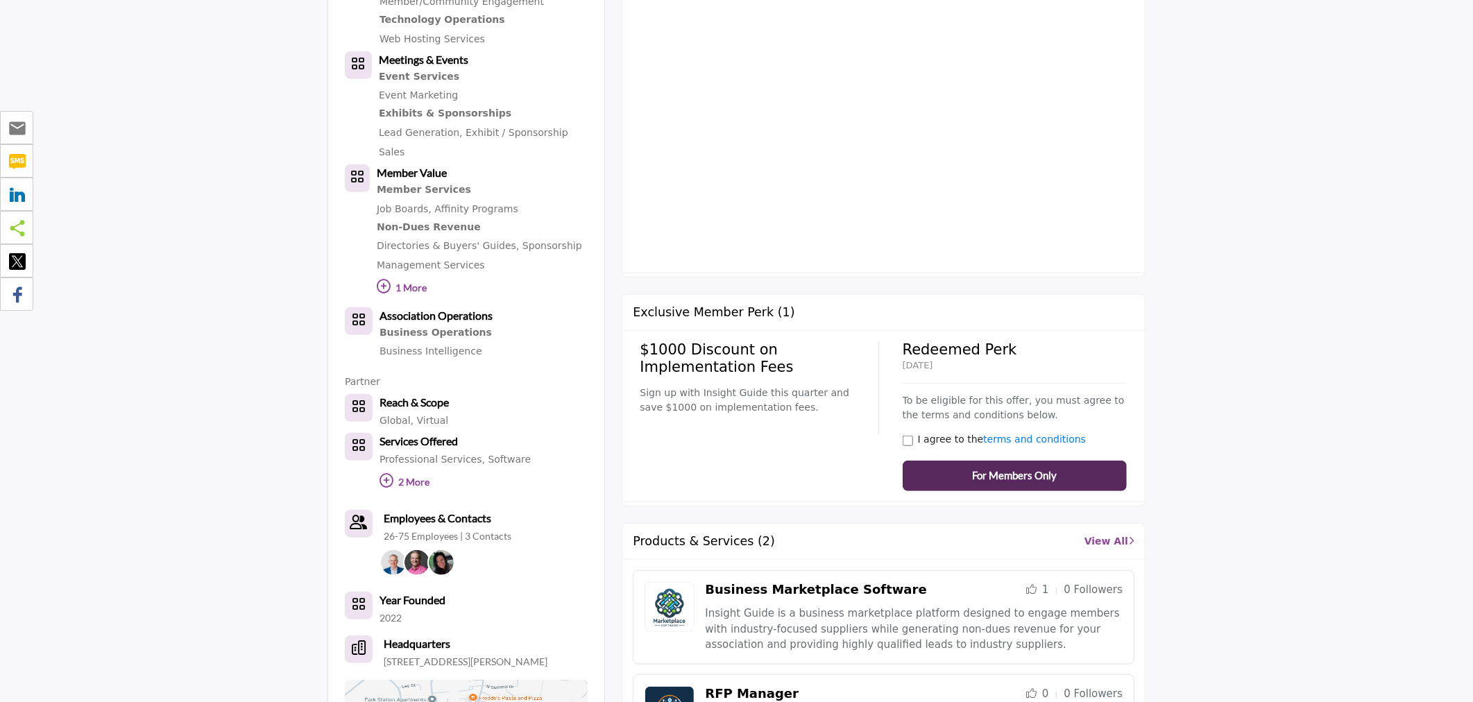
scroll to position [771, 0]
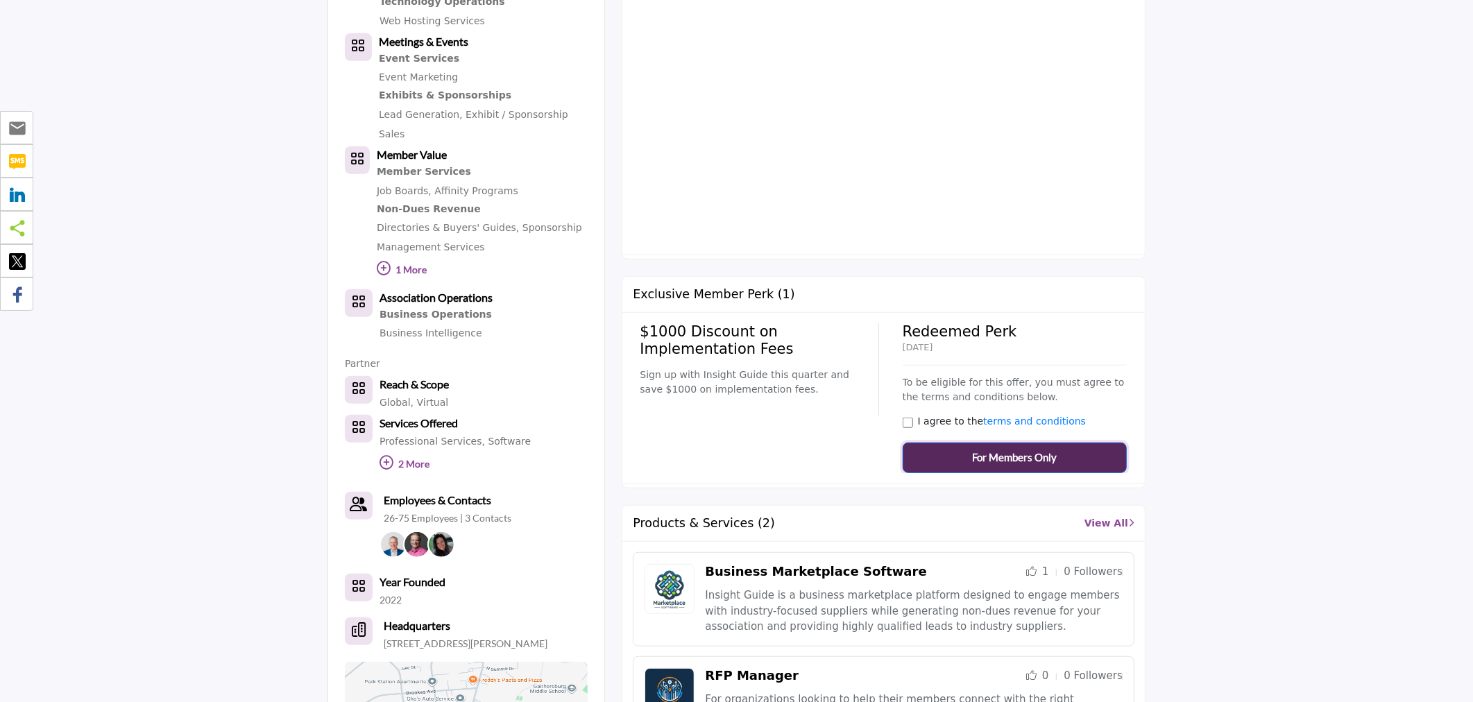
click at [1014, 458] on span "For Members Only" at bounding box center [1014, 458] width 85 height 16
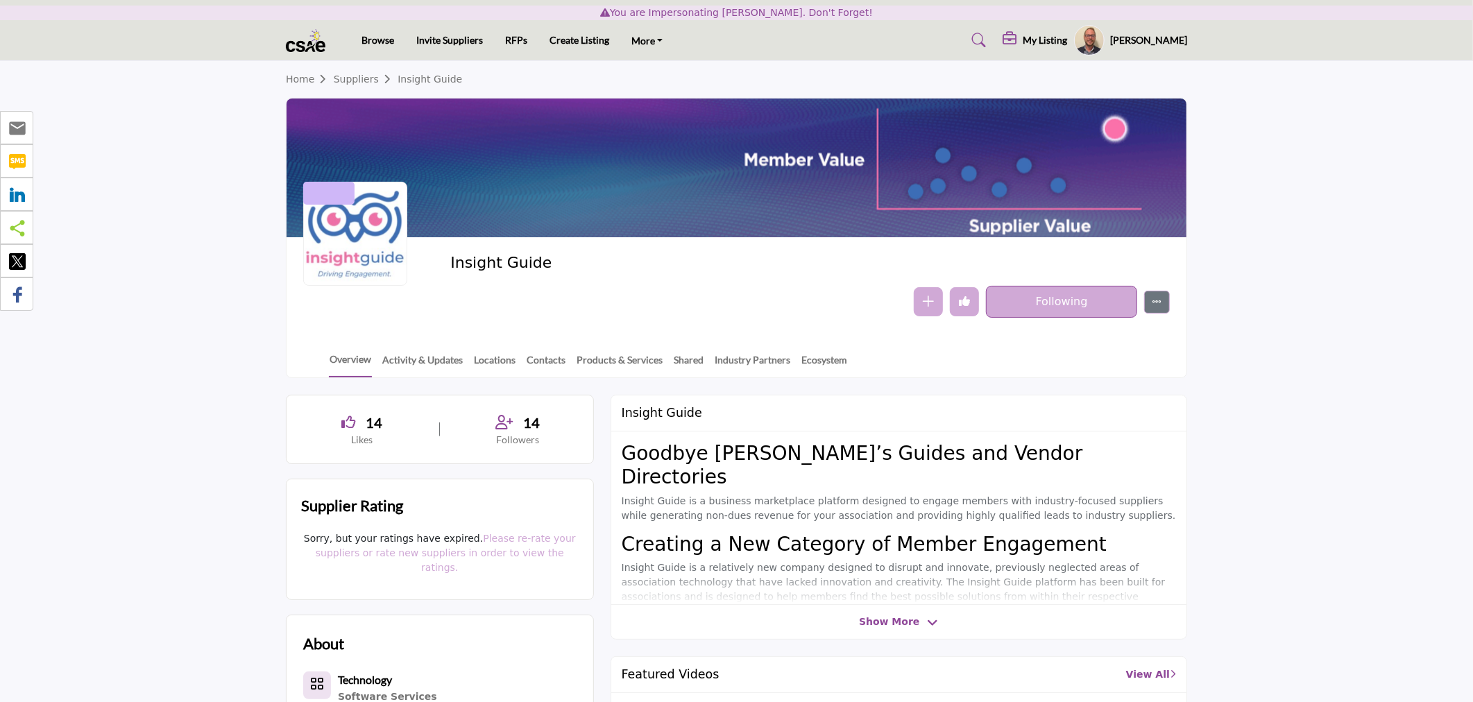
scroll to position [0, 0]
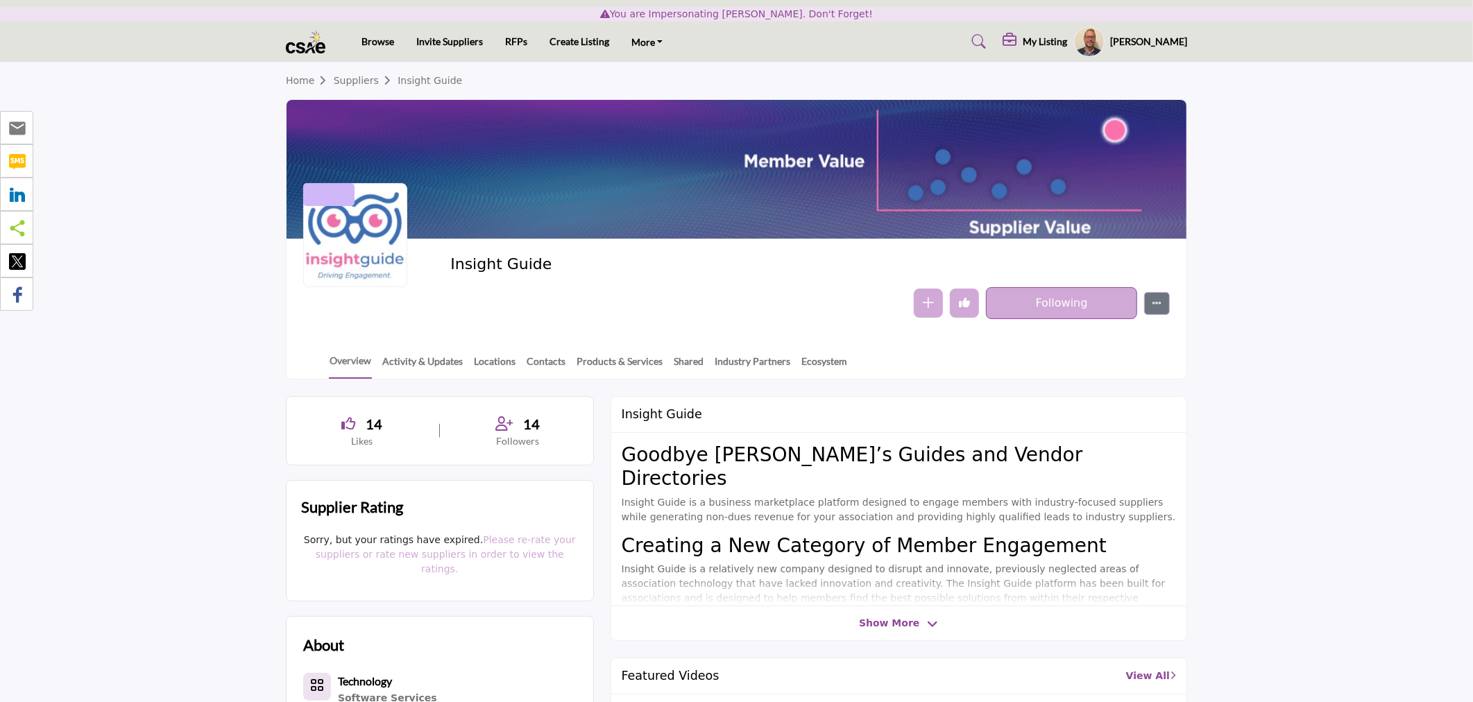
click at [1132, 40] on h5 "Steven Taylor" at bounding box center [1148, 42] width 77 height 14
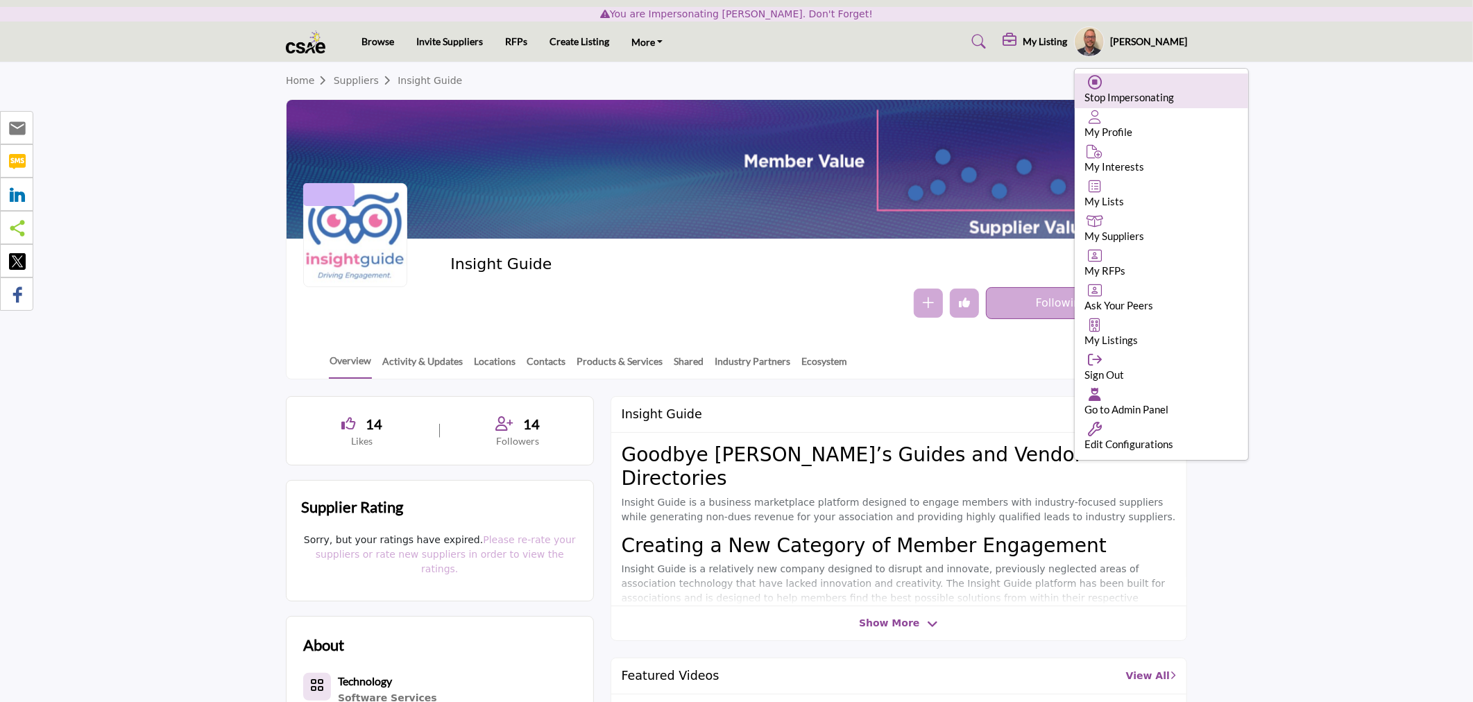
click at [1124, 89] on div "Stop Impersonating" at bounding box center [1161, 91] width 173 height 35
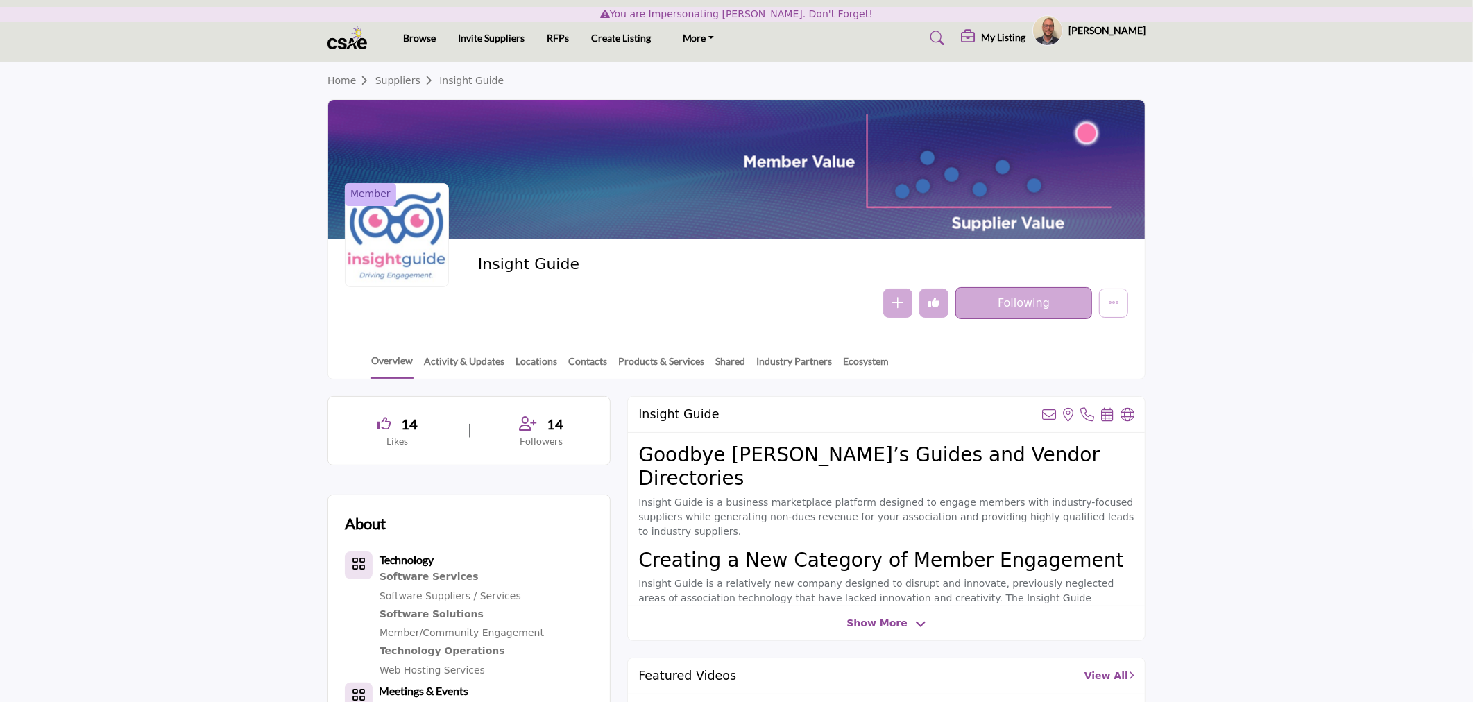
click at [1078, 35] on div "[PERSON_NAME] Stop Impersonating My Profile My Interests My Lists My Suppliers …" at bounding box center [1088, 30] width 113 height 31
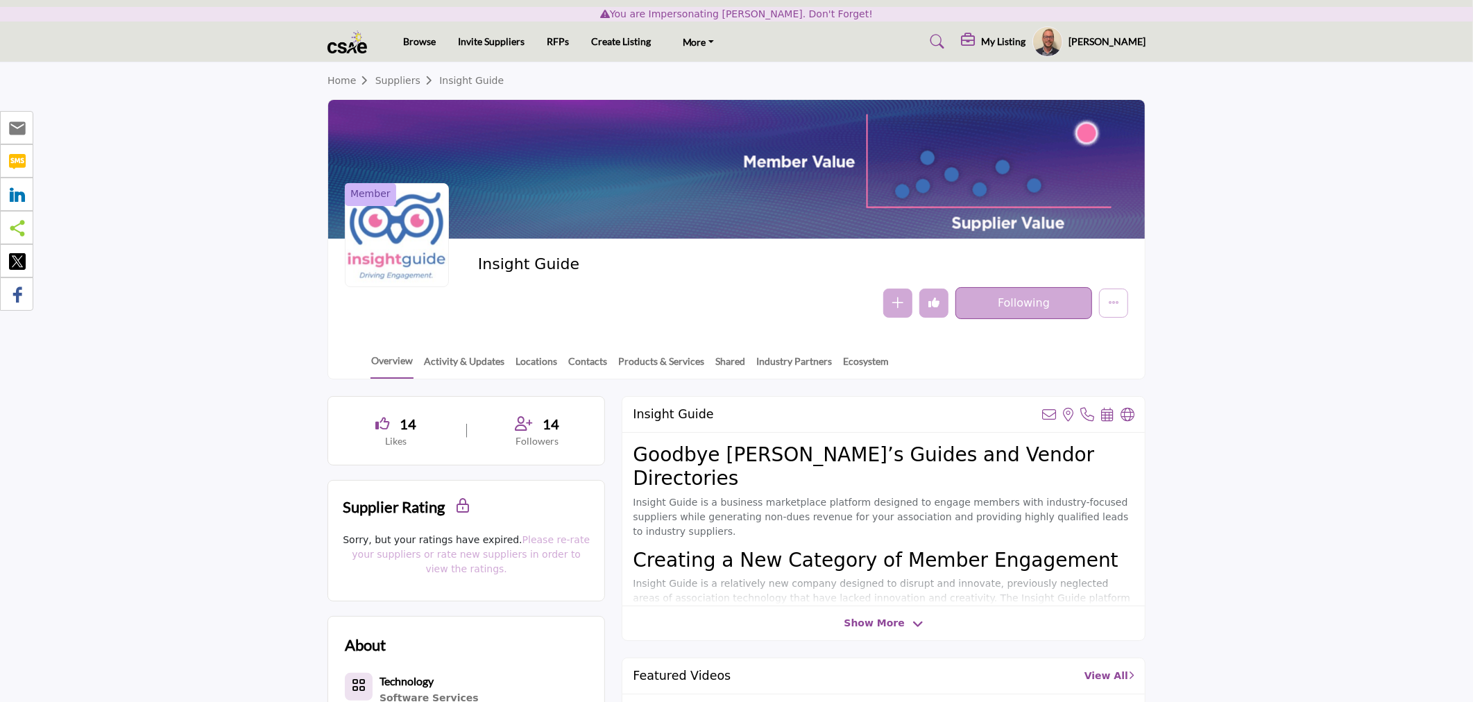
click at [1097, 40] on h5 "[PERSON_NAME]" at bounding box center [1107, 42] width 77 height 14
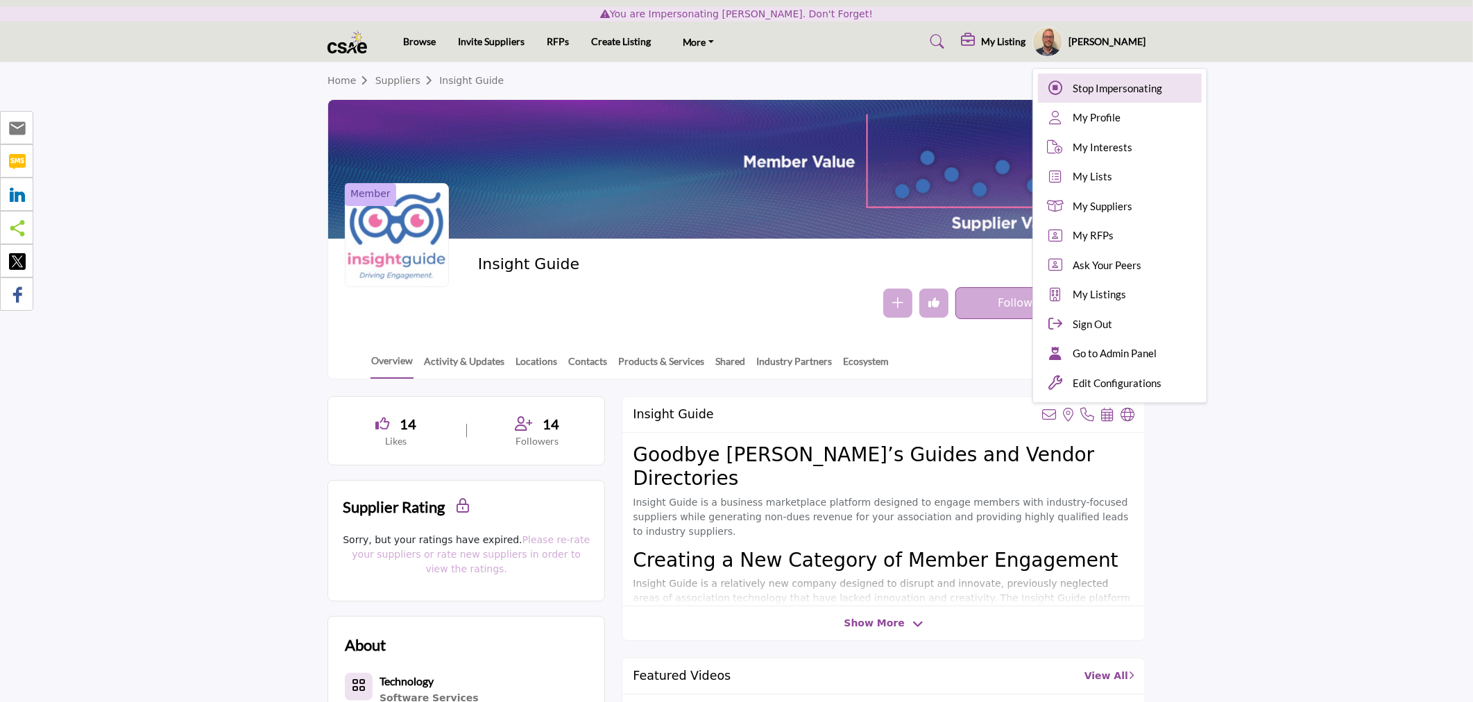
click at [1066, 85] on icon at bounding box center [1055, 88] width 21 height 14
click at [0, 0] on div at bounding box center [0, 0] width 0 height 0
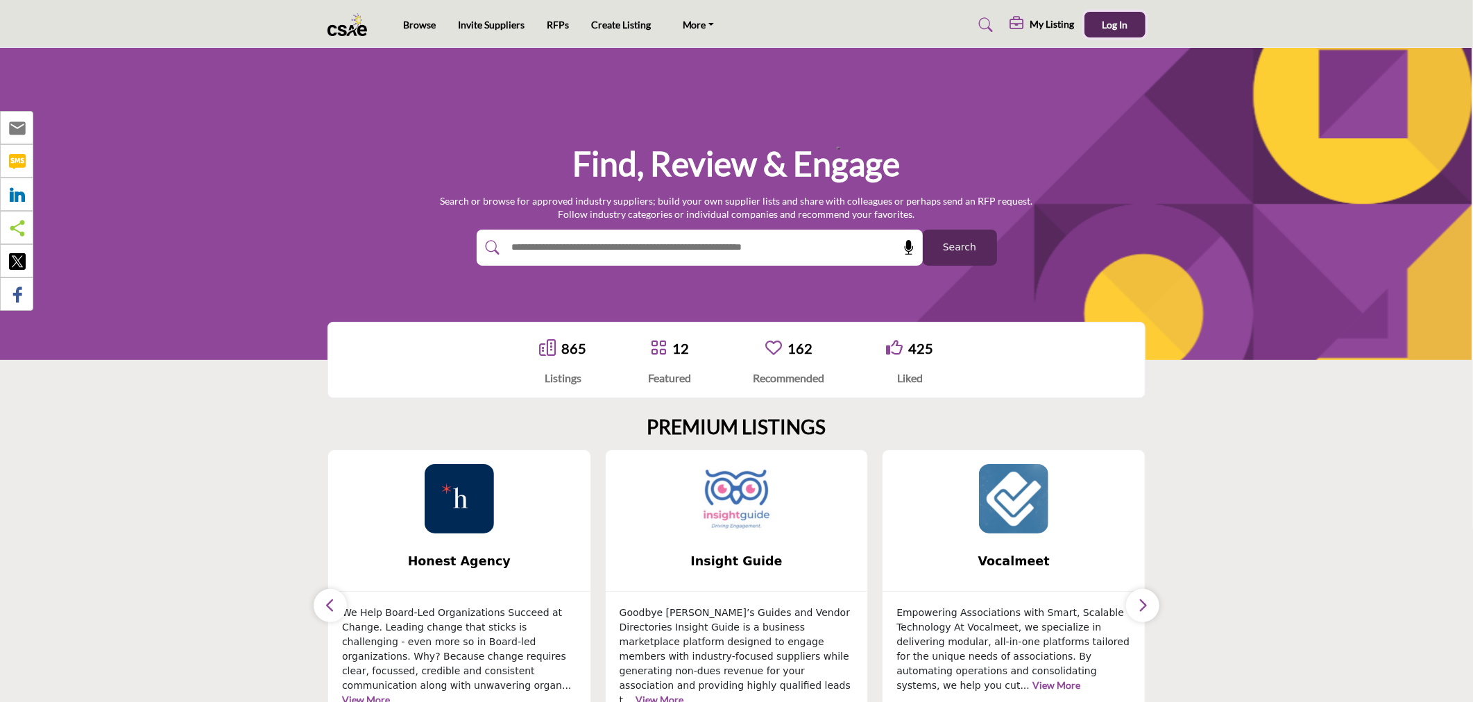
click at [1107, 35] on button "Log In" at bounding box center [1114, 25] width 61 height 26
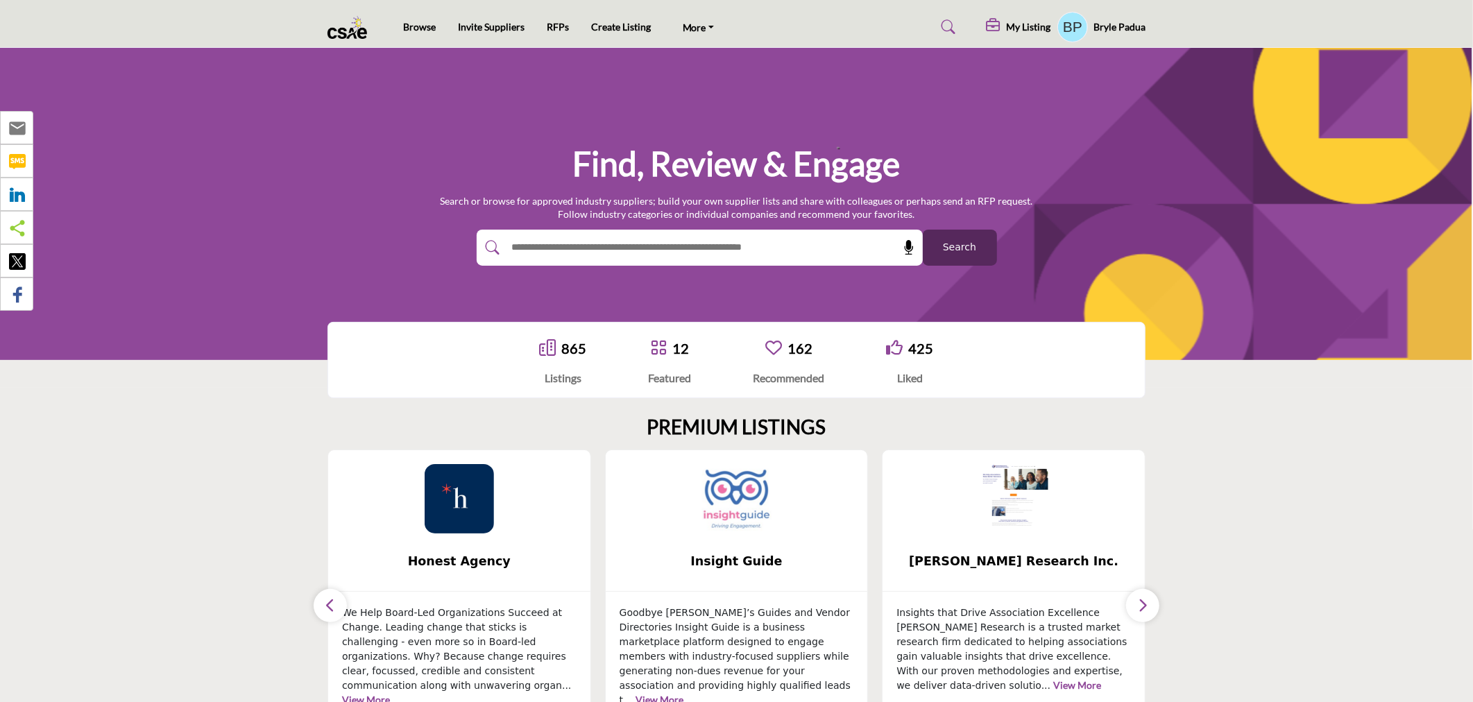
click at [724, 504] on img at bounding box center [736, 498] width 69 height 69
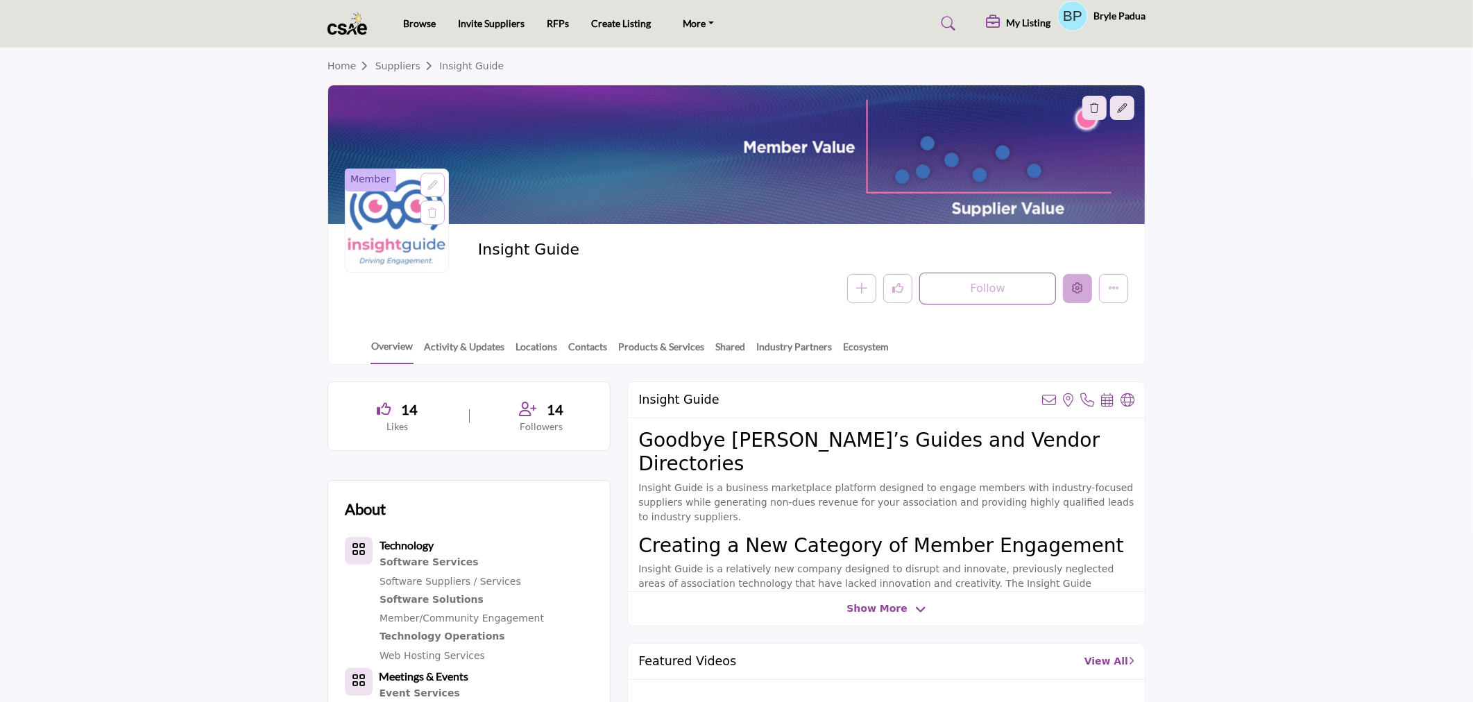
click at [1080, 287] on icon "Edit company" at bounding box center [1077, 287] width 11 height 11
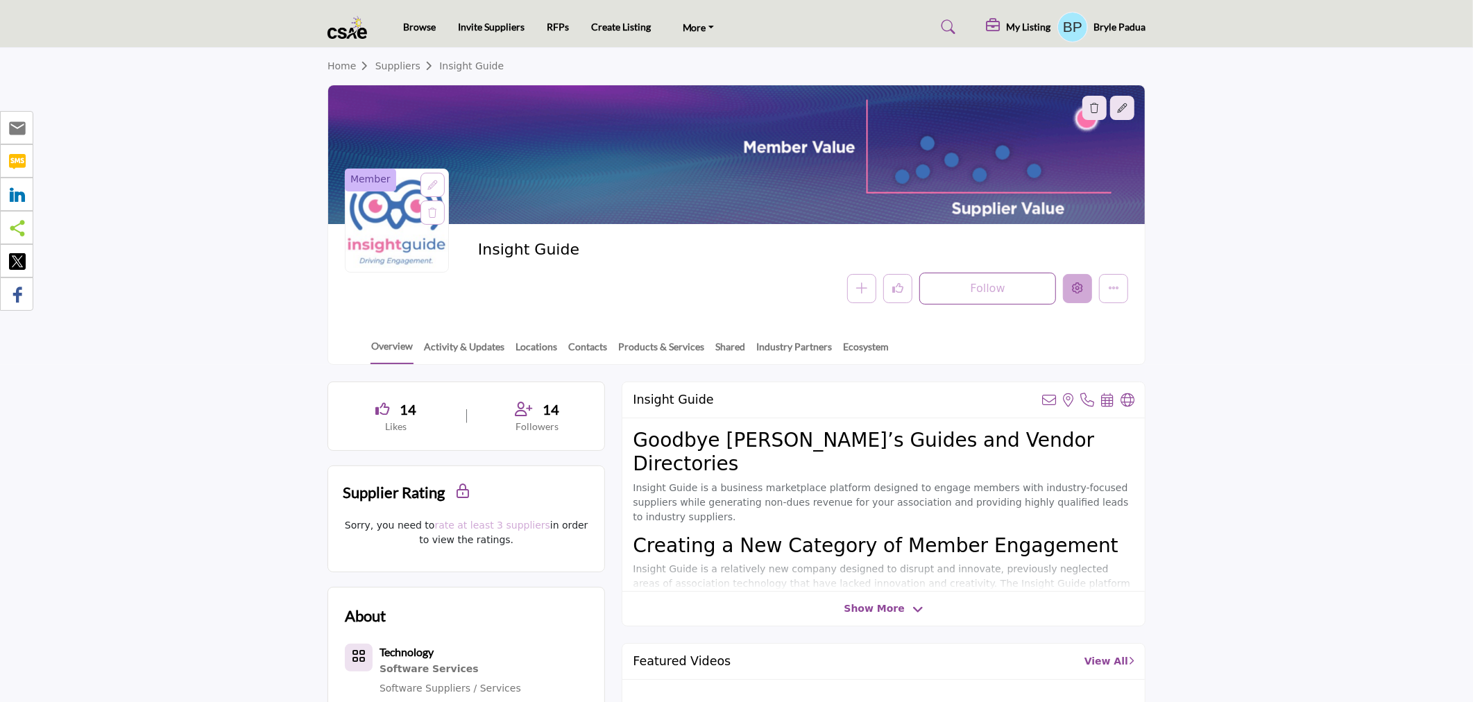
click at [1072, 287] on icon "Edit company" at bounding box center [1077, 287] width 11 height 11
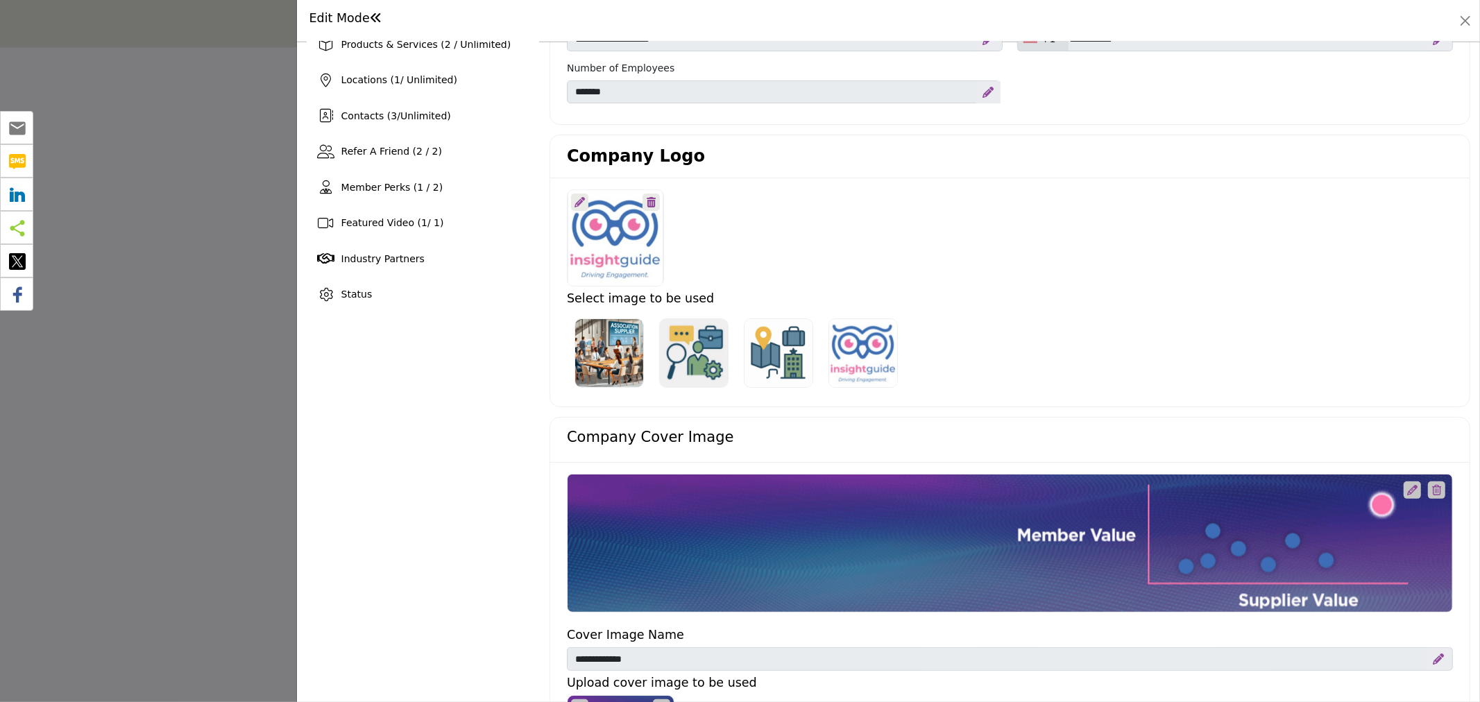
scroll to position [308, 0]
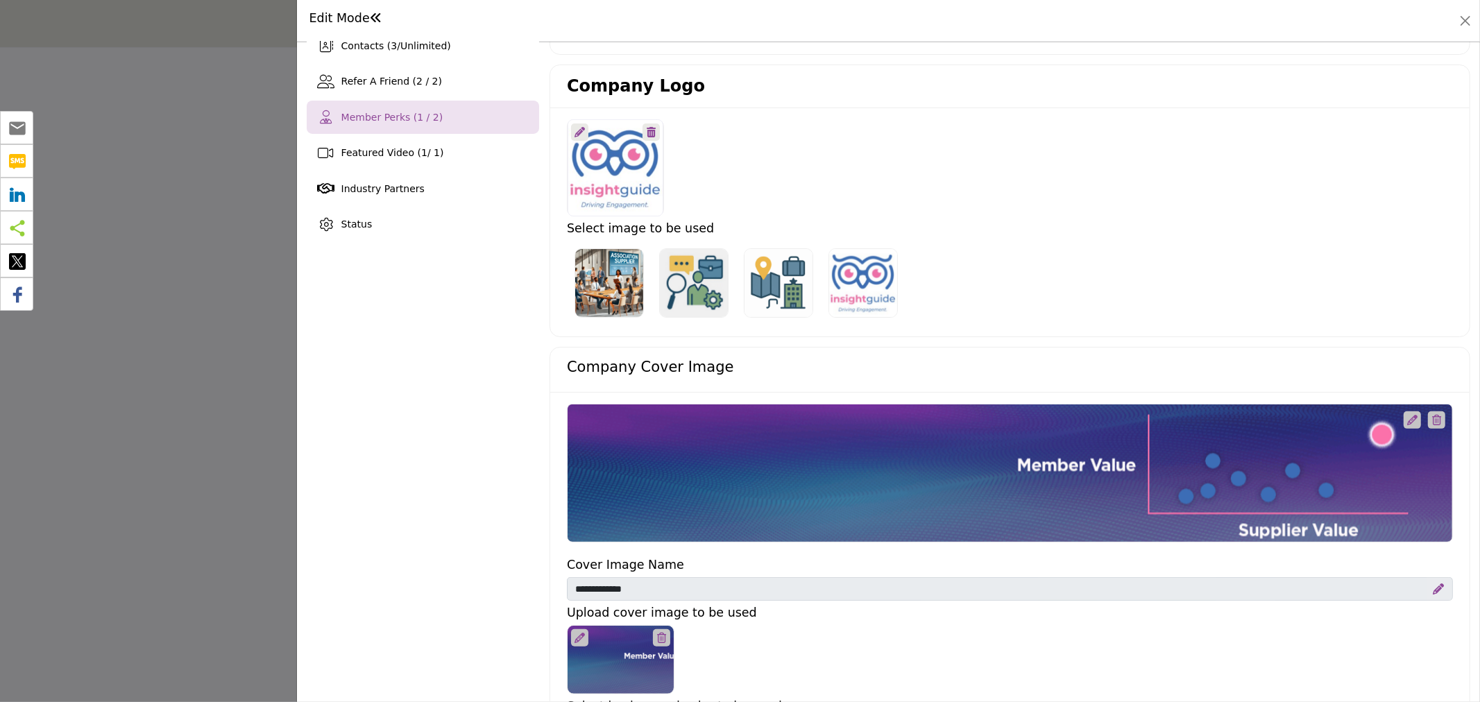
click at [385, 112] on span "Member Perks (1 / 2)" at bounding box center [392, 117] width 102 height 11
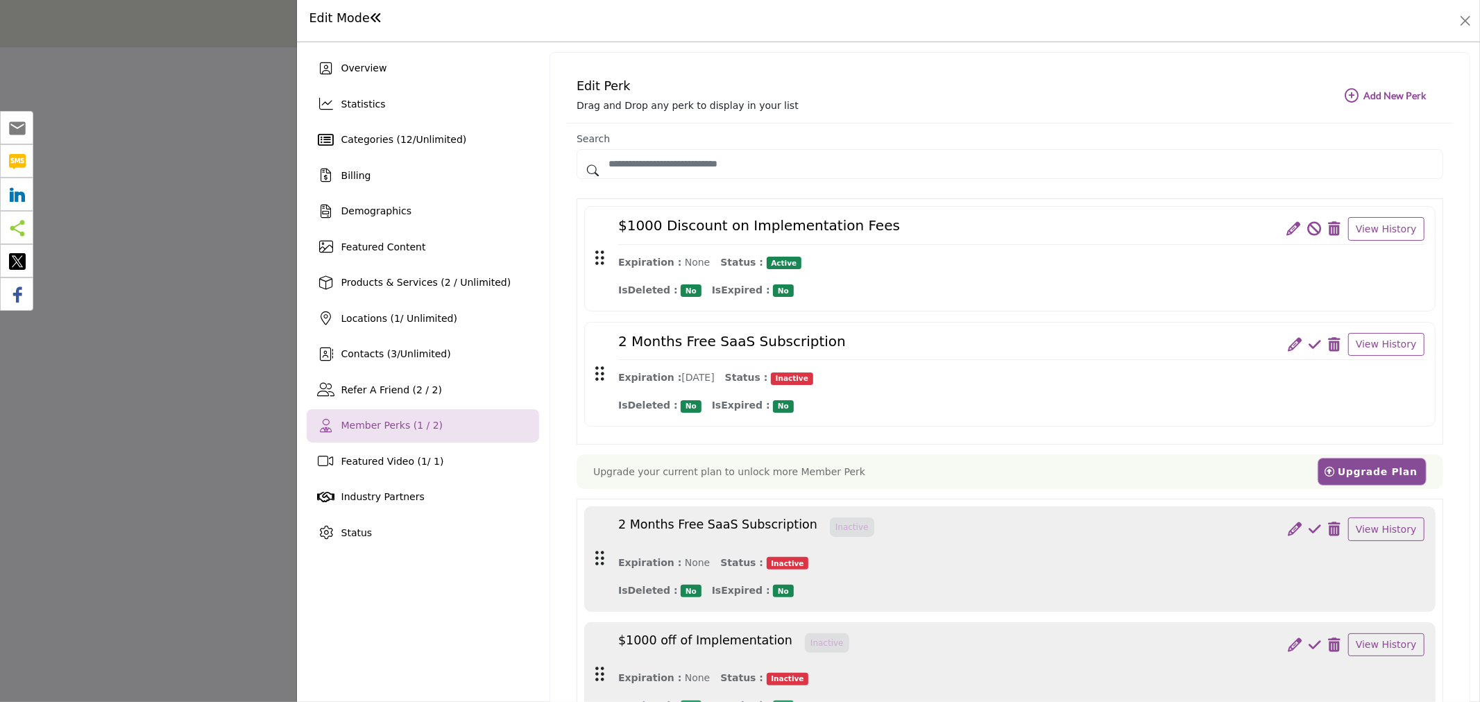
click at [1291, 225] on icon at bounding box center [1294, 229] width 14 height 14
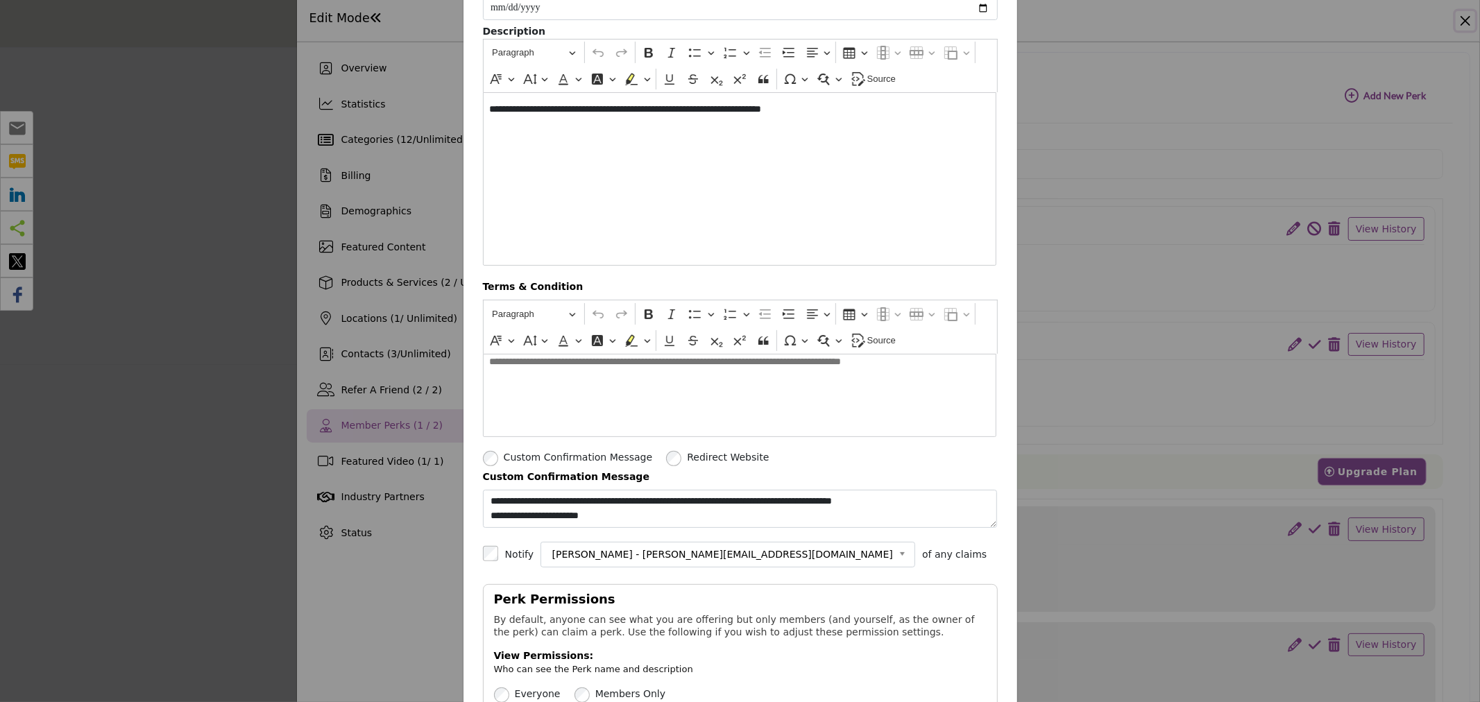
scroll to position [154, 0]
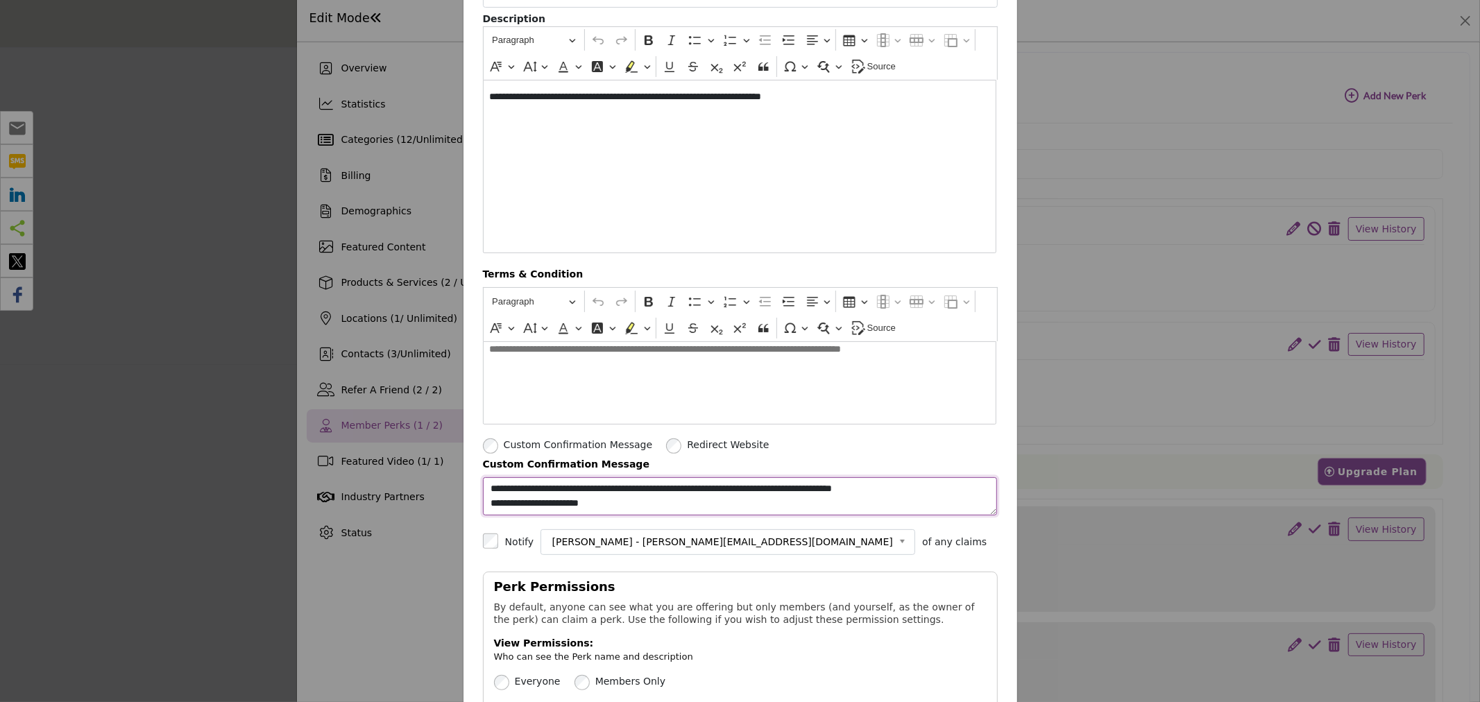
drag, startPoint x: 612, startPoint y: 502, endPoint x: 482, endPoint y: 502, distance: 129.7
click at [483, 502] on textarea "**********" at bounding box center [740, 496] width 515 height 38
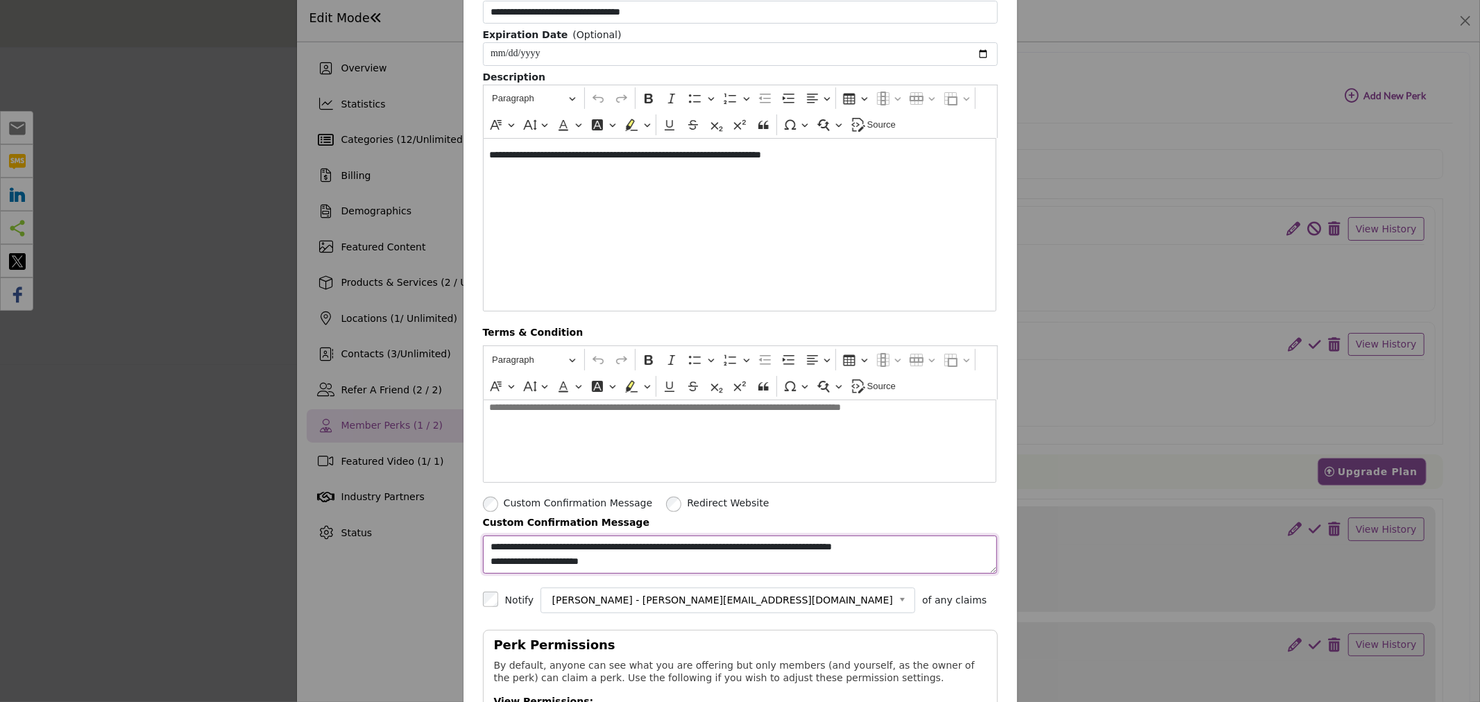
scroll to position [0, 0]
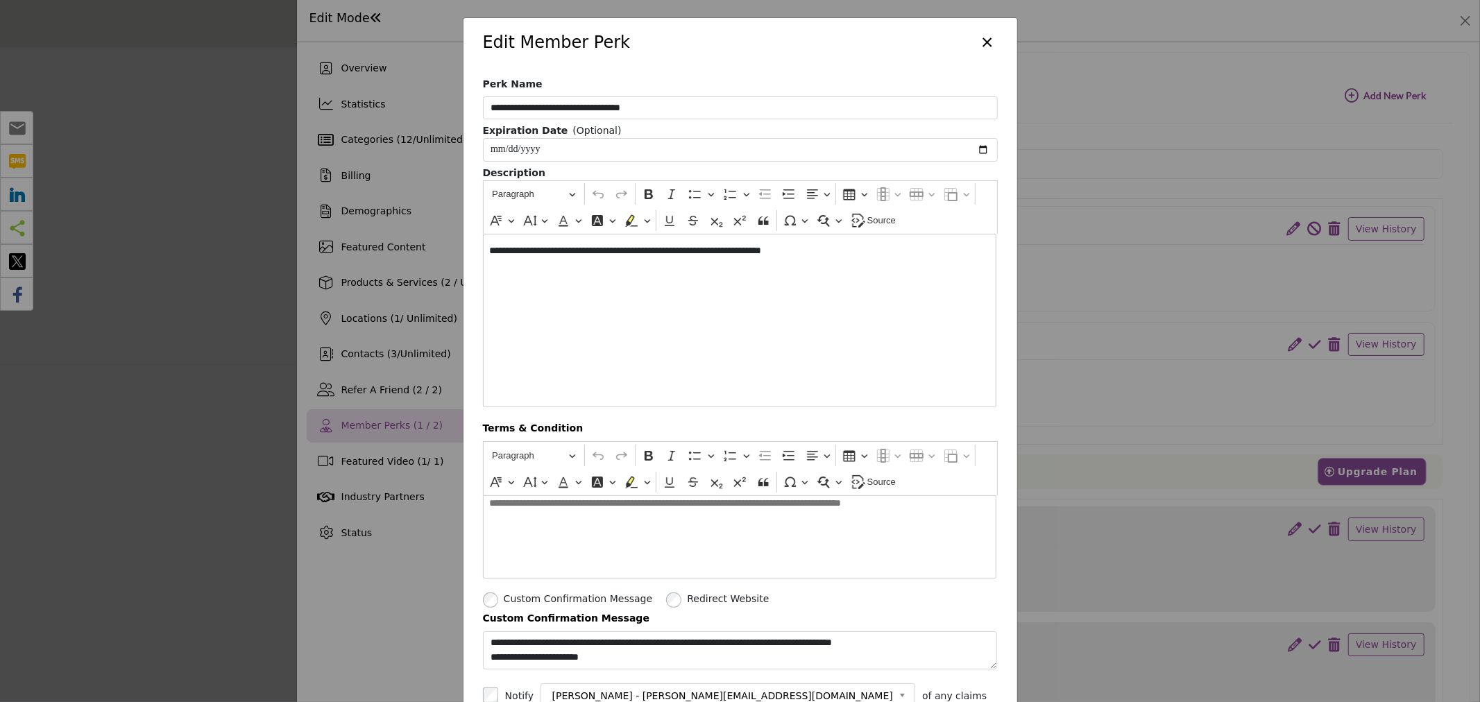
click at [982, 42] on button "×" at bounding box center [988, 41] width 20 height 26
